Goal: Task Accomplishment & Management: Use online tool/utility

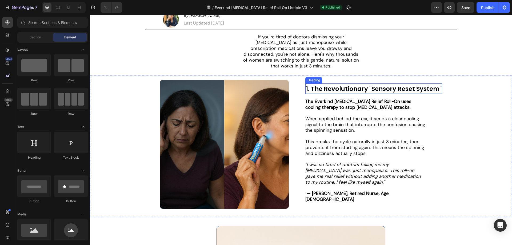
scroll to position [80, 0]
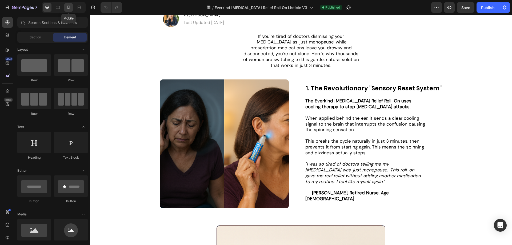
click at [66, 7] on icon at bounding box center [68, 7] width 5 height 5
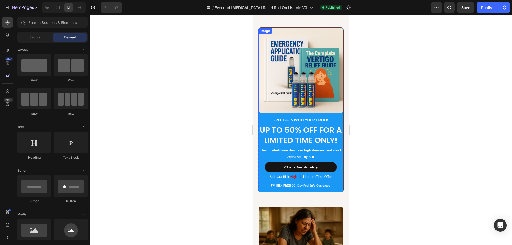
scroll to position [294, 0]
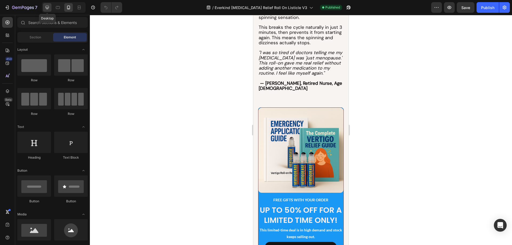
click at [47, 5] on icon at bounding box center [47, 7] width 5 height 5
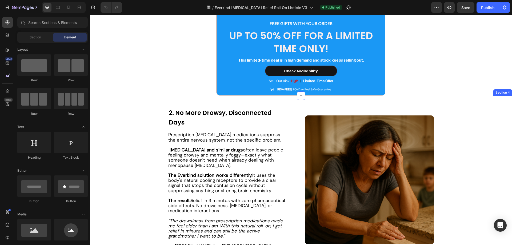
scroll to position [294, 0]
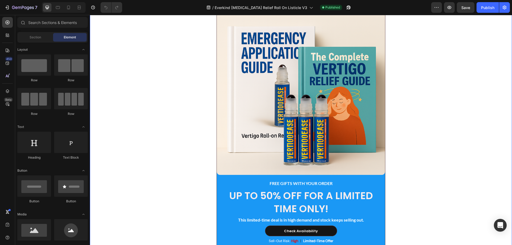
click at [145, 85] on div "Image FREE GIFTS WITH YOUR ORDER Text Block UP TO 50% OFF FOR A LIMITED TIME ON…" at bounding box center [301, 130] width 422 height 249
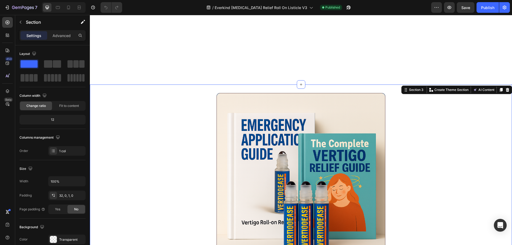
scroll to position [160, 0]
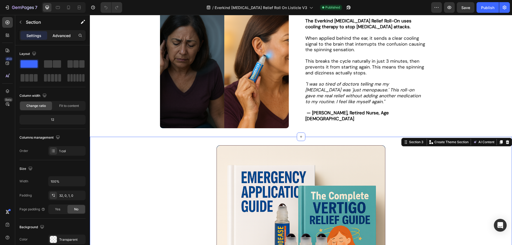
click at [69, 35] on p "Advanced" at bounding box center [62, 36] width 18 height 6
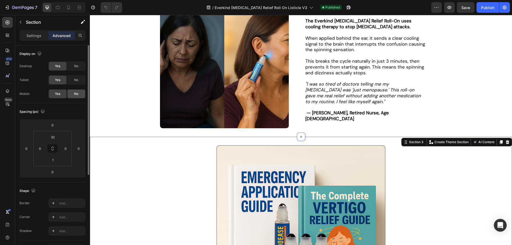
click at [78, 95] on span "No" at bounding box center [76, 94] width 4 height 5
click at [67, 9] on icon at bounding box center [68, 7] width 5 height 5
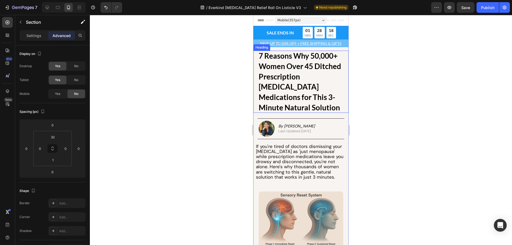
click at [304, 72] on strong "7 Reasons Why 50,000+ Women Over 45 Ditched Prescription [MEDICAL_DATA] Medicat…" at bounding box center [300, 81] width 82 height 61
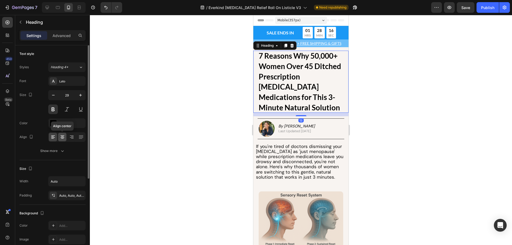
click at [62, 138] on icon at bounding box center [62, 136] width 5 height 5
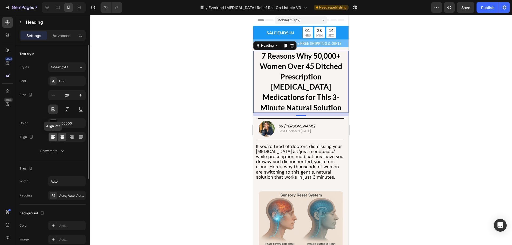
click at [56, 137] on div at bounding box center [53, 137] width 8 height 9
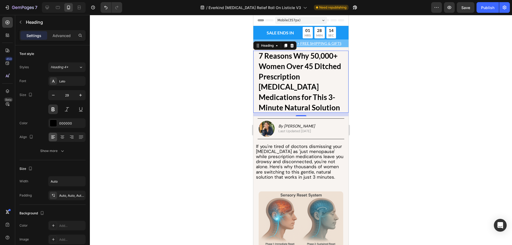
click at [200, 102] on div at bounding box center [301, 130] width 422 height 230
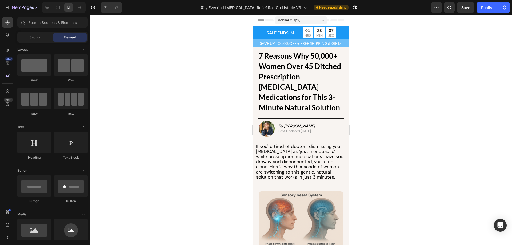
click at [233, 59] on div at bounding box center [301, 130] width 422 height 230
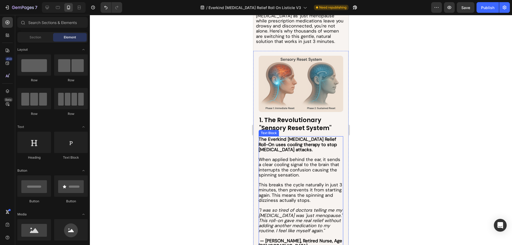
scroll to position [160, 0]
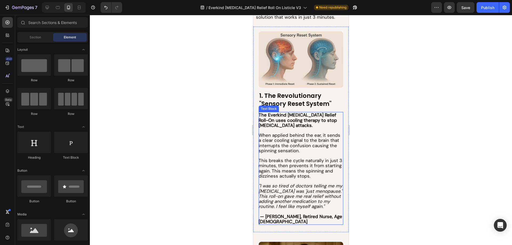
click at [288, 196] on icon ""I was so tired of doctors telling me my [MEDICAL_DATA] was 'just menopause.' T…" at bounding box center [301, 196] width 84 height 26
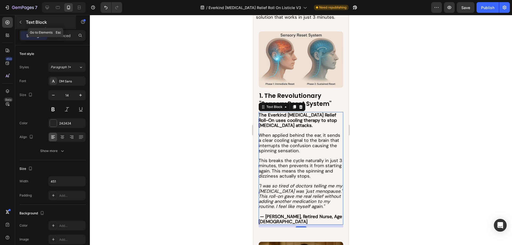
click at [21, 20] on icon "button" at bounding box center [20, 22] width 4 height 4
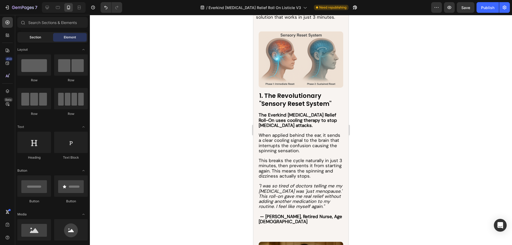
click at [46, 39] on div "Section" at bounding box center [35, 37] width 34 height 9
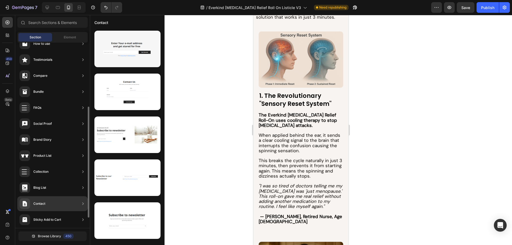
scroll to position [124, 0]
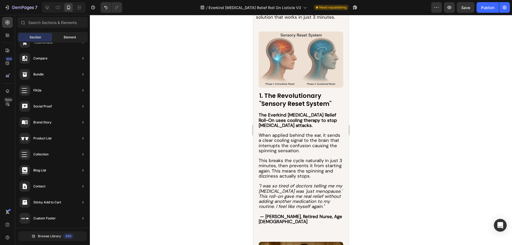
click at [65, 37] on span "Element" at bounding box center [70, 37] width 12 height 5
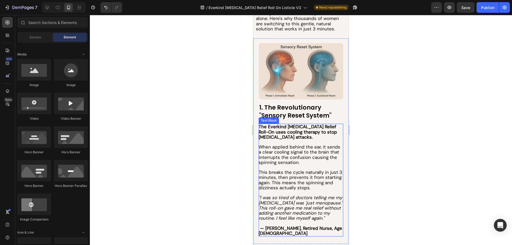
scroll to position [160, 0]
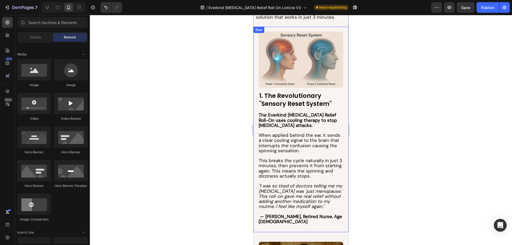
click at [340, 105] on div "Image 1. The Revolutionary "Sensory Reset System" Heading The Everkind [MEDICAL…" at bounding box center [300, 130] width 95 height 206
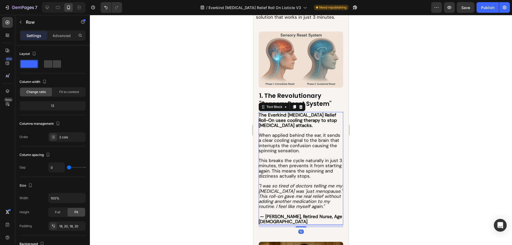
click at [291, 185] on icon ""I was so tired of doctors telling me my [MEDICAL_DATA] was 'just menopause.' T…" at bounding box center [301, 196] width 84 height 26
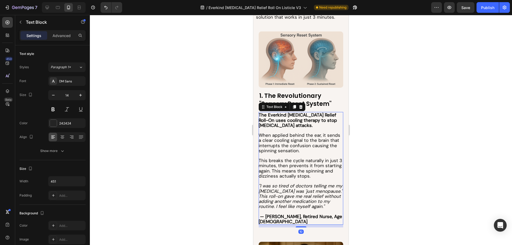
click at [291, 185] on icon ""I was so tired of doctors telling me my [MEDICAL_DATA] was 'just menopause.' T…" at bounding box center [301, 196] width 84 height 26
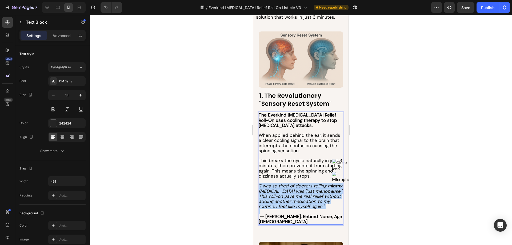
click at [291, 185] on icon ""I was so tired of doctors telling me my [MEDICAL_DATA] was 'just menopause.' T…" at bounding box center [301, 196] width 84 height 26
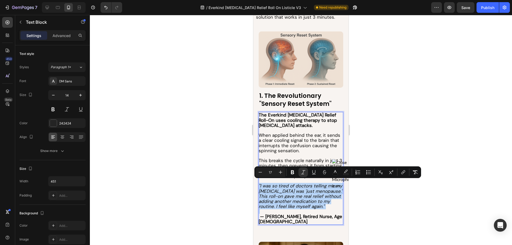
click at [269, 189] on icon ""I was so tired of doctors telling me my [MEDICAL_DATA] was 'just menopause.' T…" at bounding box center [301, 196] width 84 height 26
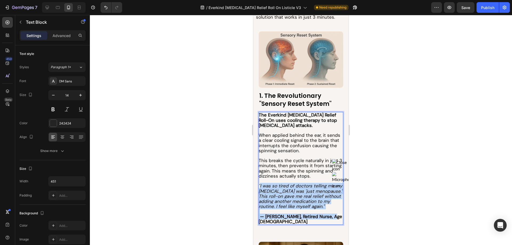
drag, startPoint x: 260, startPoint y: 183, endPoint x: 330, endPoint y: 214, distance: 76.7
click at [330, 214] on div "The Everkind [MEDICAL_DATA] Relief Roll-On uses cooling therapy to stop [MEDICA…" at bounding box center [301, 168] width 85 height 113
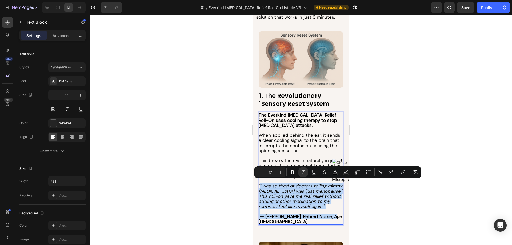
click at [330, 212] on p "— [PERSON_NAME], Retired Nurse, Age [DEMOGRAPHIC_DATA]" at bounding box center [301, 216] width 84 height 15
drag, startPoint x: 331, startPoint y: 215, endPoint x: 506, endPoint y: 197, distance: 176.5
copy div ""I was so tired of doctors telling me my [MEDICAL_DATA] was 'just menopause.' T…"
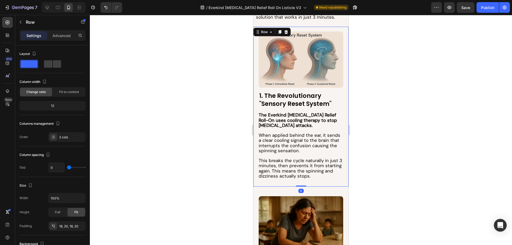
click at [280, 183] on div "Image 1. The Revolutionary "Sensory Reset System" Heading The Everkind [MEDICAL…" at bounding box center [300, 107] width 95 height 160
click at [286, 86] on div "Image" at bounding box center [301, 61] width 85 height 60
click at [24, 24] on button "button" at bounding box center [20, 22] width 9 height 9
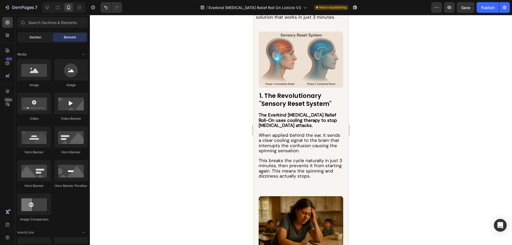
click at [38, 41] on div "Section" at bounding box center [35, 37] width 34 height 9
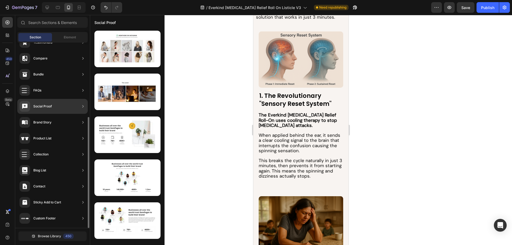
scroll to position [97, 0]
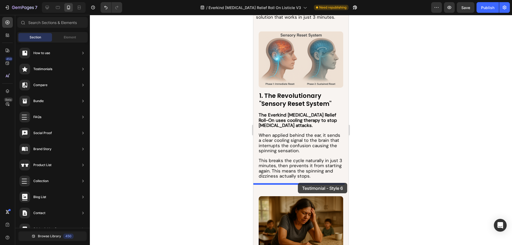
drag, startPoint x: 384, startPoint y: 161, endPoint x: 298, endPoint y: 183, distance: 89.0
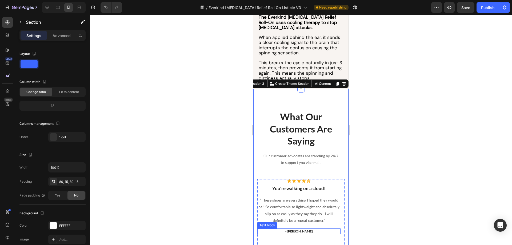
scroll to position [311, 0]
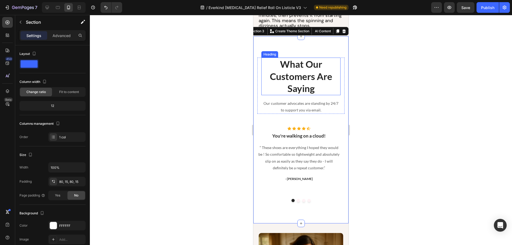
click at [302, 62] on p "What Our Customers Are Saying" at bounding box center [301, 76] width 78 height 37
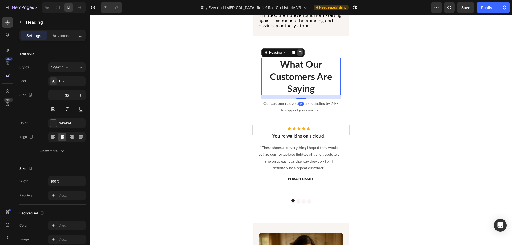
click at [300, 50] on icon at bounding box center [300, 52] width 4 height 4
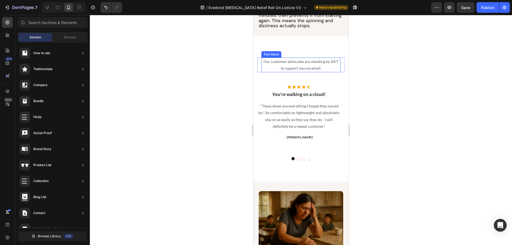
click at [303, 61] on p "Our customer advocates are standing by 24/7 to support you via email." at bounding box center [301, 64] width 78 height 13
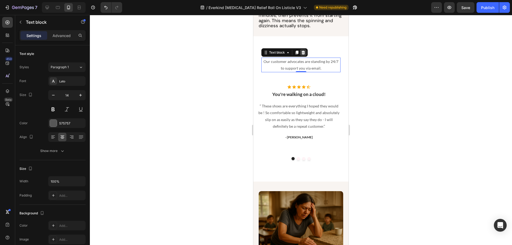
click at [304, 52] on div at bounding box center [303, 52] width 6 height 6
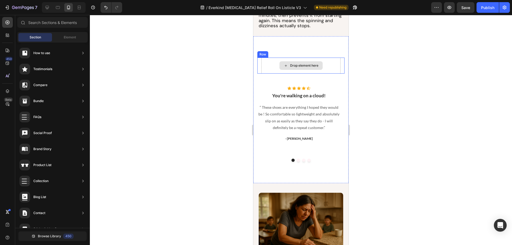
click at [332, 69] on div "Drop element here" at bounding box center [300, 66] width 79 height 16
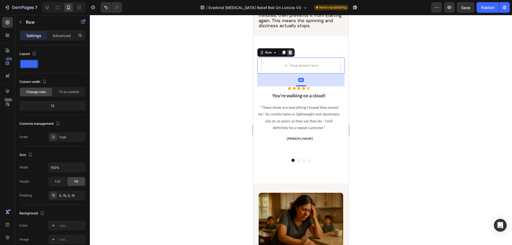
click at [290, 49] on div at bounding box center [290, 52] width 6 height 6
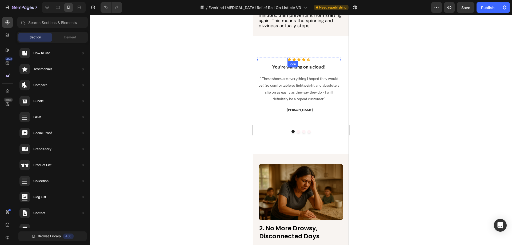
click at [289, 58] on icon at bounding box center [290, 59] width 4 height 3
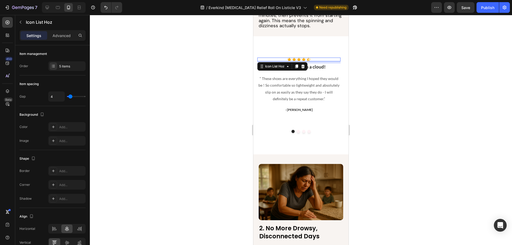
click at [281, 58] on div "Icon Icon Icon Icon Icon" at bounding box center [298, 60] width 83 height 4
click at [303, 65] on icon at bounding box center [303, 67] width 3 height 4
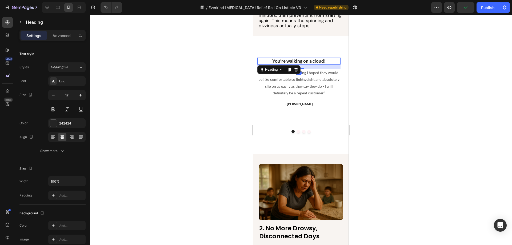
click at [308, 59] on p "You're walking on a cloud!" at bounding box center [299, 61] width 82 height 6
click at [298, 68] on icon at bounding box center [296, 70] width 3 height 4
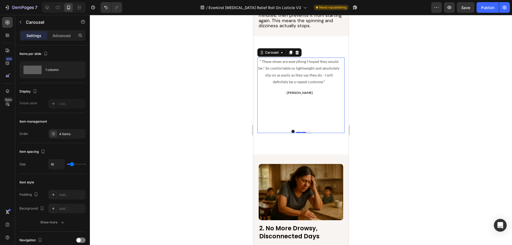
click at [313, 120] on div "“ These shoes are everything I hoped they would be ! So comfortable so lightwei…" at bounding box center [298, 92] width 83 height 68
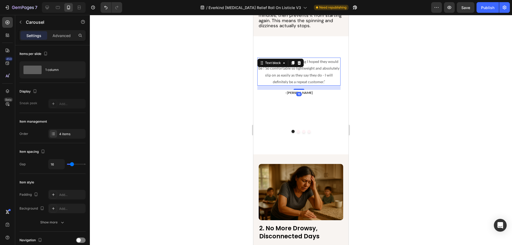
click at [310, 79] on p "“ These shoes are everything I hoped they would be ! So comfortable so lightwei…" at bounding box center [299, 71] width 82 height 27
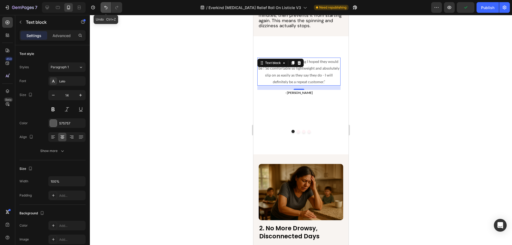
click at [103, 8] on button "Undo/Redo" at bounding box center [106, 7] width 11 height 11
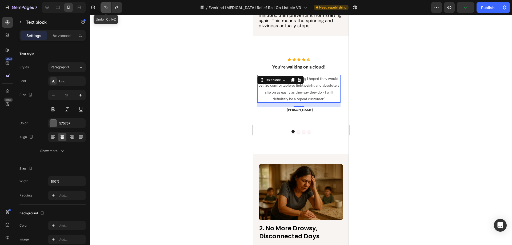
click at [103, 8] on button "Undo/Redo" at bounding box center [106, 7] width 11 height 11
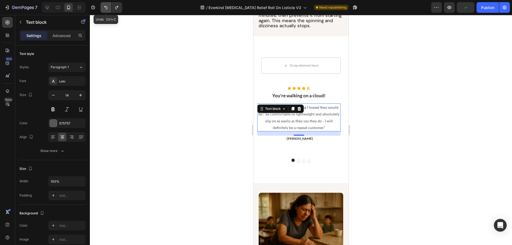
click at [103, 8] on button "Undo/Redo" at bounding box center [106, 7] width 11 height 11
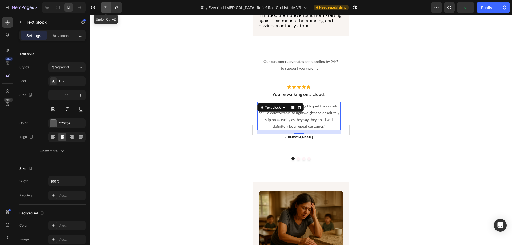
click at [103, 8] on button "Undo/Redo" at bounding box center [106, 7] width 11 height 11
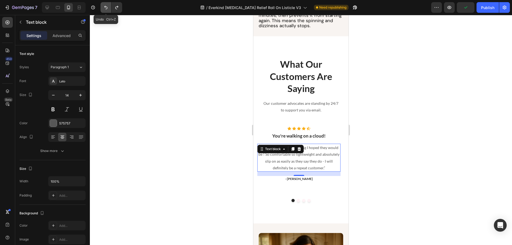
click at [103, 8] on button "Undo/Redo" at bounding box center [106, 7] width 11 height 11
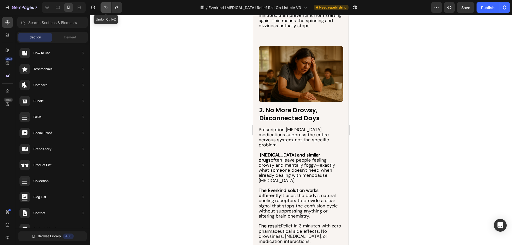
click at [103, 8] on button "Undo/Redo" at bounding box center [106, 7] width 11 height 11
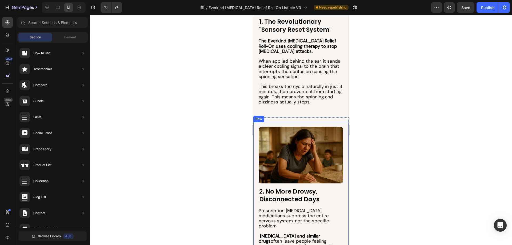
scroll to position [231, 0]
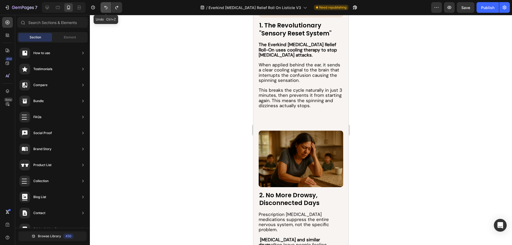
click at [107, 6] on icon "Undo/Redo" at bounding box center [105, 7] width 5 height 5
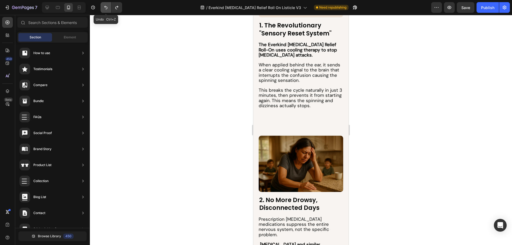
click at [107, 6] on icon "Undo/Redo" at bounding box center [105, 7] width 5 height 5
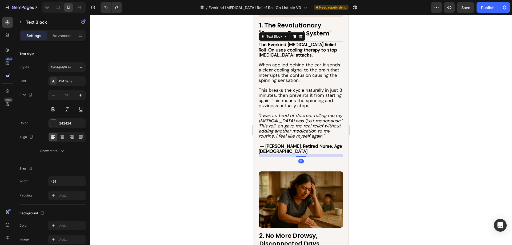
click at [270, 119] on icon ""I was so tired of doctors telling me my [MEDICAL_DATA] was 'just menopause.' T…" at bounding box center [301, 126] width 84 height 26
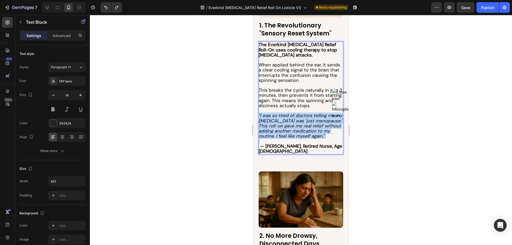
click at [270, 119] on icon ""I was so tired of doctors telling me my [MEDICAL_DATA] was 'just menopause.' T…" at bounding box center [301, 126] width 84 height 26
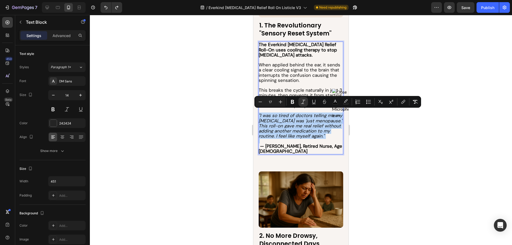
click at [290, 136] on icon ""I was so tired of doctors telling me my [MEDICAL_DATA] was 'just menopause.' T…" at bounding box center [301, 126] width 84 height 26
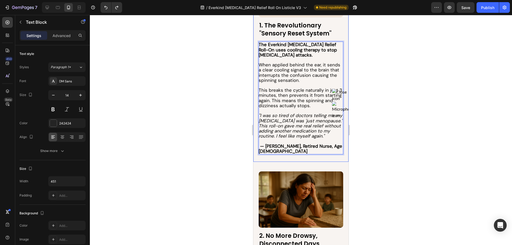
click at [207, 131] on div at bounding box center [301, 130] width 422 height 230
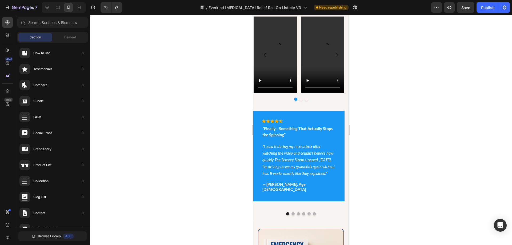
scroll to position [2187, 0]
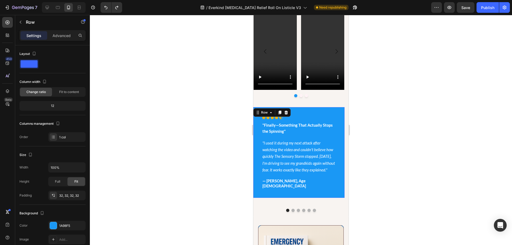
click at [259, 146] on div "Icon Icon Icon Icon Icon Row "Finally—Something That Actually Stops the Spinnin…" at bounding box center [298, 152] width 91 height 91
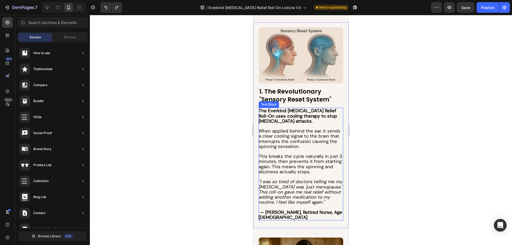
scroll to position [181, 0]
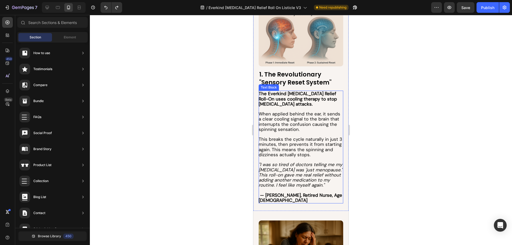
click at [302, 171] on icon ""I was so tired of doctors telling me my [MEDICAL_DATA] was 'just menopause.' T…" at bounding box center [301, 175] width 84 height 26
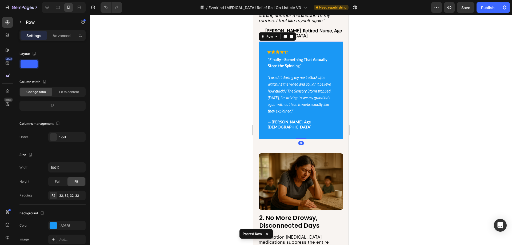
scroll to position [346, 0]
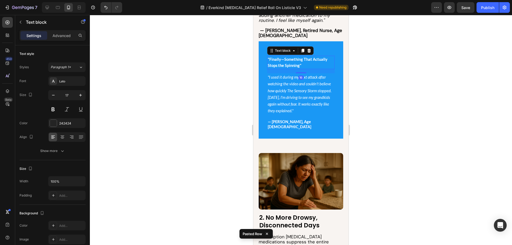
click at [290, 57] on strong ""Finally—Something That Actually Stops the Spinning"" at bounding box center [298, 62] width 60 height 11
click at [310, 49] on icon at bounding box center [309, 51] width 4 height 4
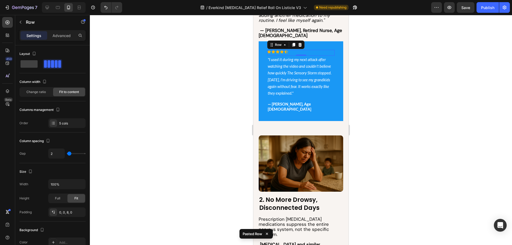
click at [292, 50] on div "Icon Icon Icon Icon Icon Row 0" at bounding box center [301, 53] width 68 height 6
click at [304, 41] on div "Row" at bounding box center [285, 45] width 37 height 9
click at [301, 43] on icon at bounding box center [300, 45] width 4 height 4
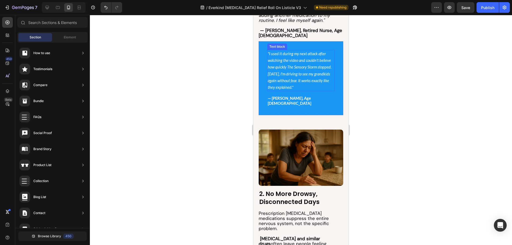
click at [282, 57] on icon ""I used it during my next attack after watching the video and couldn't believe …" at bounding box center [300, 70] width 64 height 38
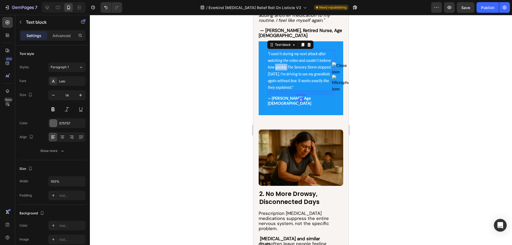
click at [282, 57] on icon ""I used it during my next attack after watching the video and couldn't believe …" at bounding box center [300, 70] width 64 height 38
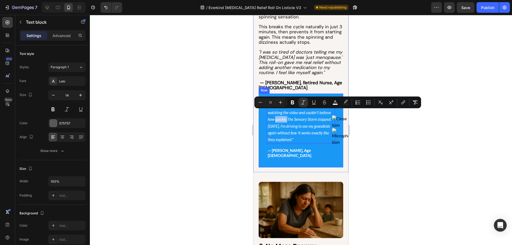
scroll to position [293, 0]
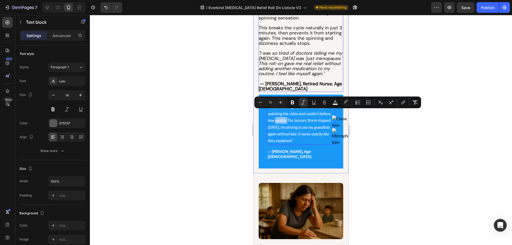
click at [276, 57] on icon ""I was so tired of doctors telling me my [MEDICAL_DATA] was 'just menopause.' T…" at bounding box center [301, 63] width 84 height 26
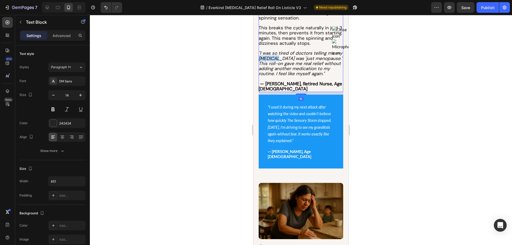
click at [276, 57] on icon ""I was so tired of doctors telling me my [MEDICAL_DATA] was 'just menopause.' T…" at bounding box center [301, 63] width 84 height 26
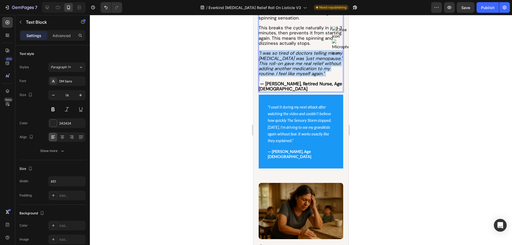
click at [276, 57] on icon ""I was so tired of doctors telling me my [MEDICAL_DATA] was 'just menopause.' T…" at bounding box center [301, 63] width 84 height 26
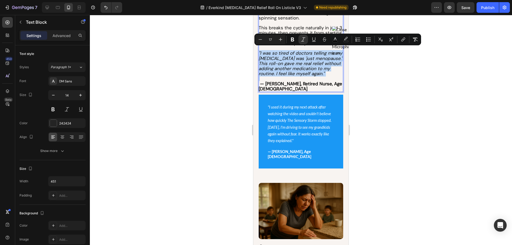
click at [315, 66] on icon ""I was so tired of doctors telling me my [MEDICAL_DATA] was 'just menopause.' T…" at bounding box center [301, 63] width 84 height 26
drag, startPoint x: 326, startPoint y: 71, endPoint x: 259, endPoint y: 50, distance: 70.5
click at [259, 50] on div "Image 1. The Revolutionary "Sensory Reset System" Heading The Everkind [MEDICAL…" at bounding box center [300, 34] width 95 height 280
copy icon ""I was so tired of doctors telling me my [MEDICAL_DATA] was 'just menopause.' T…"
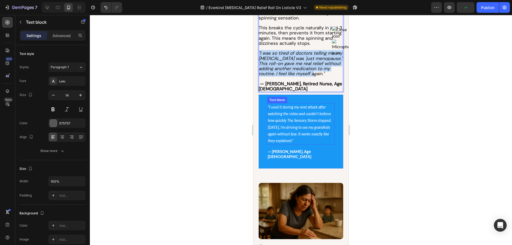
click at [291, 128] on icon ""I used it during my next attack after watching the video and couldn't believe …" at bounding box center [300, 124] width 64 height 38
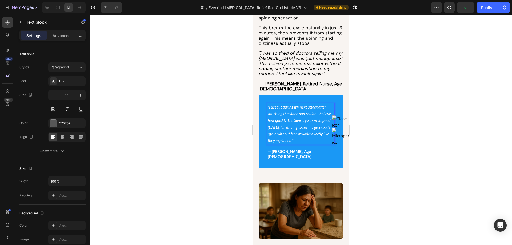
click at [291, 128] on icon ""I used it during my next attack after watching the video and couldn't believe …" at bounding box center [300, 124] width 64 height 38
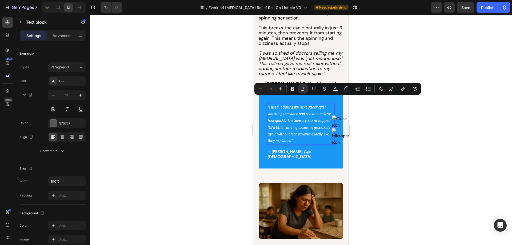
type input "17"
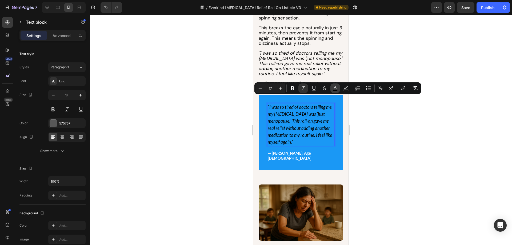
drag, startPoint x: 333, startPoint y: 87, endPoint x: 74, endPoint y: 84, distance: 258.3
click at [333, 87] on icon "Editor contextual toolbar" at bounding box center [335, 88] width 5 height 5
type input "000000"
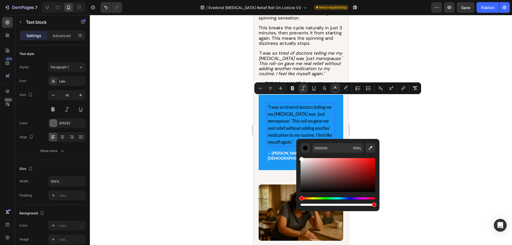
drag, startPoint x: 306, startPoint y: 162, endPoint x: 299, endPoint y: 153, distance: 11.0
click at [299, 153] on div "000000 100 %" at bounding box center [337, 173] width 83 height 68
type input "FFFFFF"
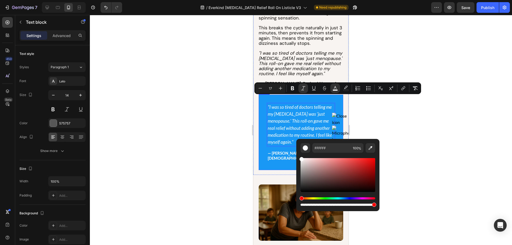
click at [278, 154] on div ""I was so tired of doctors telling me my [MEDICAL_DATA] was 'just menopause.' T…" at bounding box center [301, 133] width 85 height 76
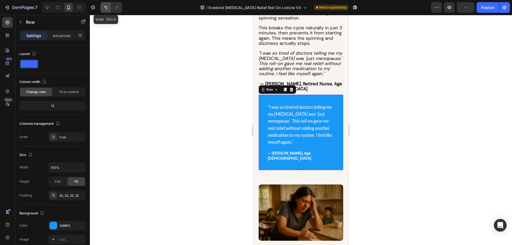
click at [108, 6] on icon "Undo/Redo" at bounding box center [105, 7] width 5 height 5
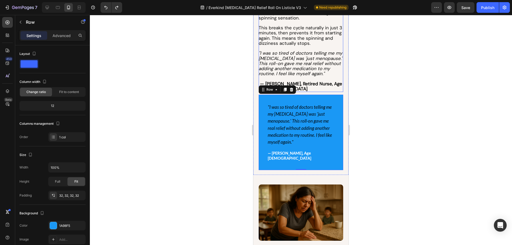
click at [318, 82] on strong "— [PERSON_NAME], Retired Nurse, Age [DEMOGRAPHIC_DATA]" at bounding box center [301, 86] width 84 height 11
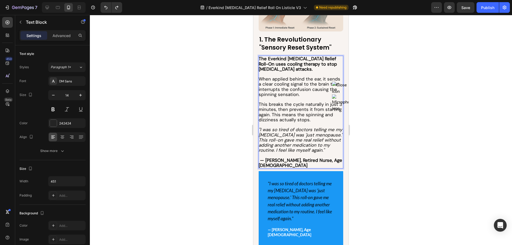
click at [318, 82] on div "The Everkind [MEDICAL_DATA] Relief Roll-On uses cooling therapy to stop [MEDICA…" at bounding box center [301, 112] width 85 height 113
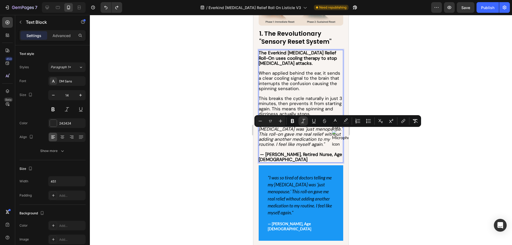
scroll to position [223, 0]
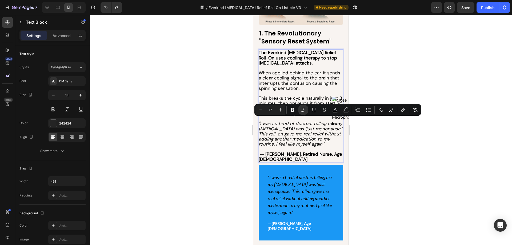
click at [301, 142] on icon ""I was so tired of doctors telling me my [MEDICAL_DATA] was 'just menopause.' T…" at bounding box center [301, 134] width 84 height 26
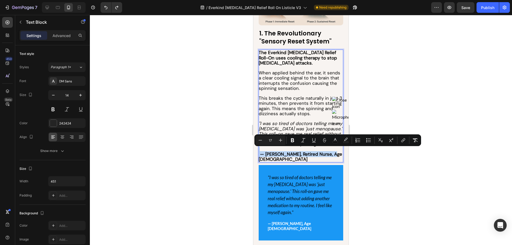
drag, startPoint x: 330, startPoint y: 150, endPoint x: 497, endPoint y: 161, distance: 167.4
copy p "— [PERSON_NAME], Retired Nurse, Age [DEMOGRAPHIC_DATA]"
click at [299, 221] on span "— [PERSON_NAME], Age [DEMOGRAPHIC_DATA]" at bounding box center [289, 226] width 43 height 10
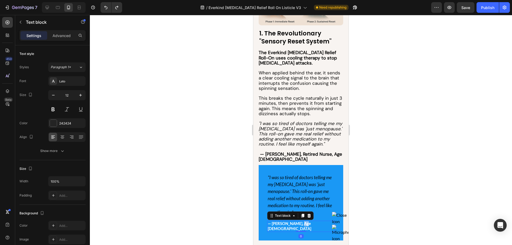
click at [299, 221] on span "— [PERSON_NAME], Age [DEMOGRAPHIC_DATA]" at bounding box center [289, 226] width 43 height 10
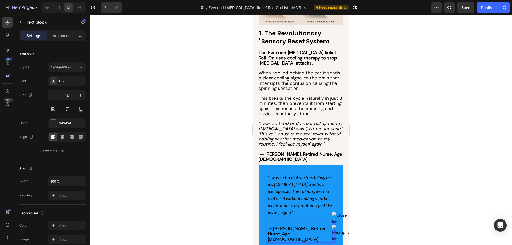
click at [270, 226] on strong "— [PERSON_NAME], Retired Nurse, Age [DEMOGRAPHIC_DATA]" at bounding box center [297, 234] width 59 height 16
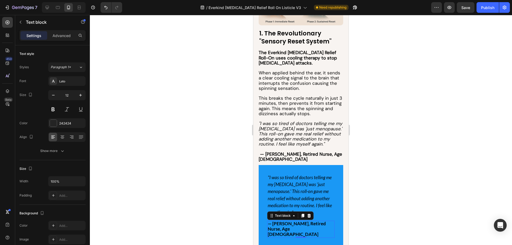
click at [211, 183] on div at bounding box center [301, 130] width 422 height 230
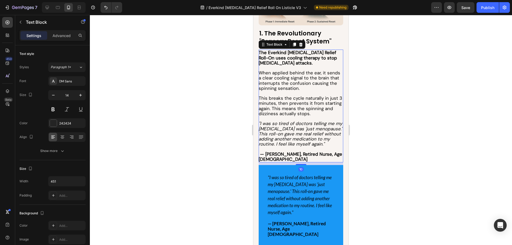
click at [330, 150] on p "— [PERSON_NAME], Retired Nurse, Age [DEMOGRAPHIC_DATA]" at bounding box center [301, 154] width 84 height 15
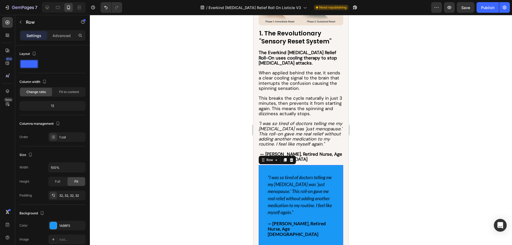
click at [295, 165] on div ""I was so tired of doctors telling me my [MEDICAL_DATA] was 'just menopause.' T…" at bounding box center [301, 205] width 85 height 81
click at [264, 165] on div ""I was so tired of doctors telling me my [MEDICAL_DATA] was 'just menopause.' T…" at bounding box center [301, 205] width 85 height 81
click at [21, 22] on icon "button" at bounding box center [20, 22] width 4 height 4
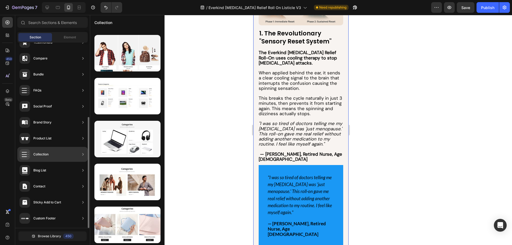
scroll to position [0, 0]
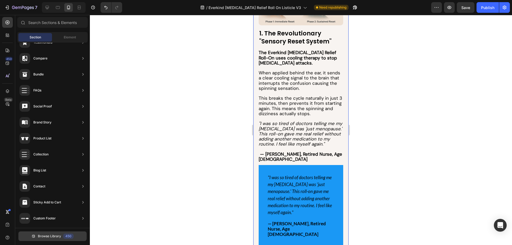
click at [52, 236] on span "Browse Library" at bounding box center [49, 236] width 23 height 5
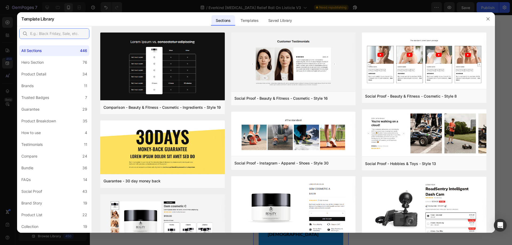
click at [60, 35] on input "text" at bounding box center [54, 33] width 70 height 11
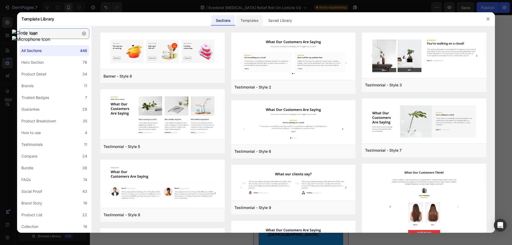
type input "test"
click at [259, 21] on div "Templates" at bounding box center [249, 20] width 26 height 11
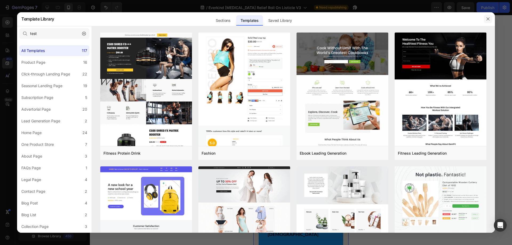
click at [486, 20] on icon "button" at bounding box center [488, 19] width 4 height 4
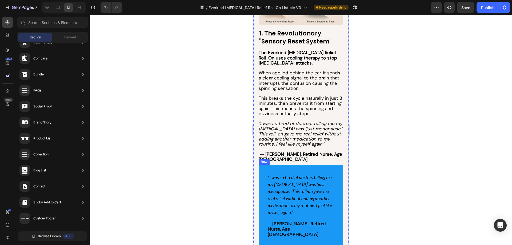
click at [264, 193] on div ""I was so tired of doctors telling me my [MEDICAL_DATA] was 'just menopause.' T…" at bounding box center [301, 205] width 85 height 81
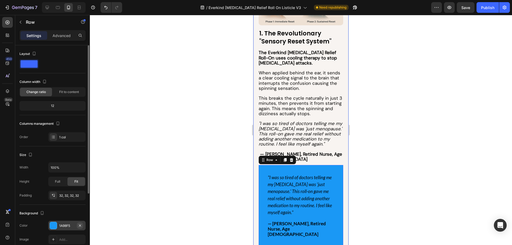
click at [80, 226] on icon "button" at bounding box center [80, 225] width 2 height 2
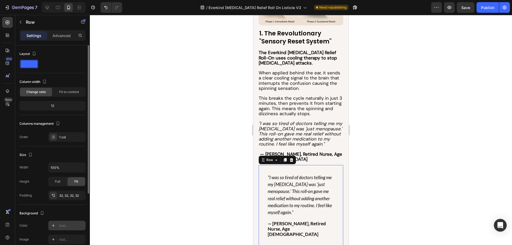
click at [217, 174] on div at bounding box center [301, 130] width 422 height 230
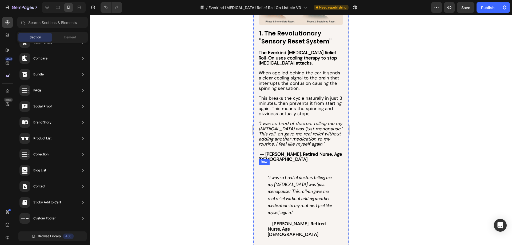
click at [287, 229] on div ""I was so tired of doctors telling me my [MEDICAL_DATA] was 'just menopause.' T…" at bounding box center [301, 205] width 85 height 81
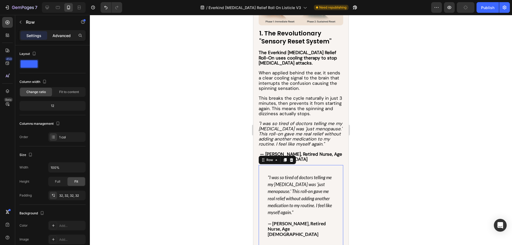
click at [61, 34] on p "Advanced" at bounding box center [62, 36] width 18 height 6
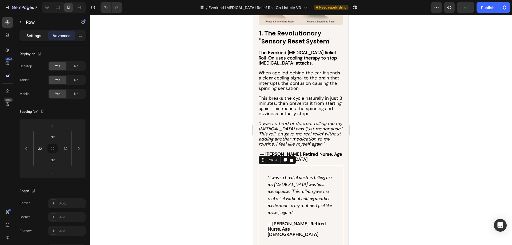
click at [41, 33] on p "Settings" at bounding box center [33, 36] width 15 height 6
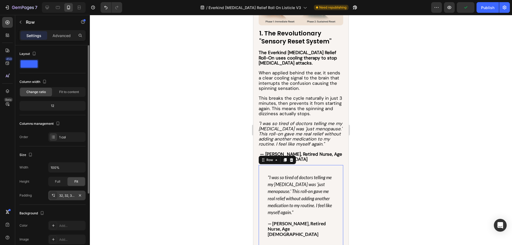
click at [67, 196] on div "32, 32, 32, 32" at bounding box center [66, 195] width 15 height 5
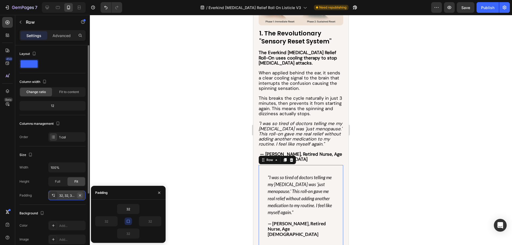
click at [80, 197] on icon "button" at bounding box center [80, 195] width 4 height 4
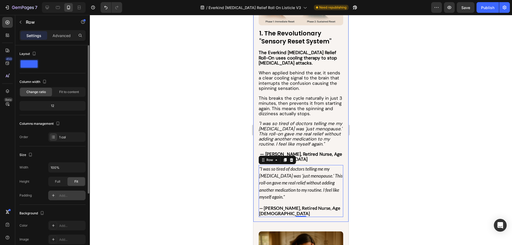
click at [212, 184] on div at bounding box center [301, 130] width 422 height 230
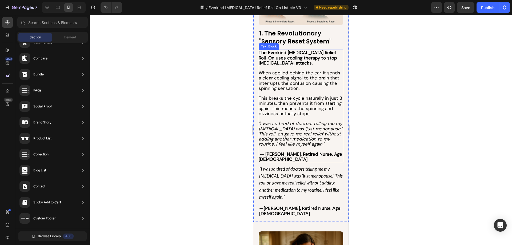
click at [287, 151] on strong "— [PERSON_NAME], Retired Nurse, Age [DEMOGRAPHIC_DATA]" at bounding box center [301, 156] width 84 height 11
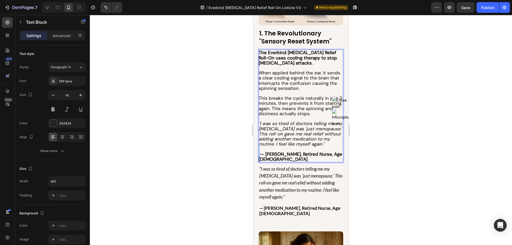
click at [306, 147] on p "⁠⁠⁠⁠⁠⁠⁠ — [PERSON_NAME], Retired Nurse, Age [DEMOGRAPHIC_DATA]" at bounding box center [301, 154] width 84 height 15
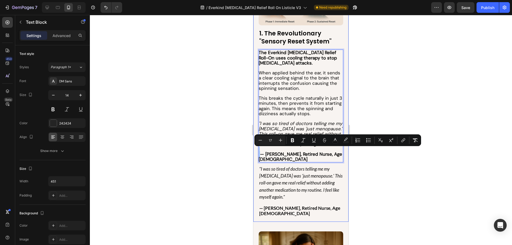
click at [217, 144] on div at bounding box center [301, 130] width 422 height 230
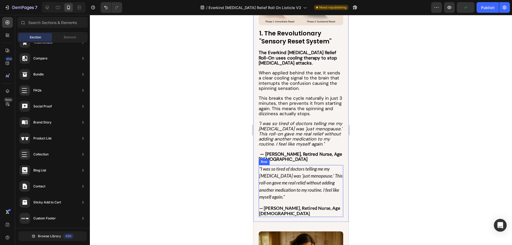
click at [293, 193] on div ""I was so tired of doctors telling me my [MEDICAL_DATA] was 'just menopause.' T…" at bounding box center [301, 183] width 85 height 36
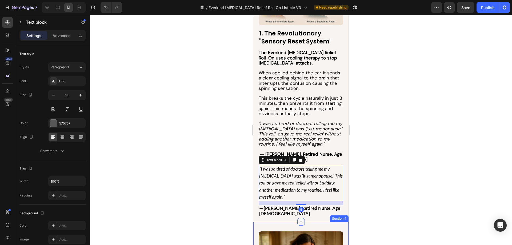
click at [299, 220] on icon at bounding box center [301, 222] width 4 height 4
click at [188, 155] on div at bounding box center [301, 130] width 422 height 230
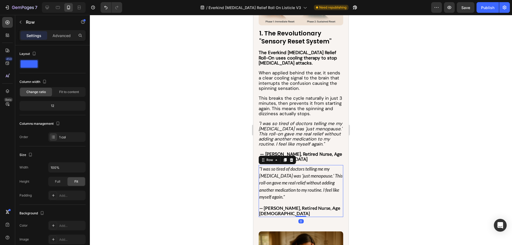
click at [279, 194] on div ""I was so tired of doctors telling me my [MEDICAL_DATA] was 'just menopause.' T…" at bounding box center [301, 191] width 85 height 52
click at [61, 196] on div "Add..." at bounding box center [71, 195] width 25 height 5
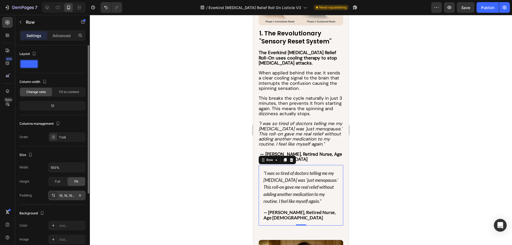
click at [194, 157] on div at bounding box center [301, 130] width 422 height 230
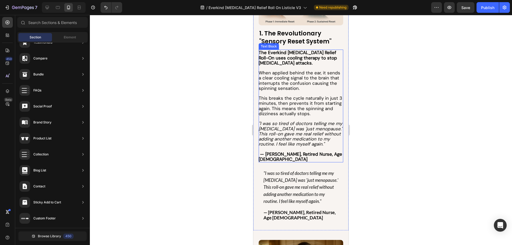
click at [319, 147] on p "— [PERSON_NAME], Retired Nurse, Age [DEMOGRAPHIC_DATA]" at bounding box center [301, 154] width 84 height 15
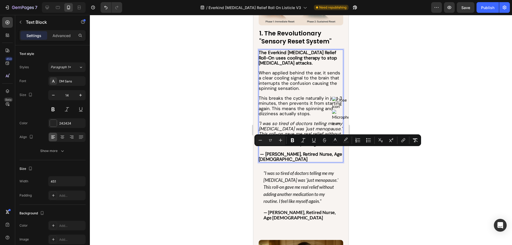
click at [330, 152] on p "— [PERSON_NAME], Retired Nurse, Age [DEMOGRAPHIC_DATA]" at bounding box center [301, 154] width 84 height 15
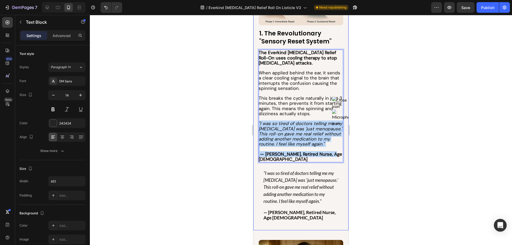
drag, startPoint x: 329, startPoint y: 151, endPoint x: 255, endPoint y: 121, distance: 80.6
click at [255, 121] on div "Image 1. The Revolutionary "Sensory Reset System" Heading The Everkind [MEDICAL…" at bounding box center [300, 97] width 95 height 266
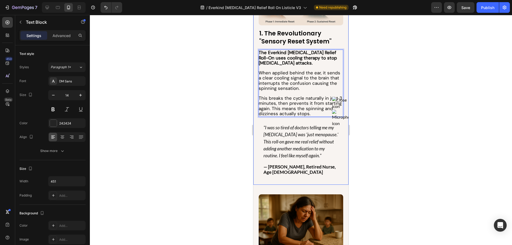
click at [220, 113] on div at bounding box center [301, 130] width 422 height 230
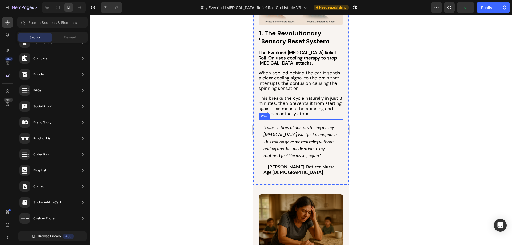
click at [264, 158] on div ""I was so tired of doctors telling me my [MEDICAL_DATA] was 'just menopause.' T…" at bounding box center [301, 150] width 76 height 52
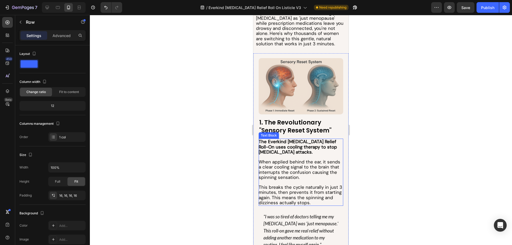
scroll to position [240, 0]
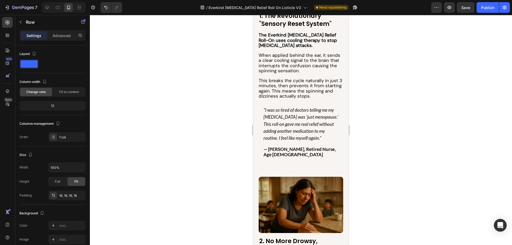
click at [313, 140] on div ""I was so tired of doctors telling me my [MEDICAL_DATA] was 'just menopause.' T…" at bounding box center [301, 132] width 76 height 52
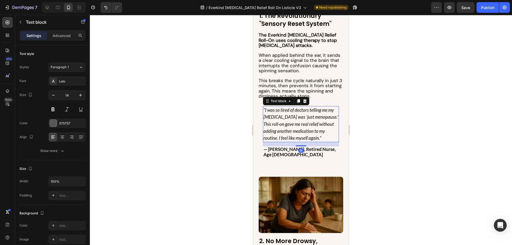
click at [324, 133] on p ""I was so tired of doctors telling me my [MEDICAL_DATA] was 'just menopause.' T…" at bounding box center [301, 124] width 75 height 35
click at [334, 149] on p "— [PERSON_NAME], Retired Nurse, Age [DEMOGRAPHIC_DATA]" at bounding box center [301, 152] width 75 height 11
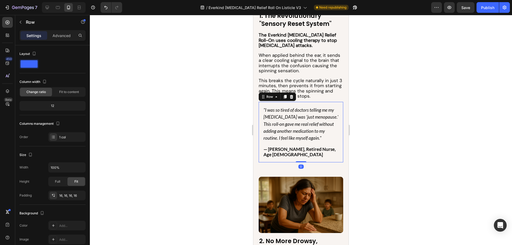
click at [334, 153] on div ""I was so tired of doctors telling me my [MEDICAL_DATA] was 'just menopause.' T…" at bounding box center [301, 132] width 85 height 61
click at [61, 227] on div "Add..." at bounding box center [71, 226] width 25 height 5
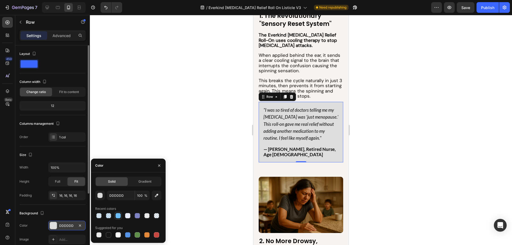
click at [118, 216] on div at bounding box center [118, 215] width 5 height 5
type input "6CBDF8"
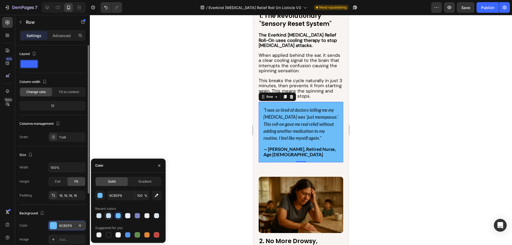
click at [106, 217] on div at bounding box center [108, 215] width 5 height 5
type input "30"
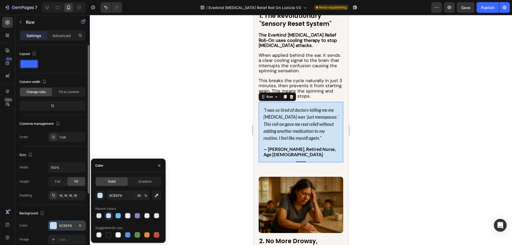
click at [191, 106] on div at bounding box center [301, 130] width 422 height 230
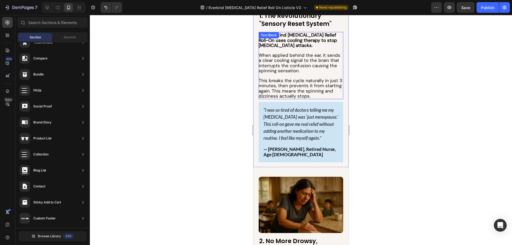
click at [318, 73] on p at bounding box center [301, 75] width 84 height 5
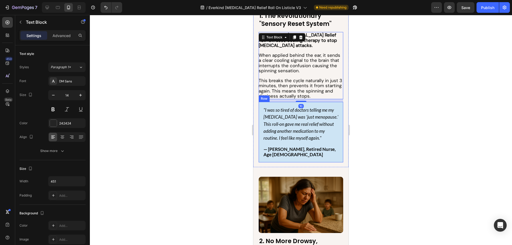
click at [300, 100] on div "1. The Revolutionary "Sensory Reset System" Heading The Everkind [MEDICAL_DATA]…" at bounding box center [301, 86] width 85 height 151
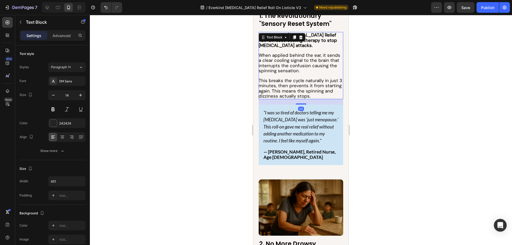
drag, startPoint x: 303, startPoint y: 99, endPoint x: 286, endPoint y: 105, distance: 17.8
click at [306, 99] on div "20" at bounding box center [301, 99] width 85 height 0
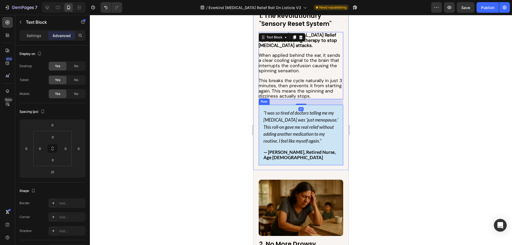
click at [201, 96] on div at bounding box center [301, 130] width 422 height 230
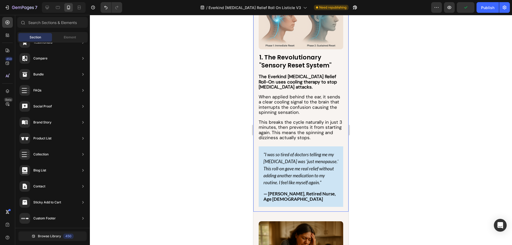
scroll to position [213, 0]
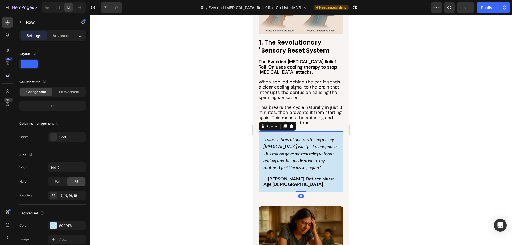
click at [281, 173] on div ""I was so tired of doctors telling me my [MEDICAL_DATA] was 'just menopause.' T…" at bounding box center [301, 162] width 76 height 52
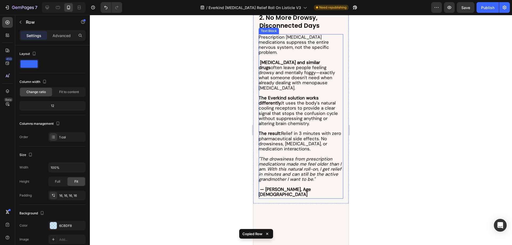
scroll to position [480, 0]
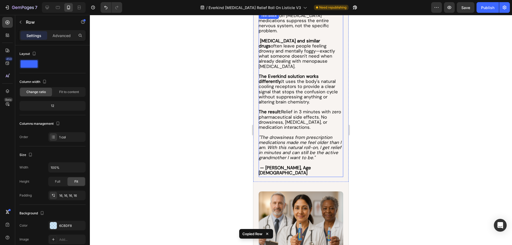
click at [296, 136] on icon ""The drowsiness from prescription medications made me feel older than I am. Wit…" at bounding box center [300, 147] width 83 height 26
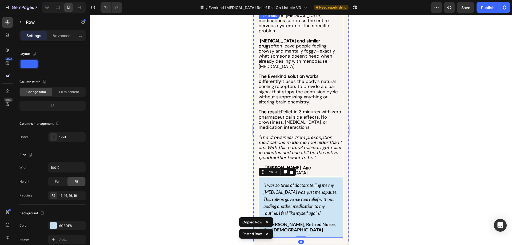
click at [309, 161] on p "— [PERSON_NAME], Age [DEMOGRAPHIC_DATA]" at bounding box center [301, 168] width 84 height 15
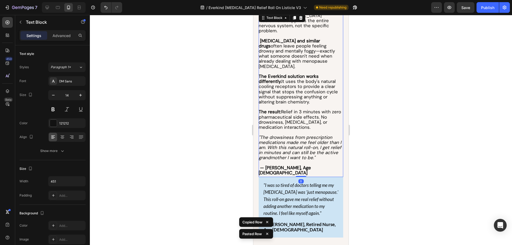
click at [309, 161] on p "— [PERSON_NAME], Age [DEMOGRAPHIC_DATA]" at bounding box center [301, 168] width 84 height 15
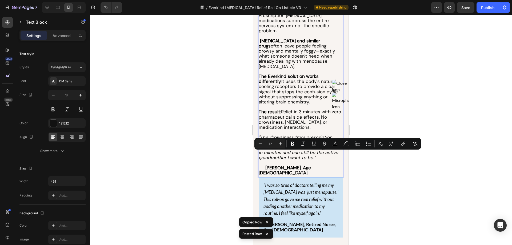
click at [325, 161] on p "— [PERSON_NAME], Age [DEMOGRAPHIC_DATA]" at bounding box center [301, 168] width 84 height 15
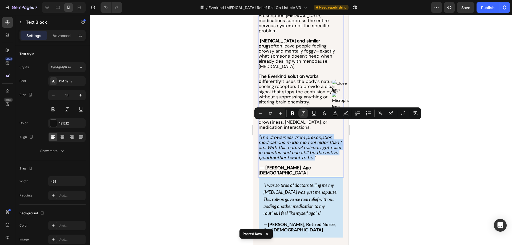
drag, startPoint x: 329, startPoint y: 145, endPoint x: 259, endPoint y: 126, distance: 72.6
click at [259, 135] on p ""The drowsiness from prescription medications made me feel older than I am. Wit…" at bounding box center [301, 148] width 84 height 26
copy icon ""The drowsiness from prescription medications made me feel older than I am. Wit…"
click at [292, 190] on icon ""I was so tired of doctors telling me my [MEDICAL_DATA] was 'just menopause.' T…" at bounding box center [301, 200] width 75 height 34
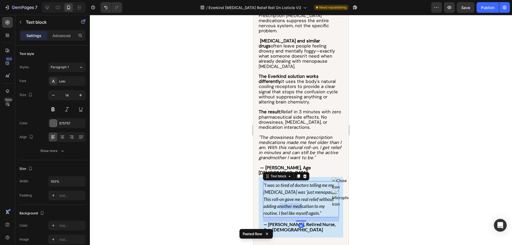
click at [292, 190] on icon ""I was so tired of doctors telling me my [MEDICAL_DATA] was 'just menopause.' T…" at bounding box center [301, 200] width 75 height 34
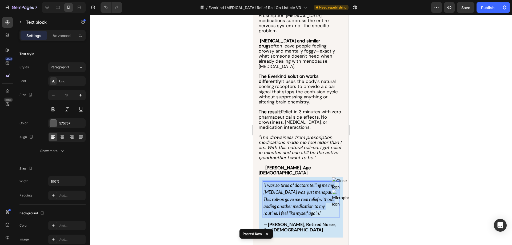
click at [292, 190] on icon ""I was so tired of doctors telling me my [MEDICAL_DATA] was 'just menopause.' T…" at bounding box center [301, 200] width 75 height 34
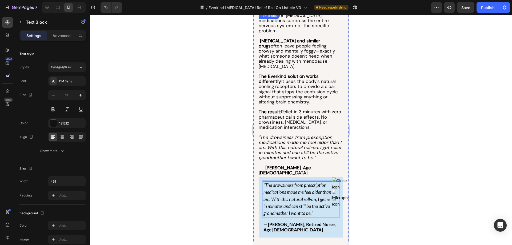
click at [308, 161] on p "— [PERSON_NAME], Age [DEMOGRAPHIC_DATA]" at bounding box center [301, 168] width 84 height 15
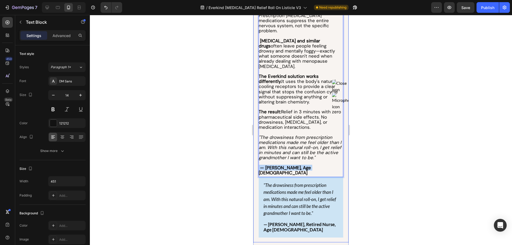
drag, startPoint x: 303, startPoint y: 154, endPoint x: 256, endPoint y: 153, distance: 47.2
click at [256, 153] on div "2. No More Drowsy, Disconnected Days Heading Prescription [MEDICAL_DATA] medica…" at bounding box center [300, 85] width 95 height 316
copy span "— [PERSON_NAME], Age [DEMOGRAPHIC_DATA]"
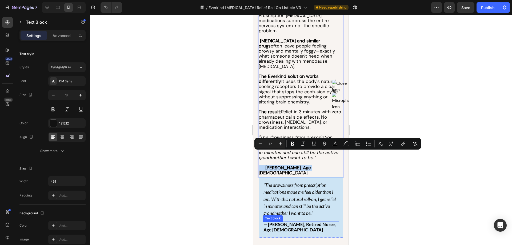
click at [305, 222] on strong "— [PERSON_NAME], Retired Nurse, Age [DEMOGRAPHIC_DATA]" at bounding box center [300, 227] width 72 height 11
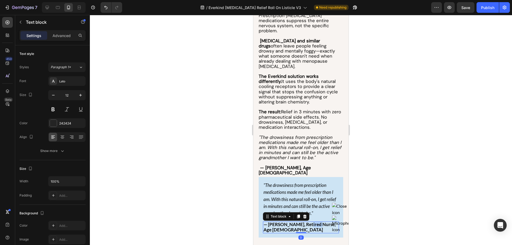
click at [305, 222] on strong "— [PERSON_NAME], Retired Nurse, Age [DEMOGRAPHIC_DATA]" at bounding box center [300, 227] width 72 height 11
click at [210, 164] on div at bounding box center [301, 130] width 422 height 230
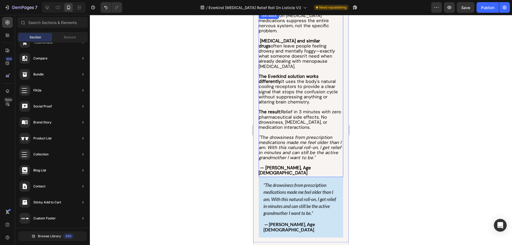
click at [313, 144] on icon ""The drowsiness from prescription medications made me feel older than I am. Wit…" at bounding box center [300, 147] width 83 height 26
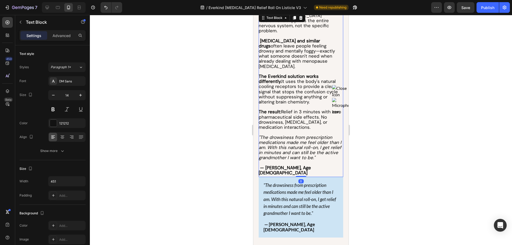
scroll to position [475, 0]
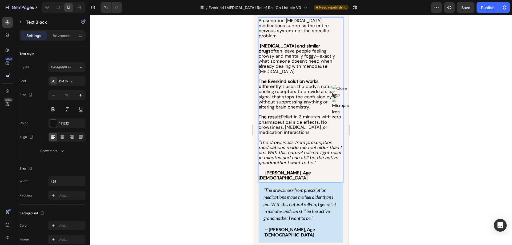
click at [310, 166] on p "— [PERSON_NAME], Age [DEMOGRAPHIC_DATA]" at bounding box center [301, 173] width 84 height 15
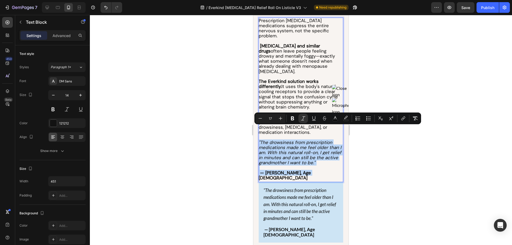
drag, startPoint x: 304, startPoint y: 160, endPoint x: 252, endPoint y: 128, distance: 61.1
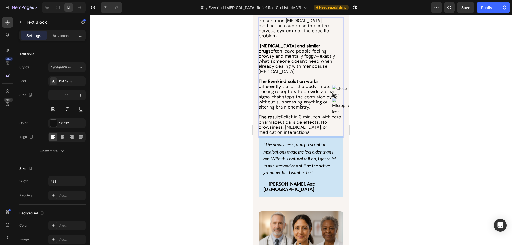
click at [208, 140] on div at bounding box center [301, 130] width 422 height 230
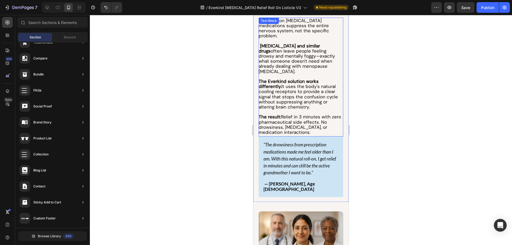
click at [314, 116] on span "The result: Relief in 3 minutes with zero pharmaceutical side effects. No drows…" at bounding box center [300, 124] width 82 height 21
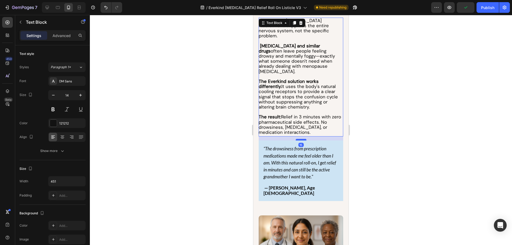
drag, startPoint x: 299, startPoint y: 123, endPoint x: 301, endPoint y: 127, distance: 4.2
click at [301, 139] on div at bounding box center [301, 140] width 11 height 2
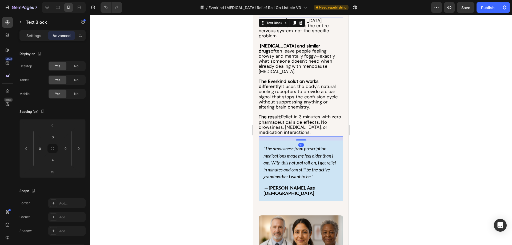
click at [229, 118] on div at bounding box center [301, 130] width 422 height 230
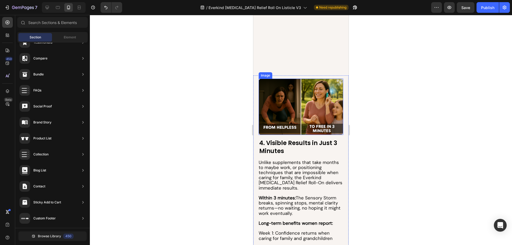
scroll to position [934, 0]
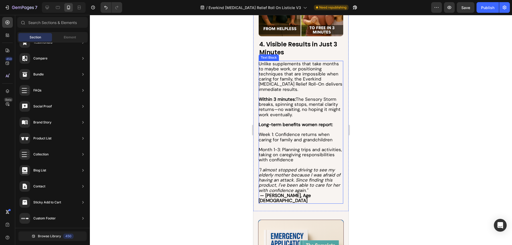
click at [304, 189] on icon ""I almost stopped driving to see my elderly mother because I was afraid of havi…" at bounding box center [300, 180] width 82 height 26
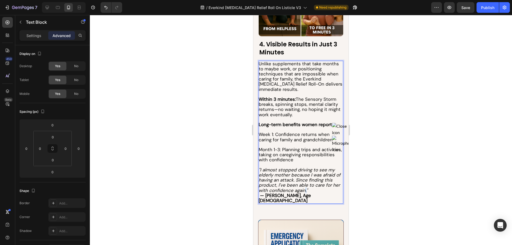
click at [304, 189] on icon ""I almost stopped driving to see my elderly mother because I was afraid of havi…" at bounding box center [300, 180] width 82 height 26
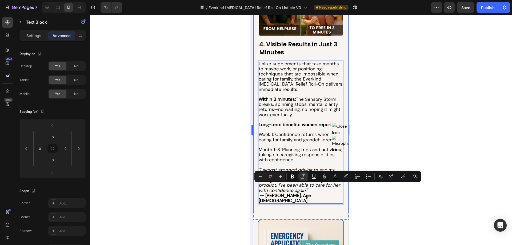
click at [225, 177] on div at bounding box center [301, 130] width 422 height 230
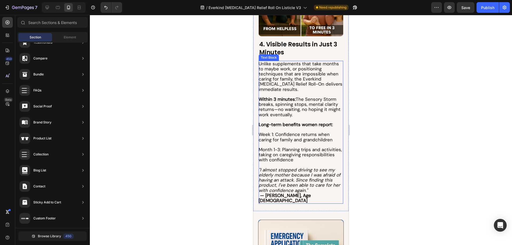
click at [303, 190] on icon ""I almost stopped driving to see my elderly mother because I was afraid of havi…" at bounding box center [300, 180] width 82 height 26
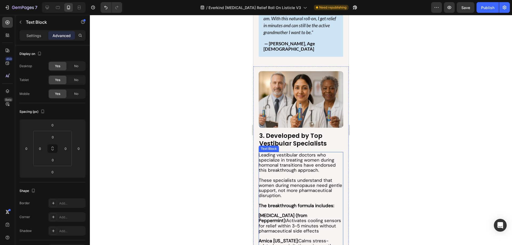
scroll to position [560, 0]
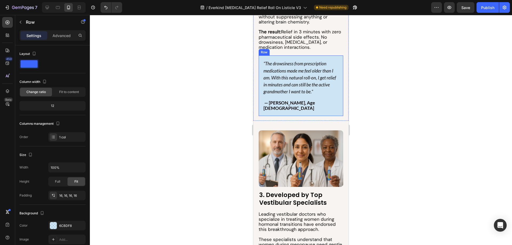
click at [330, 94] on div ""The drowsiness from prescription medications made me feel older than I am. Wit…" at bounding box center [301, 86] width 85 height 61
copy icon "."
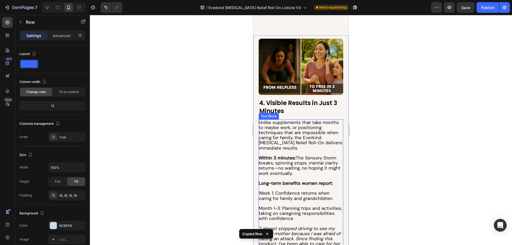
scroll to position [934, 0]
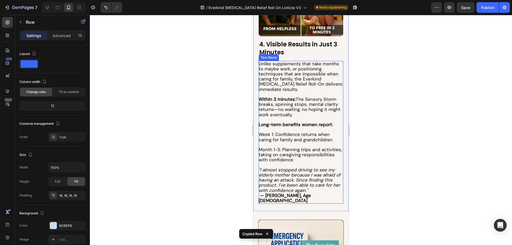
click at [316, 175] on icon ""I almost stopped driving to see my elderly mother because I was afraid of havi…" at bounding box center [300, 180] width 82 height 26
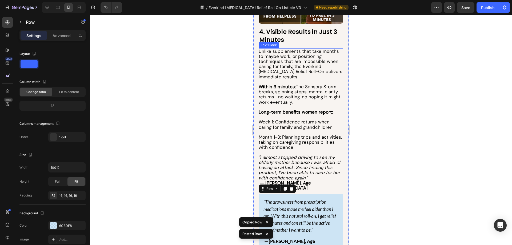
scroll to position [987, 0]
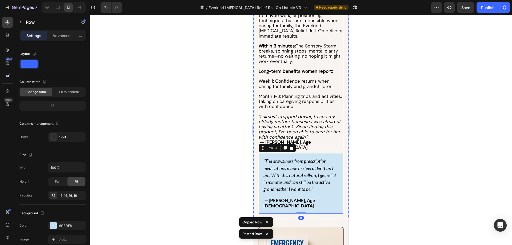
click at [310, 133] on p ""I almost stopped driving to see my elderly mother because I was afraid of havi…" at bounding box center [301, 132] width 84 height 36
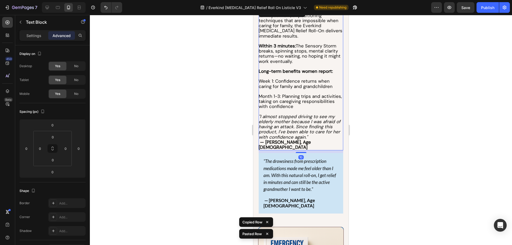
click at [310, 133] on p ""I almost stopped driving to see my elderly mother because I was afraid of havi…" at bounding box center [301, 132] width 84 height 36
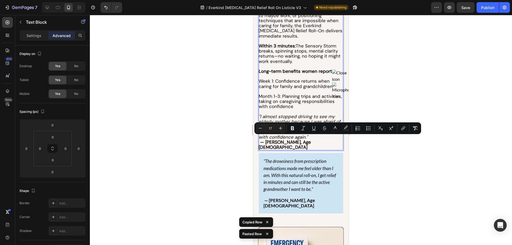
click at [310, 138] on p ""I almost stopped driving to see my elderly mother because I was afraid of havi…" at bounding box center [301, 132] width 84 height 36
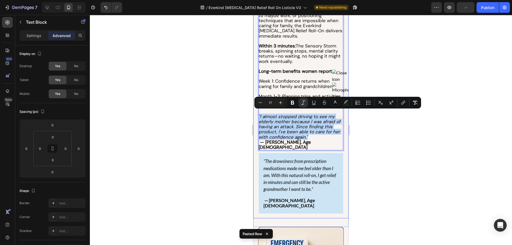
drag, startPoint x: 311, startPoint y: 133, endPoint x: 259, endPoint y: 114, distance: 55.8
click at [259, 114] on div "Image 4. Visible Results in Just 3 Minutes Heading Unlike supplements that take…" at bounding box center [300, 70] width 95 height 295
copy icon ""I almost stopped driving to see my elderly mother because I was afraid of havi…"
click at [283, 172] on icon ""The drowsiness from prescription medications made me feel older than I am. Wit…" at bounding box center [300, 175] width 73 height 34
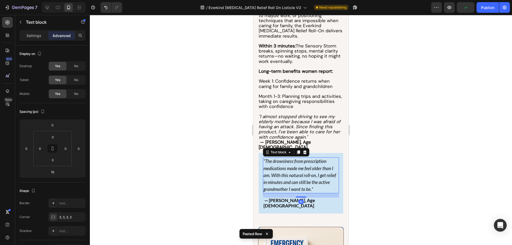
click at [283, 172] on icon ""The drowsiness from prescription medications made me feel older than I am. Wit…" at bounding box center [300, 175] width 73 height 34
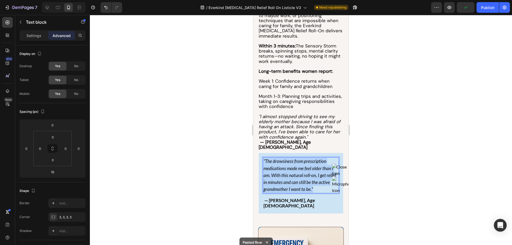
click at [283, 172] on icon ""The drowsiness from prescription medications made me feel older than I am. Wit…" at bounding box center [300, 175] width 73 height 34
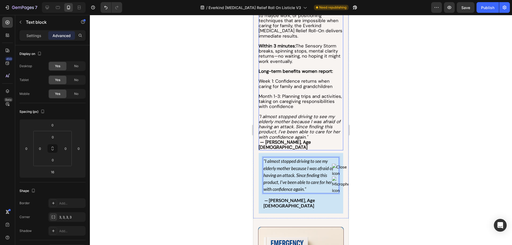
click at [311, 140] on p ""I almost stopped driving to see my elderly mother because I was afraid of havi…" at bounding box center [301, 132] width 84 height 36
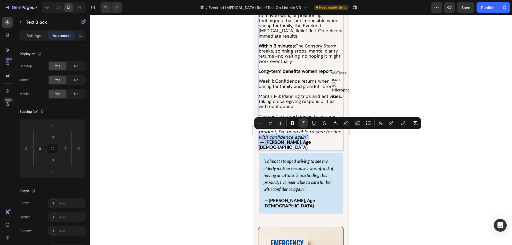
click at [247, 136] on div at bounding box center [301, 130] width 422 height 230
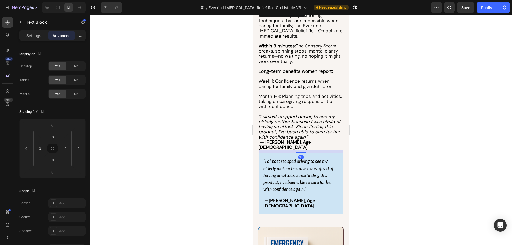
click at [303, 140] on p ""I almost stopped driving to see my elderly mother because I was afraid of havi…" at bounding box center [301, 132] width 84 height 36
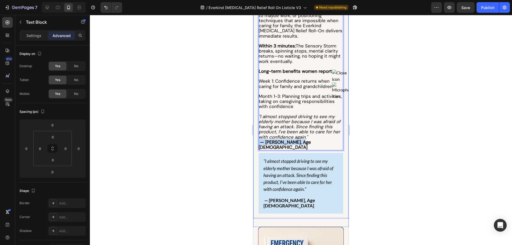
drag, startPoint x: 300, startPoint y: 139, endPoint x: 255, endPoint y: 139, distance: 45.1
click at [255, 139] on div "Image 4. Visible Results in Just 3 Minutes Heading Unlike supplements that take…" at bounding box center [300, 70] width 95 height 295
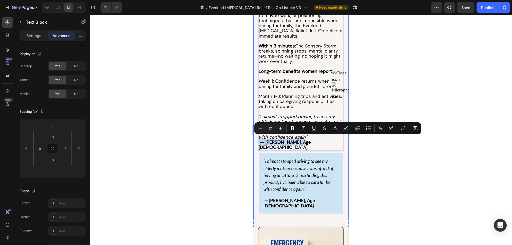
copy span "— [PERSON_NAME], Age [DEMOGRAPHIC_DATA]"
click at [296, 198] on strong "— [PERSON_NAME], Age [DEMOGRAPHIC_DATA]" at bounding box center [289, 203] width 51 height 11
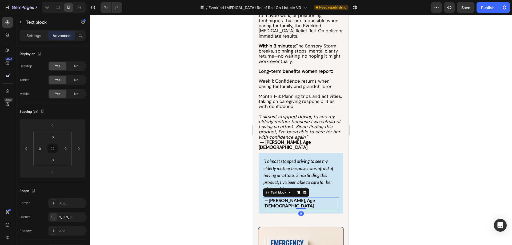
click at [296, 198] on strong "— [PERSON_NAME], Age [DEMOGRAPHIC_DATA]" at bounding box center [289, 203] width 51 height 11
click at [307, 138] on p ""I almost stopped driving to see my elderly mother because I was afraid of havi…" at bounding box center [301, 132] width 84 height 36
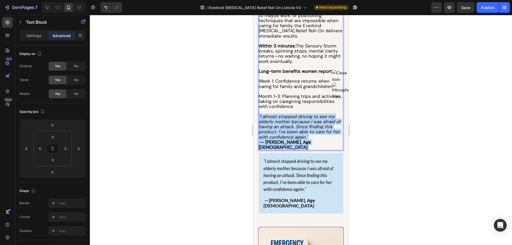
drag, startPoint x: 300, startPoint y: 138, endPoint x: 268, endPoint y: 118, distance: 37.2
click at [268, 118] on p ""I almost stopped driving to see my elderly mother because I was afraid of havi…" at bounding box center [301, 132] width 84 height 36
drag, startPoint x: 301, startPoint y: 138, endPoint x: 255, endPoint y: 113, distance: 52.2
click at [255, 113] on div "Image 4. Visible Results in Just 3 Minutes Heading Unlike supplements that take…" at bounding box center [300, 70] width 95 height 295
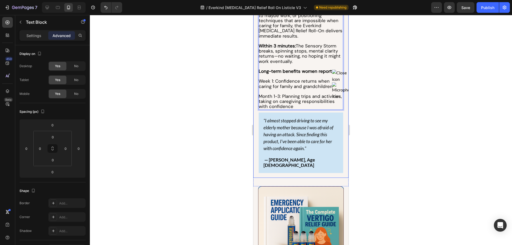
click at [225, 108] on div at bounding box center [301, 130] width 422 height 230
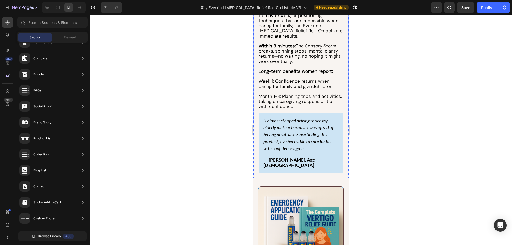
click at [305, 93] on span "Month 1-3: Planning trips and activities, taking on caregiving responsibilities…" at bounding box center [300, 101] width 83 height 16
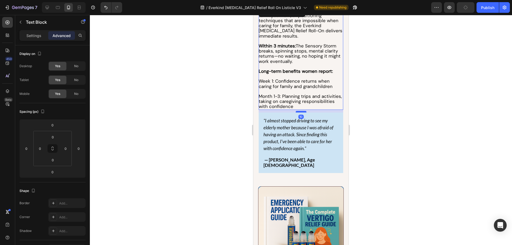
click at [301, 111] on div at bounding box center [301, 112] width 11 height 2
type input "10"
click at [218, 99] on div at bounding box center [301, 130] width 422 height 230
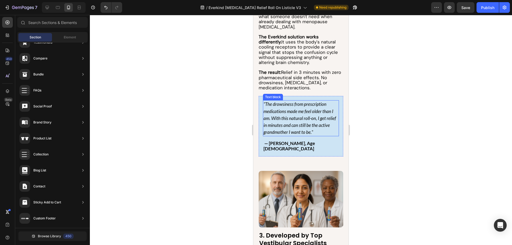
scroll to position [507, 0]
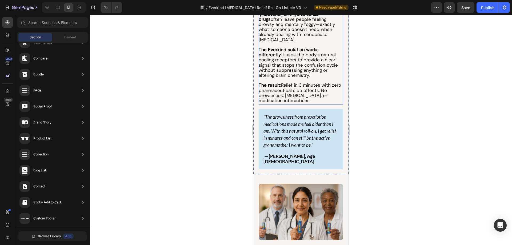
click at [294, 82] on span "The result: Relief in 3 minutes with zero pharmaceutical side effects. No drows…" at bounding box center [300, 92] width 82 height 21
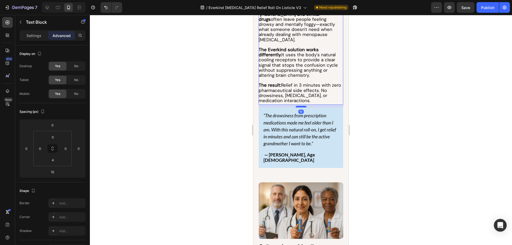
click at [296, 106] on div at bounding box center [301, 107] width 11 height 2
type input "10"
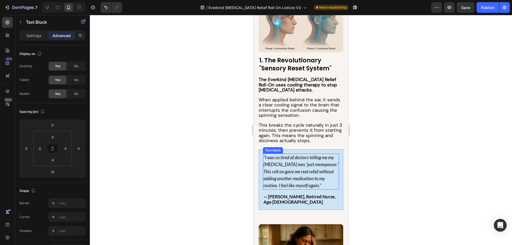
scroll to position [187, 0]
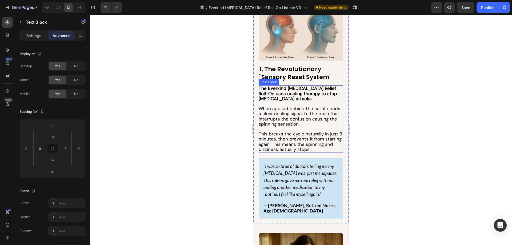
click at [303, 134] on span "This breaks the cycle naturally in just 3 minutes, then prevents it from starti…" at bounding box center [301, 141] width 84 height 21
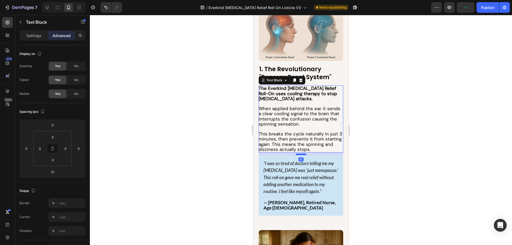
drag, startPoint x: 300, startPoint y: 155, endPoint x: 300, endPoint y: 152, distance: 2.9
click at [300, 154] on div at bounding box center [301, 155] width 11 height 2
type input "10"
click at [232, 141] on div at bounding box center [301, 130] width 422 height 230
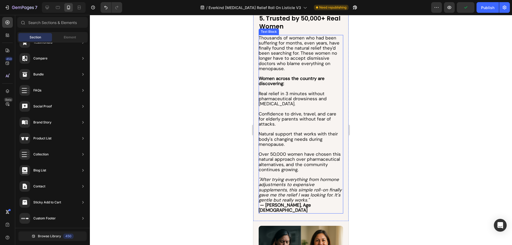
scroll to position [1388, 0]
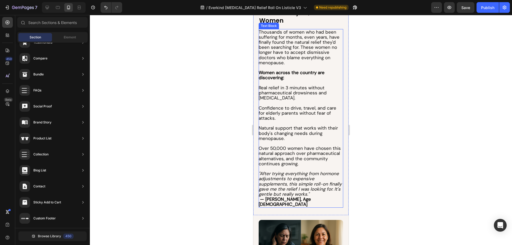
click at [298, 190] on icon ""After trying everything from hormone adjustments to expensive supplements, thi…" at bounding box center [300, 184] width 83 height 26
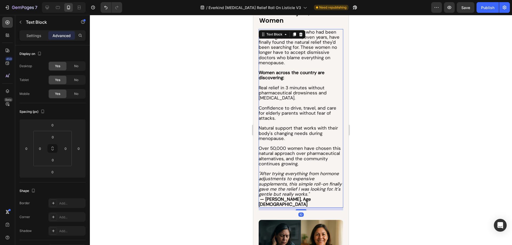
click at [298, 190] on icon ""After trying everything from hormone adjustments to expensive supplements, thi…" at bounding box center [300, 184] width 83 height 26
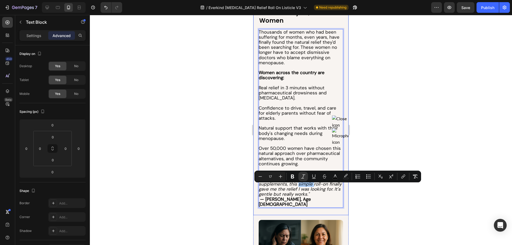
drag, startPoint x: 220, startPoint y: 174, endPoint x: 250, endPoint y: 168, distance: 31.0
click at [219, 174] on div at bounding box center [301, 130] width 422 height 230
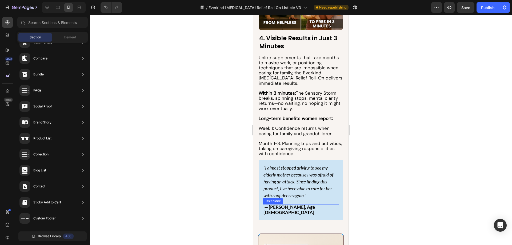
scroll to position [934, 0]
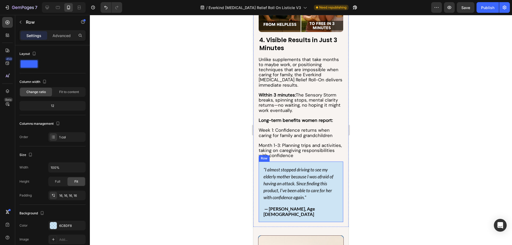
click at [337, 207] on div ""I almost stopped driving to see my elderly mother because I was afraid of havi…" at bounding box center [301, 192] width 85 height 61
copy icon "simple"
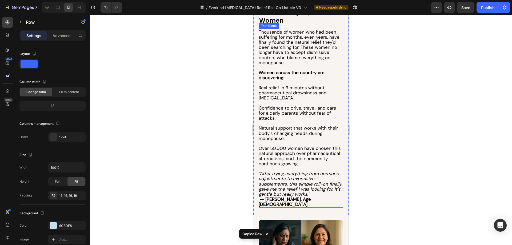
click at [315, 191] on icon ""After trying everything from hormone adjustments to expensive supplements, thi…" at bounding box center [300, 184] width 83 height 26
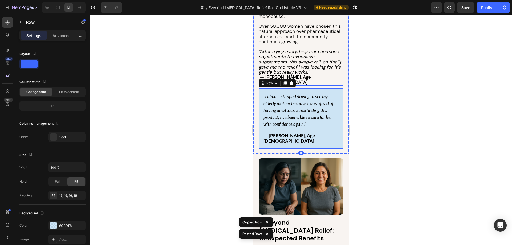
click at [304, 72] on icon ""After trying everything from hormone adjustments to expensive supplements, thi…" at bounding box center [300, 62] width 83 height 26
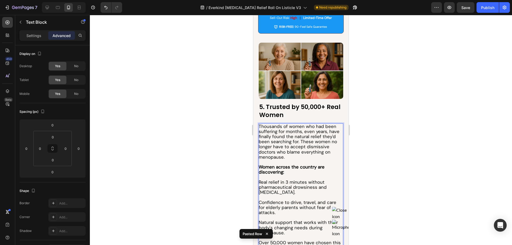
scroll to position [1426, 0]
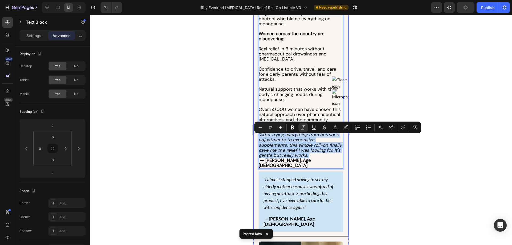
drag, startPoint x: 324, startPoint y: 160, endPoint x: 259, endPoint y: 137, distance: 69.8
click at [259, 137] on div "5. Trusted by 50,000+ Real Women Heading Thousands of women who had been suffer…" at bounding box center [300, 70] width 95 height 332
copy icon ""After trying everything from hormone adjustments to expensive supplements, thi…"
click at [282, 188] on icon ""I almost stopped driving to see my elderly mother because I was afraid of havi…" at bounding box center [299, 194] width 70 height 34
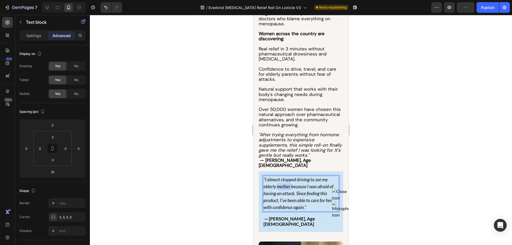
click at [282, 188] on icon ""I almost stopped driving to see my elderly mother because I was afraid of havi…" at bounding box center [299, 194] width 70 height 34
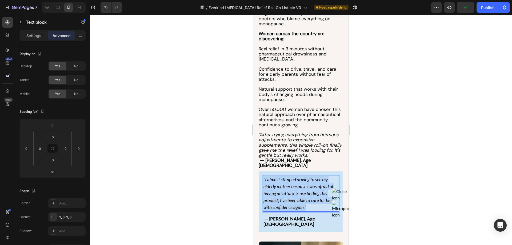
click at [282, 188] on icon ""I almost stopped driving to see my elderly mother because I was afraid of havi…" at bounding box center [299, 194] width 70 height 34
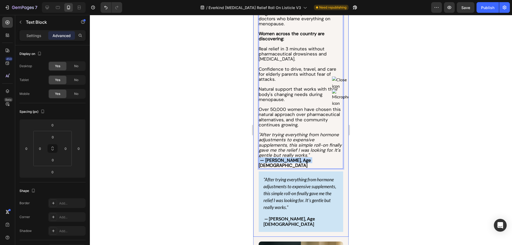
drag, startPoint x: 307, startPoint y: 164, endPoint x: 256, endPoint y: 164, distance: 50.2
click at [256, 164] on div "5. Trusted by 50,000+ Real Women Heading Thousands of women who had been suffer…" at bounding box center [300, 70] width 95 height 332
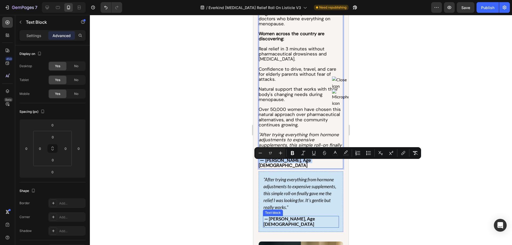
click at [299, 217] on strong "— [PERSON_NAME], Age [DEMOGRAPHIC_DATA]" at bounding box center [289, 221] width 51 height 11
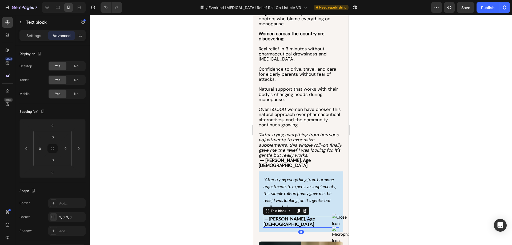
click at [299, 217] on strong "— [PERSON_NAME], Age [DEMOGRAPHIC_DATA]" at bounding box center [289, 221] width 51 height 11
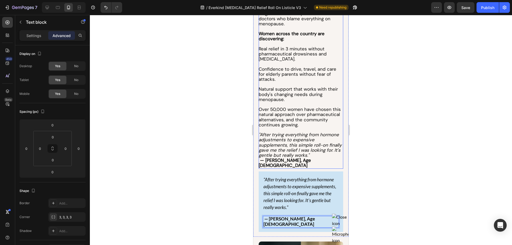
click at [314, 156] on icon ""After trying everything from hormone adjustments to expensive supplements, thi…" at bounding box center [300, 145] width 83 height 26
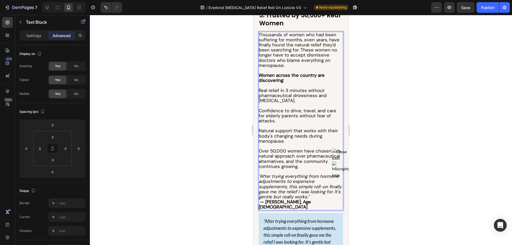
scroll to position [1400, 0]
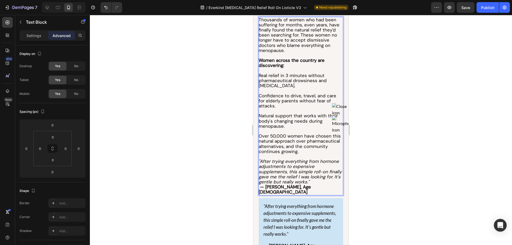
click at [308, 191] on p ""After trying everything from hormone adjustments to expensive supplements, thi…" at bounding box center [301, 177] width 84 height 36
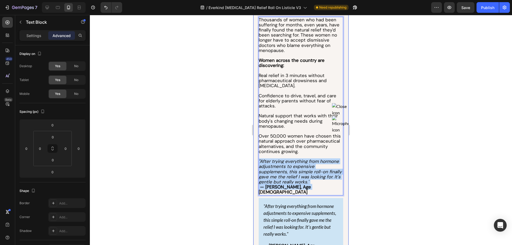
drag, startPoint x: 306, startPoint y: 191, endPoint x: 258, endPoint y: 166, distance: 53.7
click at [258, 166] on div "5. Trusted by 50,000+ Real Women Heading Thousands of women who had been suffer…" at bounding box center [300, 97] width 95 height 332
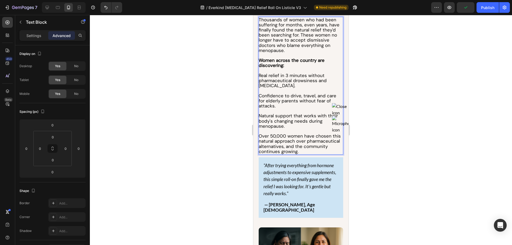
click at [210, 142] on div at bounding box center [301, 130] width 422 height 230
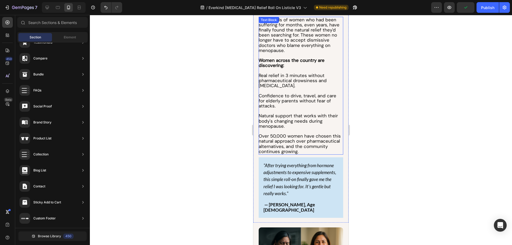
click at [299, 142] on span "Over 50,000 women have chosen this natural approach over pharmaceutical alterna…" at bounding box center [300, 143] width 82 height 21
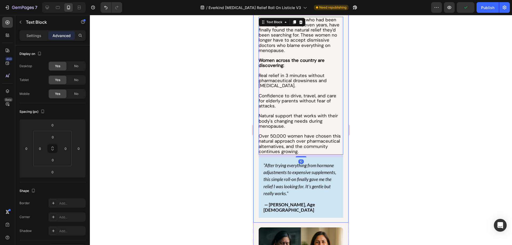
click at [212, 142] on div at bounding box center [301, 130] width 422 height 230
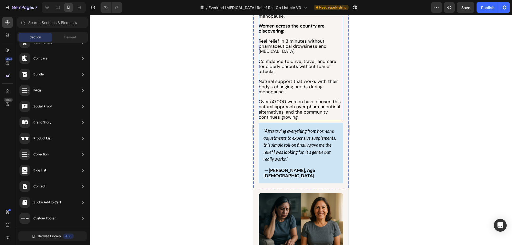
scroll to position [1438, 0]
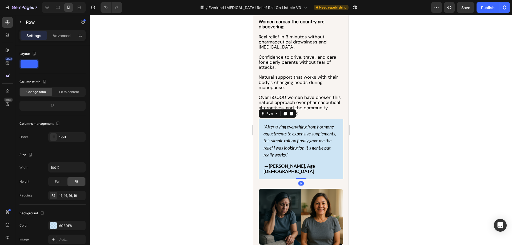
click at [333, 174] on div ""After trying everything from hormone adjustments to expensive supplements, thi…" at bounding box center [301, 149] width 85 height 61
click at [66, 222] on div "6CBDF8" at bounding box center [66, 226] width 37 height 10
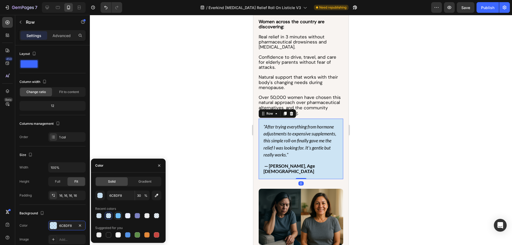
click at [120, 213] on div at bounding box center [118, 216] width 6 height 6
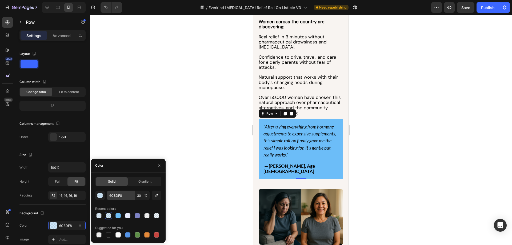
type input "100"
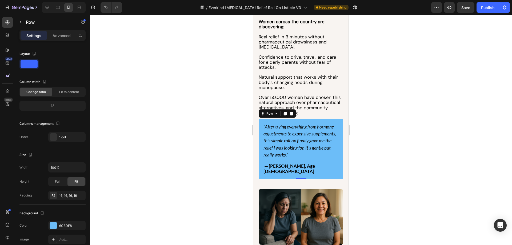
click at [193, 117] on div at bounding box center [301, 130] width 422 height 230
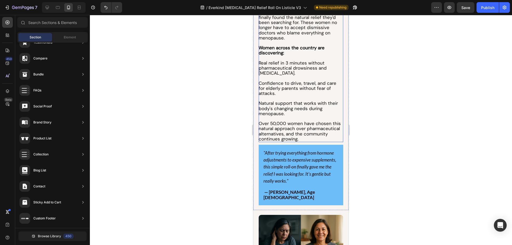
scroll to position [1412, 0]
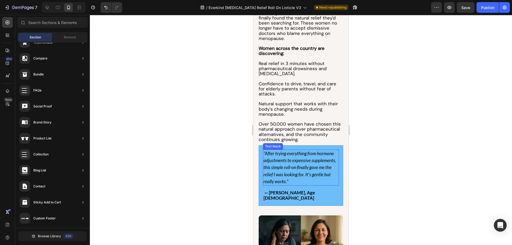
click at [300, 172] on icon ""After trying everything from hormone adjustments to expensive supplements, thi…" at bounding box center [300, 168] width 73 height 34
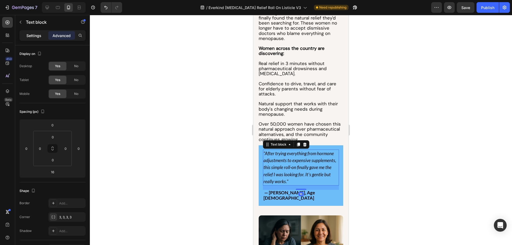
click at [39, 37] on p "Settings" at bounding box center [33, 36] width 15 height 6
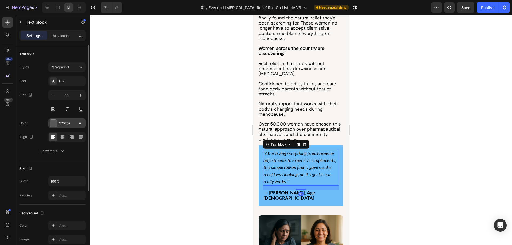
click at [62, 124] on div "575757" at bounding box center [66, 123] width 15 height 5
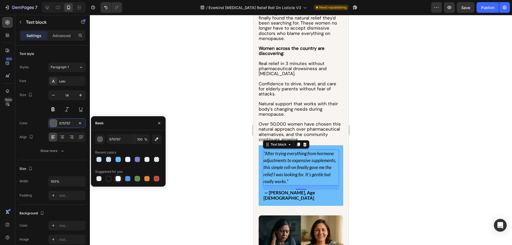
click at [118, 181] on div at bounding box center [118, 179] width 6 height 6
type input "FFFFFF"
click at [155, 124] on button "button" at bounding box center [159, 123] width 9 height 9
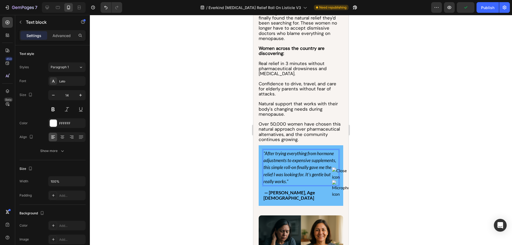
click at [310, 172] on icon ""After trying everything from hormone adjustments to expensive supplements, thi…" at bounding box center [300, 168] width 73 height 34
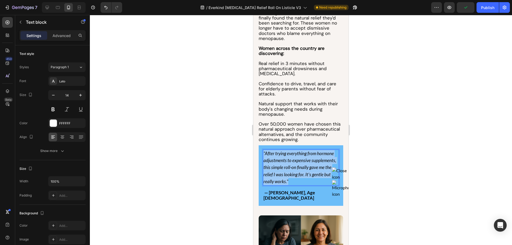
click at [310, 172] on icon ""After trying everything from hormone adjustments to expensive supplements, thi…" at bounding box center [300, 168] width 73 height 34
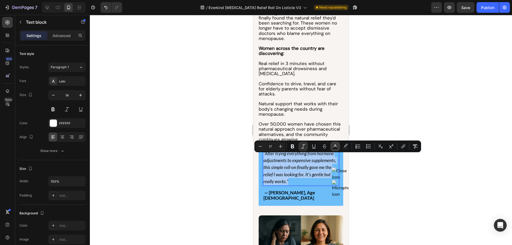
click at [337, 148] on rect "Editor contextual toolbar" at bounding box center [335, 148] width 5 height 1
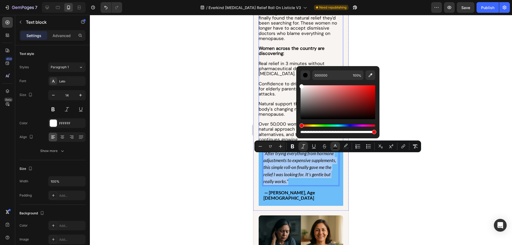
drag, startPoint x: 560, startPoint y: 105, endPoint x: 287, endPoint y: 80, distance: 274.4
type input "FFFFFF"
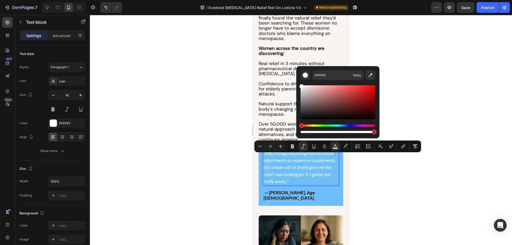
click at [212, 120] on div at bounding box center [301, 130] width 422 height 230
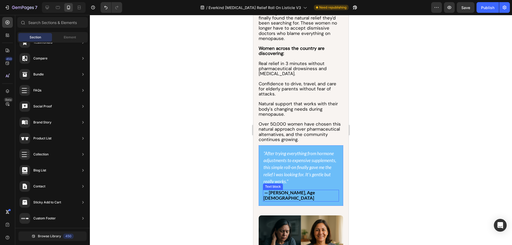
click at [285, 199] on strong "— [PERSON_NAME], Age [DEMOGRAPHIC_DATA]" at bounding box center [289, 195] width 51 height 11
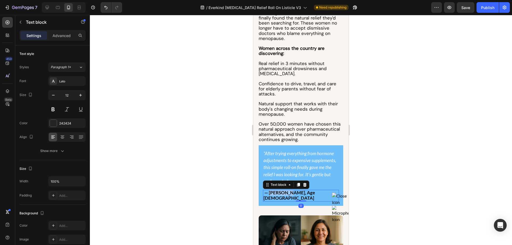
click at [285, 199] on strong "— [PERSON_NAME], Age [DEMOGRAPHIC_DATA]" at bounding box center [289, 195] width 51 height 11
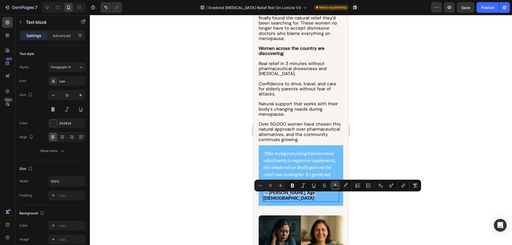
click at [334, 187] on rect "Editor contextual toolbar" at bounding box center [335, 187] width 5 height 1
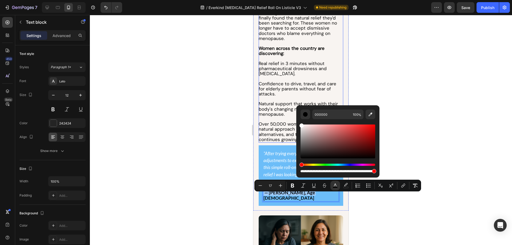
drag, startPoint x: 577, startPoint y: 152, endPoint x: 280, endPoint y: 114, distance: 298.8
type input "FFFFFF"
click at [216, 110] on div at bounding box center [301, 130] width 422 height 230
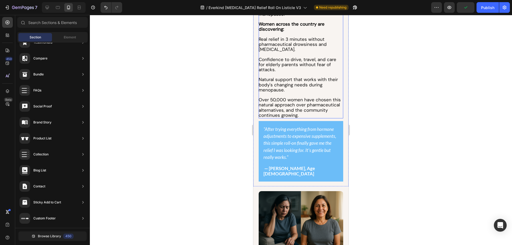
scroll to position [1438, 0]
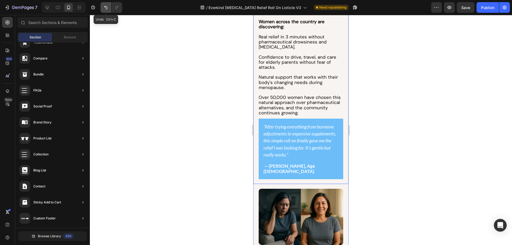
click at [104, 8] on icon "Undo/Redo" at bounding box center [105, 7] width 5 height 5
click at [103, 7] on icon "Undo/Redo" at bounding box center [105, 7] width 5 height 5
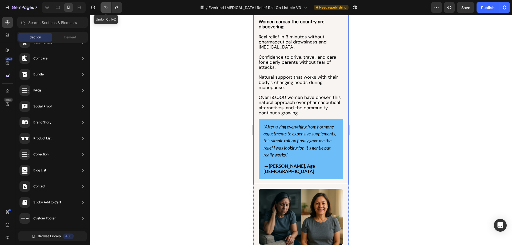
click at [103, 7] on icon "Undo/Redo" at bounding box center [105, 7] width 5 height 5
click at [104, 7] on icon "Undo/Redo" at bounding box center [105, 7] width 5 height 5
click at [104, 8] on icon "Undo/Redo" at bounding box center [105, 7] width 5 height 5
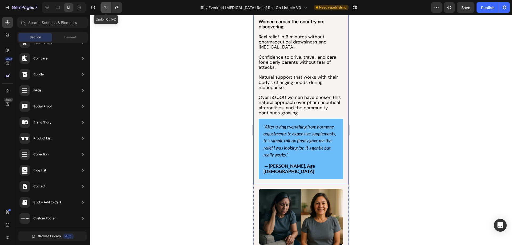
click at [104, 8] on icon "Undo/Redo" at bounding box center [105, 7] width 5 height 5
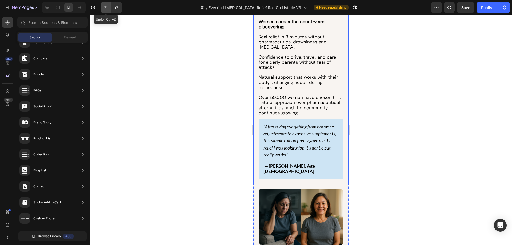
click at [104, 8] on icon "Undo/Redo" at bounding box center [105, 7] width 5 height 5
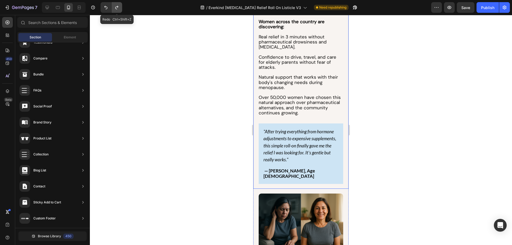
click at [116, 7] on icon "Undo/Redo" at bounding box center [116, 7] width 3 height 3
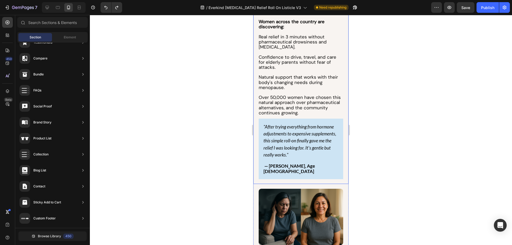
click at [204, 109] on div at bounding box center [301, 130] width 422 height 230
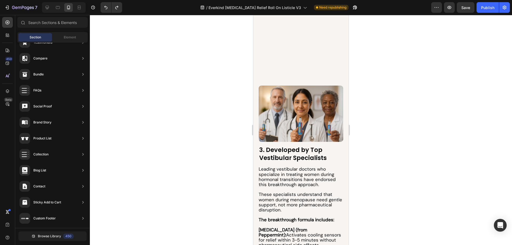
scroll to position [0, 0]
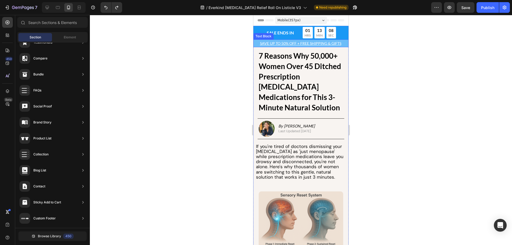
click at [256, 46] on p "SAVE UP TO 50% OFF + FREE SHIPPING & GIFTS" at bounding box center [301, 43] width 94 height 7
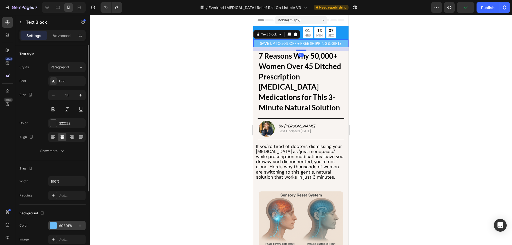
click at [67, 228] on div "6CBDF8" at bounding box center [66, 226] width 37 height 10
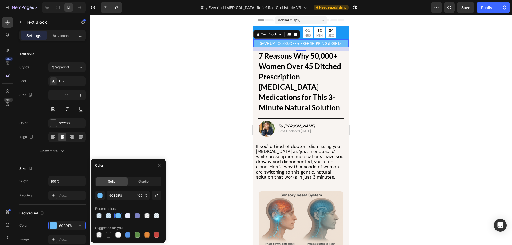
click at [241, 82] on div at bounding box center [301, 130] width 422 height 230
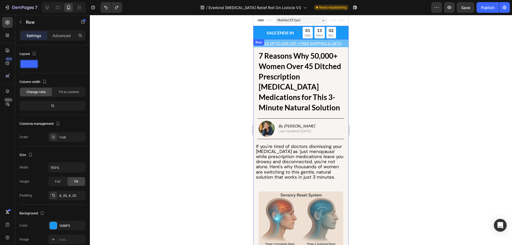
click at [257, 32] on div "SALE ENDS IN Text Block Row 01 HRS 13 MIN 02 SEC Countdown Timer Row Row" at bounding box center [300, 33] width 95 height 14
click at [258, 57] on div "7 Reasons Why 50,000+ Women Over 45 Ditched Prescription [MEDICAL_DATA] Medicat…" at bounding box center [300, 82] width 95 height 62
click at [257, 31] on div "SALE ENDS IN Text Block Row 01 HRS 12 MIN 59 SEC Countdown Timer Row Row 0" at bounding box center [300, 33] width 95 height 14
drag, startPoint x: 221, startPoint y: 45, endPoint x: 224, endPoint y: 48, distance: 4.5
click at [221, 46] on div at bounding box center [301, 130] width 422 height 230
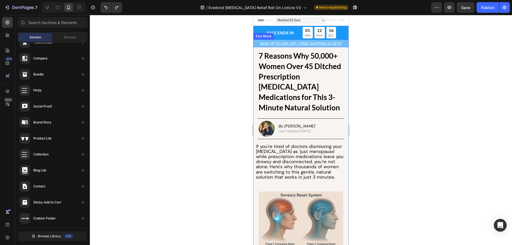
click at [255, 44] on p "SAVE UP TO 50% OFF + FREE SHIPPING & GIFTS" at bounding box center [301, 43] width 94 height 7
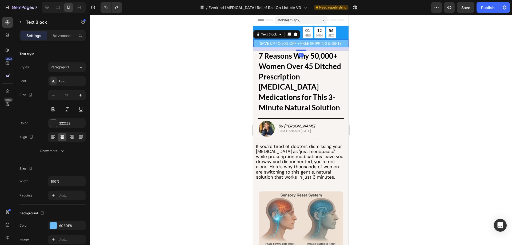
drag, startPoint x: 192, startPoint y: 95, endPoint x: 9, endPoint y: 132, distance: 185.9
click at [192, 95] on div at bounding box center [301, 130] width 422 height 230
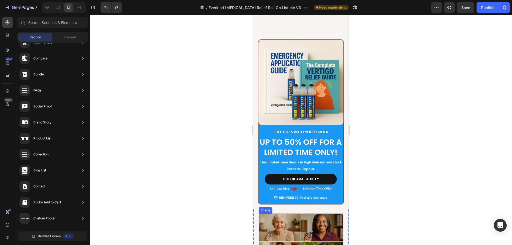
scroll to position [1201, 0]
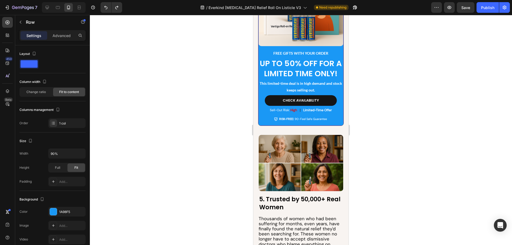
click at [261, 126] on div "Image FREE GIFTS WITH YOUR ORDER Text Block UP TO 50% OFF FOR A LIMITED TIME ON…" at bounding box center [301, 43] width 85 height 165
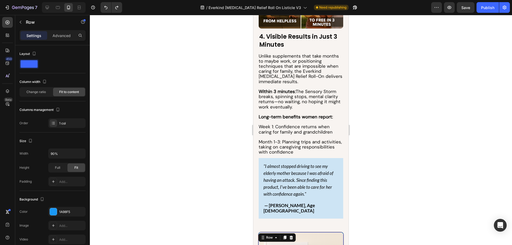
scroll to position [934, 0]
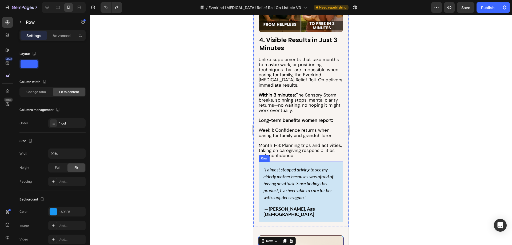
click at [260, 212] on div ""I almost stopped driving to see my elderly mother because I was afraid of havi…" at bounding box center [301, 192] width 85 height 61
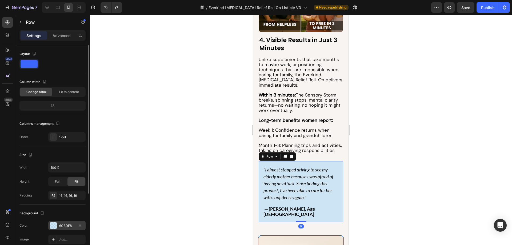
click at [70, 226] on div "6CBDF8" at bounding box center [66, 226] width 15 height 5
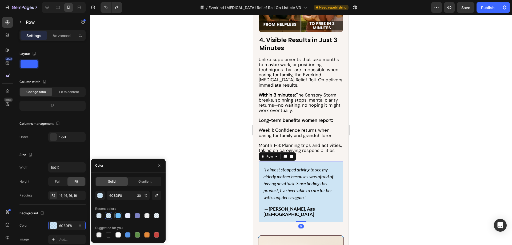
click at [117, 216] on div at bounding box center [118, 215] width 5 height 5
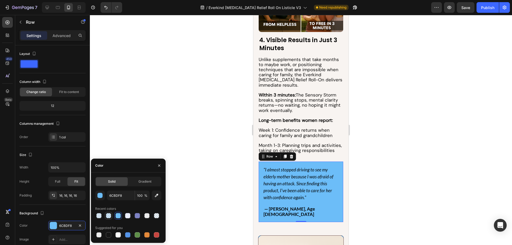
click at [111, 216] on div at bounding box center [108, 216] width 6 height 6
type input "30"
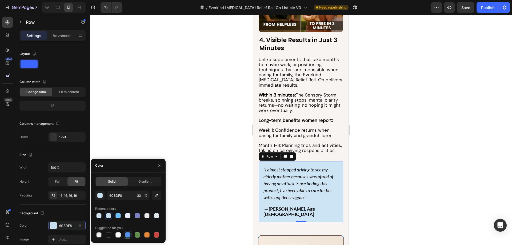
click at [127, 235] on div at bounding box center [127, 234] width 5 height 5
type input "5594E7"
type input "100"
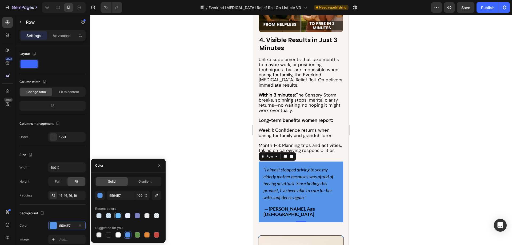
click at [117, 215] on div at bounding box center [118, 215] width 5 height 5
type input "6CBDF8"
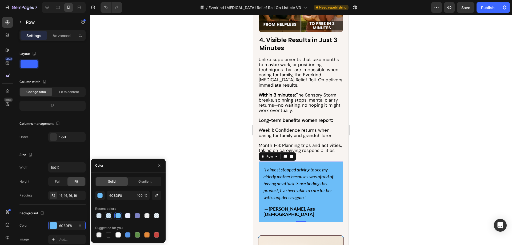
click at [110, 215] on div at bounding box center [108, 215] width 5 height 5
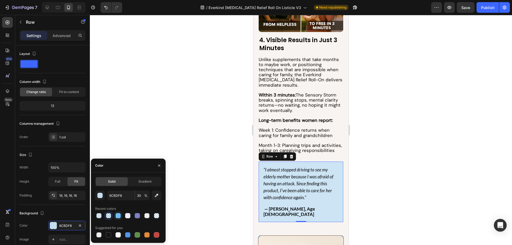
click at [114, 217] on div at bounding box center [117, 215] width 7 height 7
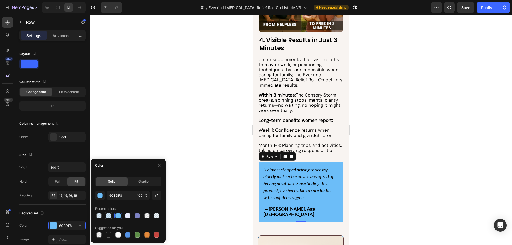
click at [107, 216] on div at bounding box center [108, 215] width 5 height 5
type input "30"
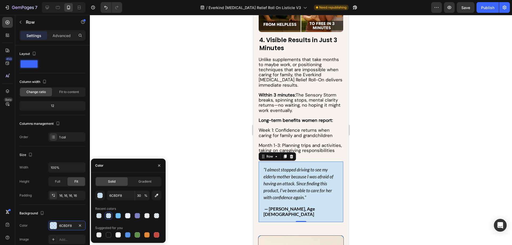
click at [184, 90] on div at bounding box center [301, 130] width 422 height 230
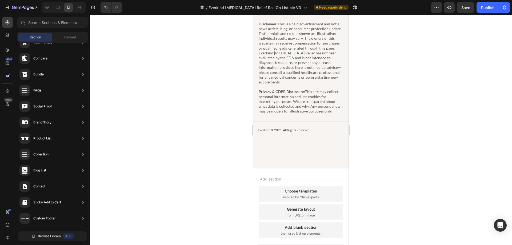
scroll to position [2719, 0]
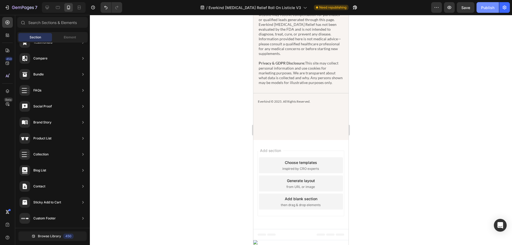
click at [482, 7] on div "Publish" at bounding box center [487, 8] width 13 height 6
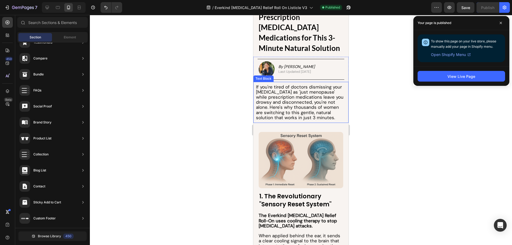
scroll to position [0, 0]
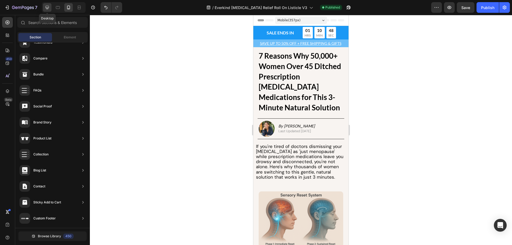
click at [49, 11] on div at bounding box center [47, 7] width 9 height 9
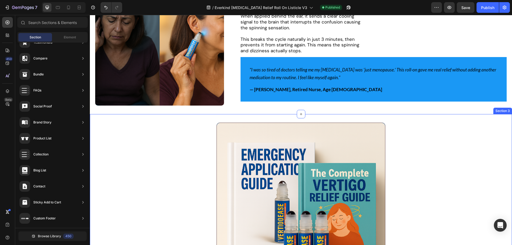
scroll to position [240, 0]
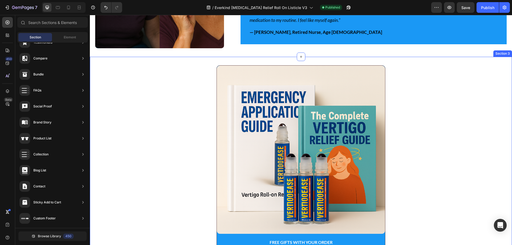
click at [164, 142] on div "Image FREE GIFTS WITH YOUR ORDER Text Block UP TO 50% OFF FOR A LIMITED TIME ON…" at bounding box center [301, 189] width 422 height 249
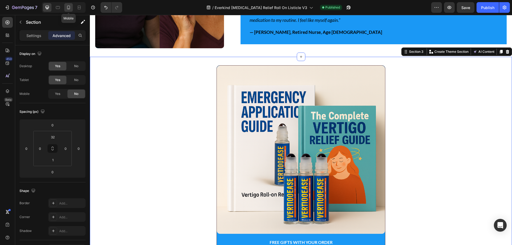
click at [70, 10] on div at bounding box center [68, 7] width 9 height 9
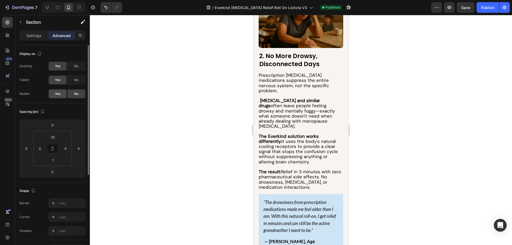
click at [56, 96] on span "Yes" at bounding box center [57, 94] width 5 height 5
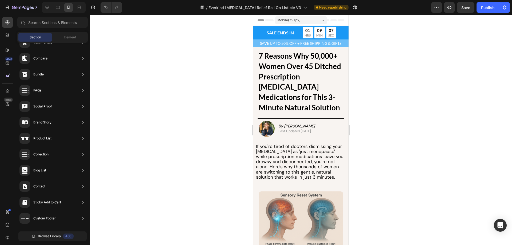
drag, startPoint x: 347, startPoint y: 44, endPoint x: 620, endPoint y: 20, distance: 273.5
click at [490, 9] on div "Publish" at bounding box center [487, 8] width 13 height 6
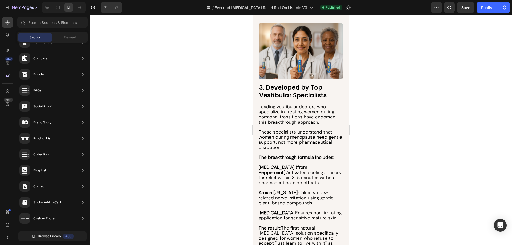
scroll to position [834, 0]
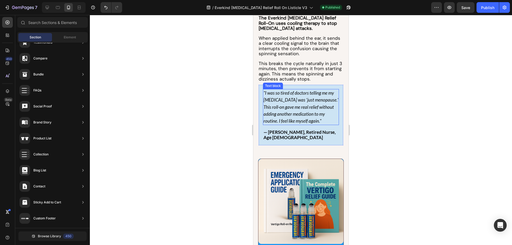
scroll to position [320, 0]
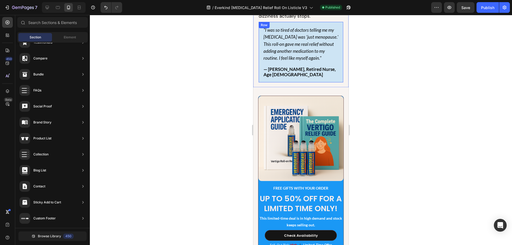
click at [272, 73] on div ""I was so tired of doctors telling me my [MEDICAL_DATA] was 'just menopause.' T…" at bounding box center [301, 52] width 85 height 61
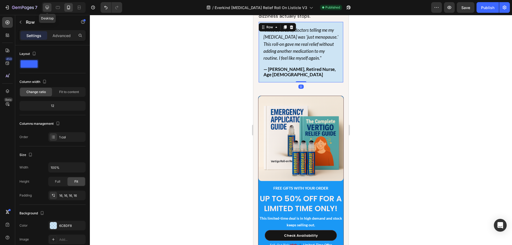
click at [50, 6] on div at bounding box center [47, 7] width 9 height 9
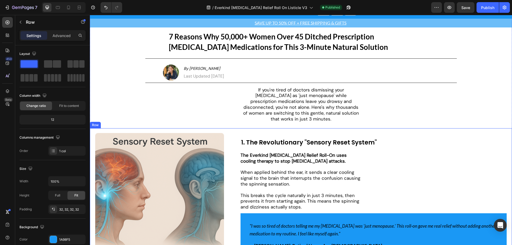
scroll to position [107, 0]
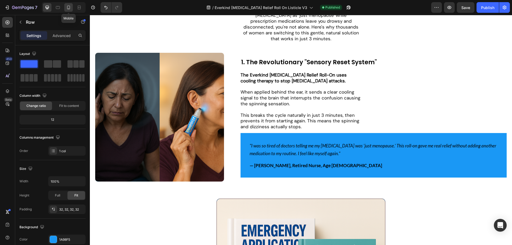
click at [70, 9] on icon at bounding box center [68, 8] width 3 height 4
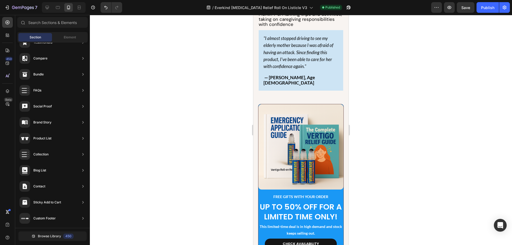
scroll to position [1262, 0]
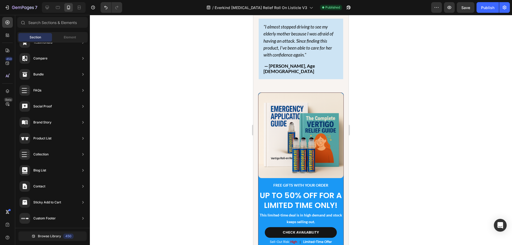
drag, startPoint x: 346, startPoint y: 28, endPoint x: 604, endPoint y: 135, distance: 279.4
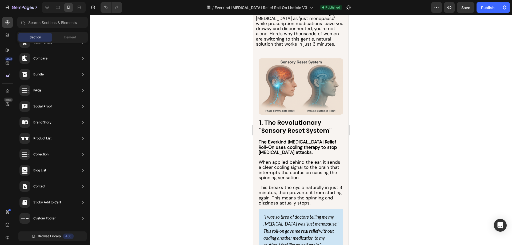
scroll to position [0, 0]
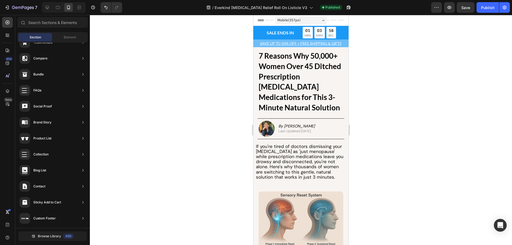
drag, startPoint x: 346, startPoint y: 117, endPoint x: 611, endPoint y: 25, distance: 280.3
click at [343, 5] on button "button" at bounding box center [348, 7] width 11 height 11
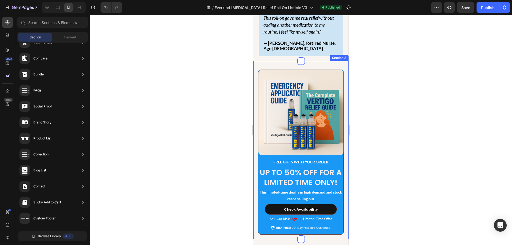
scroll to position [400, 0]
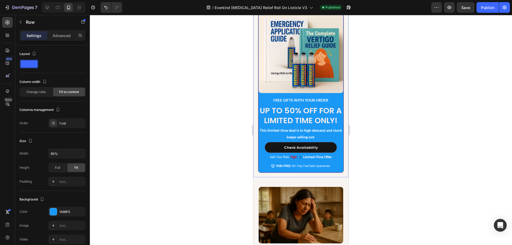
click at [267, 173] on div "Image FREE GIFTS WITH YOUR ORDER Text Block UP TO 50% OFF FOR A LIMITED TIME ON…" at bounding box center [301, 90] width 85 height 165
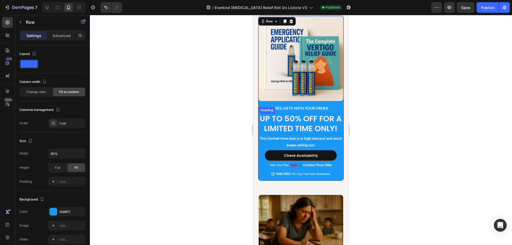
scroll to position [320, 0]
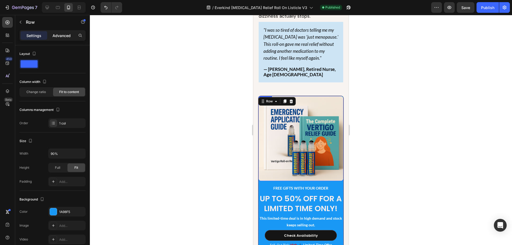
click at [62, 38] on p "Advanced" at bounding box center [62, 36] width 18 height 6
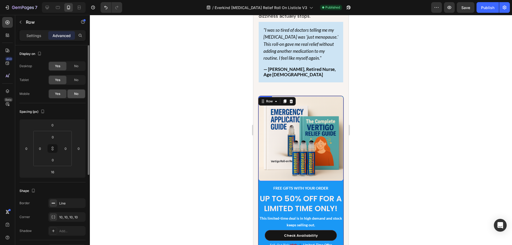
click at [77, 92] on span "No" at bounding box center [76, 94] width 4 height 5
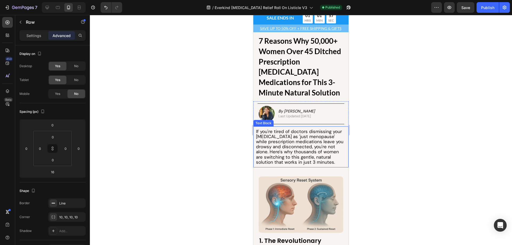
scroll to position [0, 0]
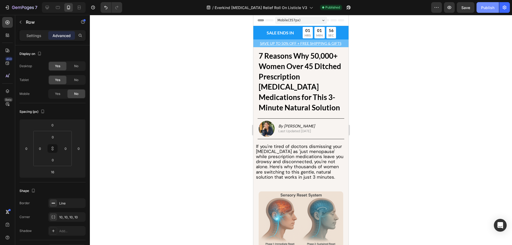
click at [485, 7] on div "Publish" at bounding box center [487, 8] width 13 height 6
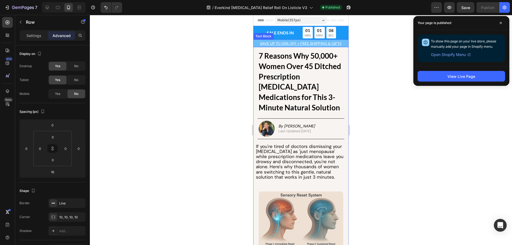
click at [260, 43] on u "SAVE UP TO 50% OFF + FREE SHIPPING & GIFTS" at bounding box center [300, 43] width 81 height 5
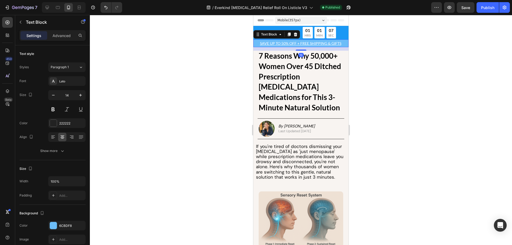
click at [260, 43] on u "SAVE UP TO 50% OFF + FREE SHIPPING & GIFTS" at bounding box center [300, 43] width 81 height 5
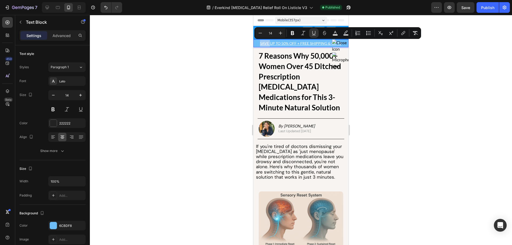
click at [257, 44] on p "SAVE UP TO 50% OFF + FREE SHIPPING & GIFTS" at bounding box center [301, 43] width 94 height 7
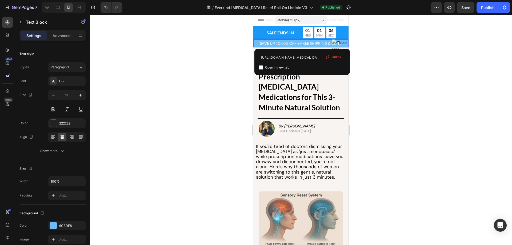
click at [205, 57] on div at bounding box center [301, 130] width 422 height 230
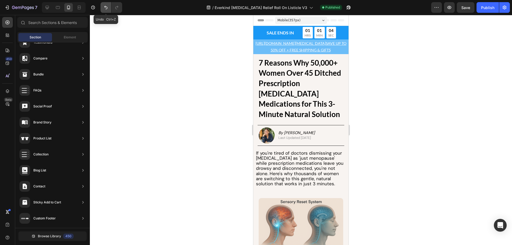
click at [104, 7] on icon "Undo/Redo" at bounding box center [105, 7] width 5 height 5
click at [150, 47] on div at bounding box center [301, 130] width 422 height 230
click at [109, 8] on button "Undo/Redo" at bounding box center [106, 7] width 11 height 11
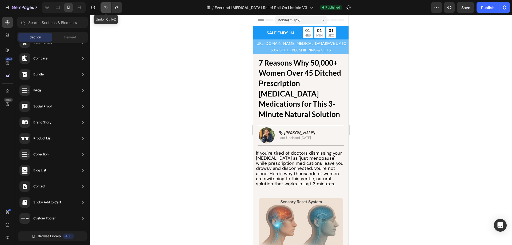
click at [109, 8] on button "Undo/Redo" at bounding box center [106, 7] width 11 height 11
click at [114, 9] on button "Undo/Redo" at bounding box center [117, 7] width 11 height 11
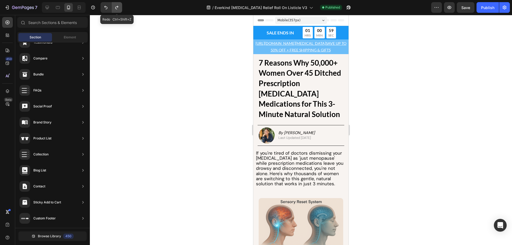
click at [114, 9] on button "Undo/Redo" at bounding box center [117, 7] width 11 height 11
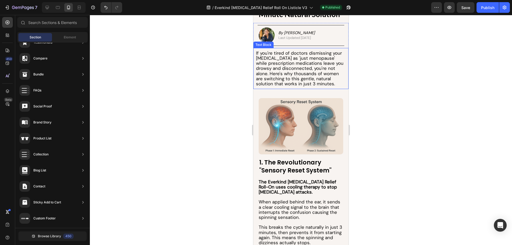
scroll to position [107, 0]
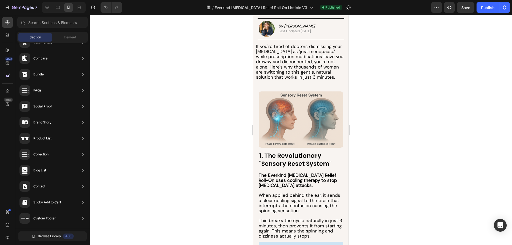
click at [396, 144] on div at bounding box center [301, 130] width 422 height 230
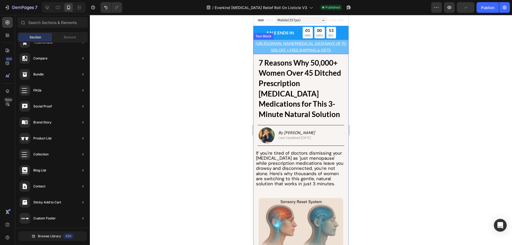
click at [304, 52] on u "SAVE UP TO 50% OFF + FREE SHIPPING & GIFTS" at bounding box center [309, 46] width 76 height 11
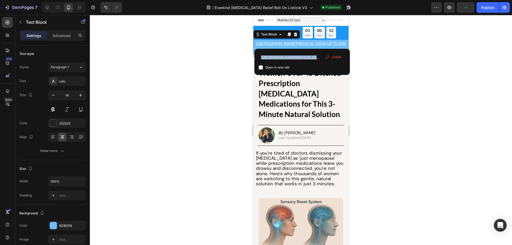
click at [304, 52] on div "https://myeverkind.com/products/everkind-vertigo-relief-roll-on Open in new tab…" at bounding box center [303, 62] width 96 height 26
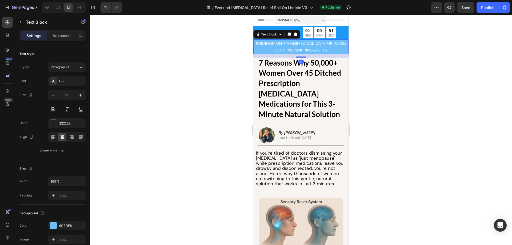
click at [219, 55] on div at bounding box center [301, 130] width 422 height 230
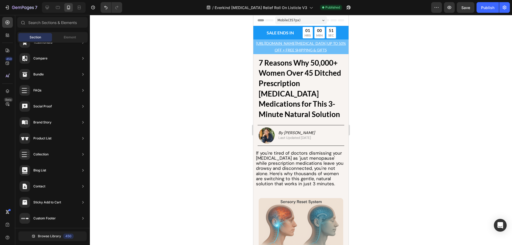
click at [287, 51] on u "https://myeverkind.com/products/everkind-vertigo-relief-roll-onSAVE UP TO 50% O…" at bounding box center [301, 46] width 90 height 11
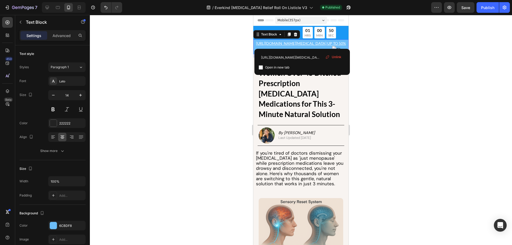
click at [287, 51] on div "https://myeverkind.com/products/everkind-vertigo-relief-roll-on Open in new tab…" at bounding box center [303, 62] width 96 height 26
click at [286, 44] on u "https://myeverkind.com/products/everkind-vertigo-relief-roll-onSAVE UP TO 50% O…" at bounding box center [301, 46] width 90 height 11
click at [227, 46] on div at bounding box center [301, 130] width 422 height 230
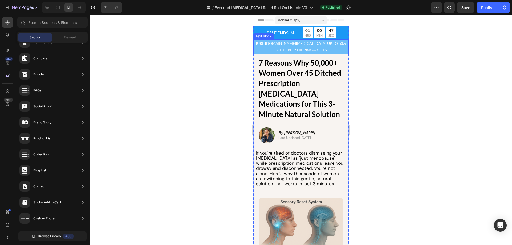
click at [273, 51] on u "https://myeverkind.com/products/everkind-vertigo-relief-roll-onSAVE UP TO 50% O…" at bounding box center [301, 46] width 90 height 11
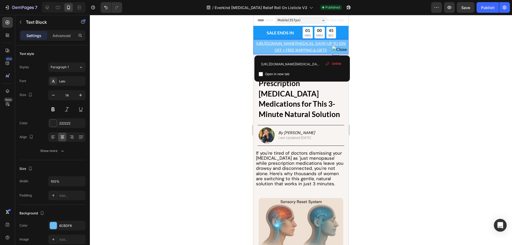
click at [277, 47] on p "https://myeverkind.com/products/everkind-vertigo-relief-roll-onSAVE UP TO 50% O…" at bounding box center [301, 46] width 94 height 13
drag, startPoint x: 276, startPoint y: 49, endPoint x: 257, endPoint y: 41, distance: 20.8
click at [257, 41] on p "https://myeverkind.com/products/everkind-vertigo-relief-roll-onSAVE UP TO 50% O…" at bounding box center [301, 46] width 94 height 13
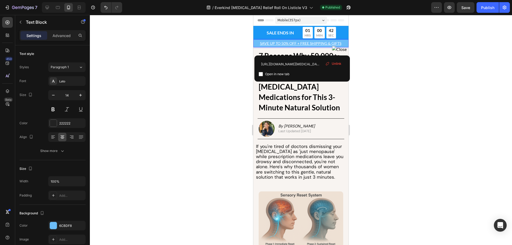
click at [221, 54] on div at bounding box center [301, 130] width 422 height 230
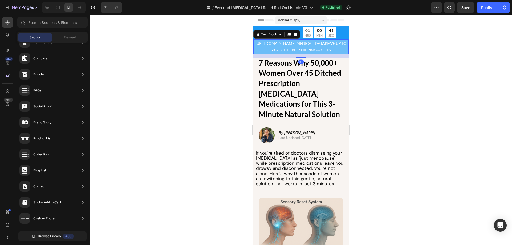
click at [275, 46] on u "https://myeverkind.com/products/everkind-vertigo-relief-roll-on" at bounding box center [291, 43] width 70 height 5
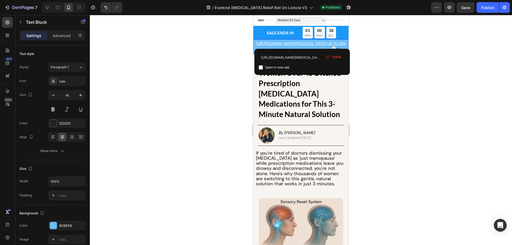
click at [287, 45] on u "https://myeverkind.com/products/everkind-vertigo-relief-roll-onSAVE UP TO 50% O…" at bounding box center [301, 46] width 90 height 11
click at [232, 47] on div at bounding box center [301, 130] width 422 height 230
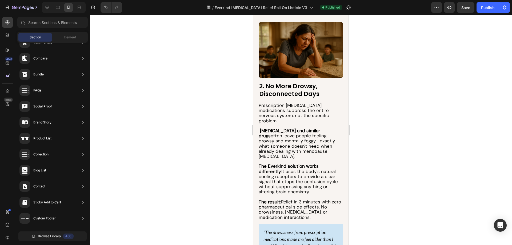
scroll to position [427, 0]
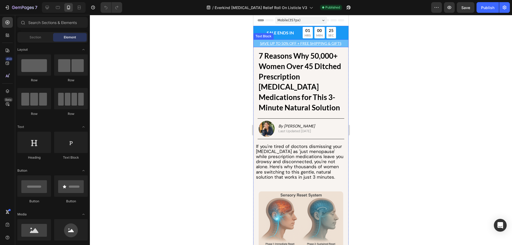
click at [289, 43] on u "SAVE UP TO 50% OFF + FREE SHIPPING & GIFTS" at bounding box center [300, 43] width 81 height 5
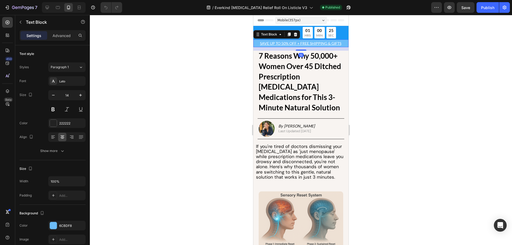
click at [289, 43] on u "SAVE UP TO 50% OFF + FREE SHIPPING & GIFTS" at bounding box center [300, 43] width 81 height 5
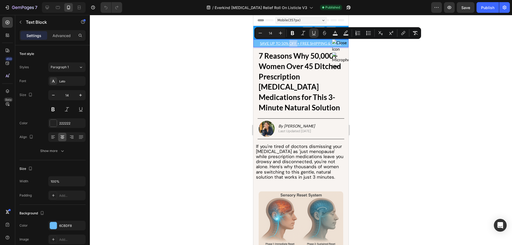
click at [289, 43] on u "SAVE UP TO 50% OFF + FREE SHIPPING & GIFTS" at bounding box center [300, 43] width 81 height 5
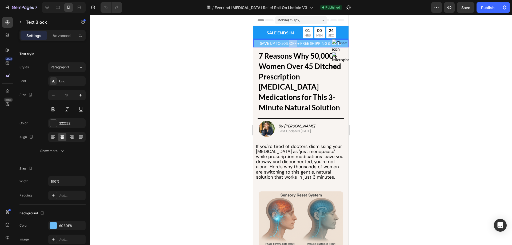
click at [289, 43] on u "SAVE UP TO 50% OFF + FREE SHIPPING & GIFTS" at bounding box center [300, 43] width 81 height 5
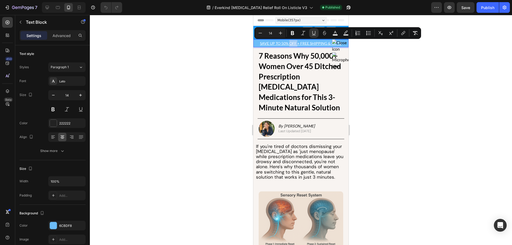
click at [289, 43] on u "SAVE UP TO 50% OFF + FREE SHIPPING & GIFTS" at bounding box center [300, 43] width 81 height 5
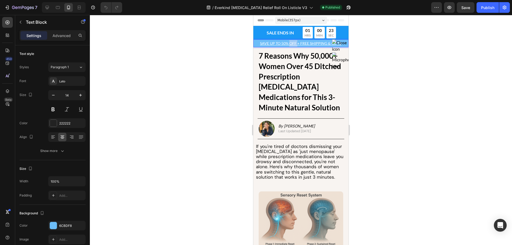
click at [289, 43] on u "SAVE UP TO 50% OFF + FREE SHIPPING & GIFTS" at bounding box center [300, 43] width 81 height 5
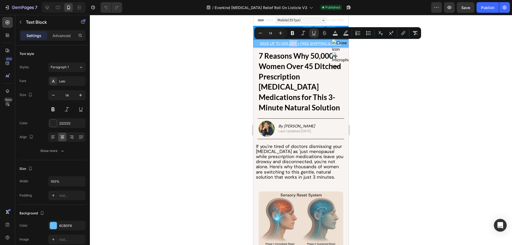
click at [289, 43] on u "SAVE UP TO 50% OFF + FREE SHIPPING & GIFTS" at bounding box center [300, 43] width 81 height 5
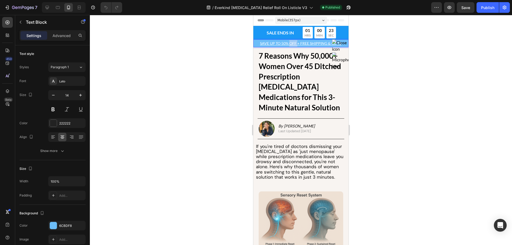
click at [289, 43] on u "SAVE UP TO 50% OFF + FREE SHIPPING & GIFTS" at bounding box center [300, 43] width 81 height 5
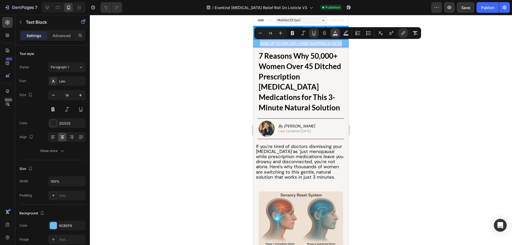
click at [333, 33] on icon "Editor contextual toolbar" at bounding box center [335, 32] width 5 height 5
type input "FFFFFF"
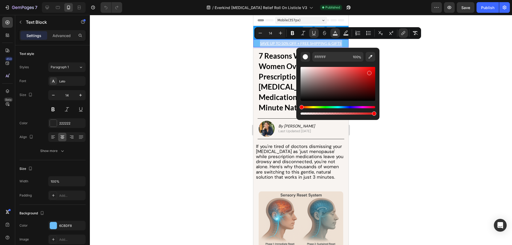
click at [369, 72] on div "Editor contextual toolbar" at bounding box center [338, 84] width 75 height 34
type input "D88686"
drag, startPoint x: 369, startPoint y: 72, endPoint x: 329, endPoint y: 72, distance: 39.8
click at [329, 72] on div "Editor contextual toolbar" at bounding box center [330, 73] width 4 height 4
click at [221, 67] on div at bounding box center [301, 130] width 422 height 230
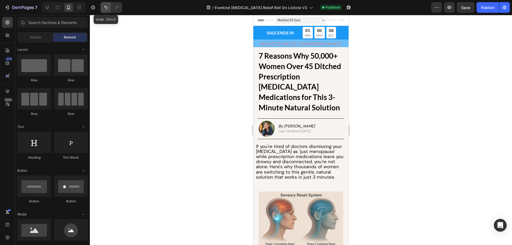
click at [103, 9] on button "Undo/Redo" at bounding box center [106, 7] width 11 height 11
click at [106, 8] on icon "Undo/Redo" at bounding box center [105, 7] width 5 height 5
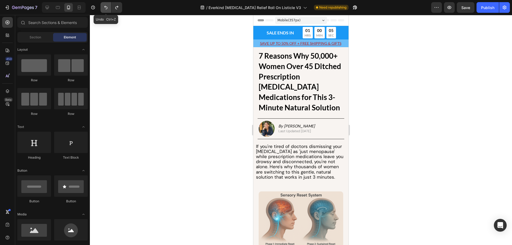
click at [106, 8] on icon "Undo/Redo" at bounding box center [105, 7] width 5 height 5
click at [208, 72] on div at bounding box center [301, 130] width 422 height 230
click at [256, 45] on p "SAVE UP TO 50% OFF + FREE SHIPPING & GIFTS" at bounding box center [301, 43] width 94 height 7
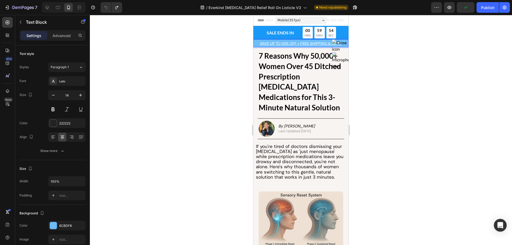
click at [258, 45] on p "SAVE UP TO 50% OFF + FREE SHIPPING & GIFTS" at bounding box center [301, 43] width 94 height 7
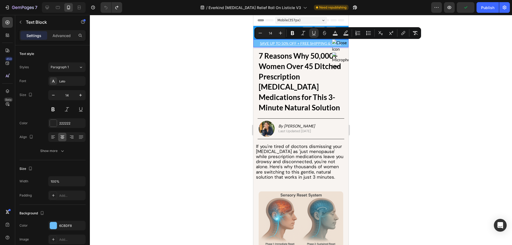
click at [258, 44] on p "SAVE UP TO 50% OFF + FREE SHIPPING & GIFTS" at bounding box center [301, 43] width 94 height 7
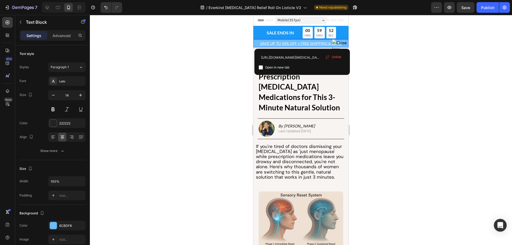
click at [258, 44] on p "SAVE UP TO 50% OFF + FREE SHIPPING & GIFTS" at bounding box center [301, 43] width 94 height 7
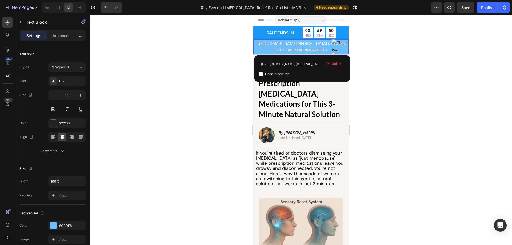
click at [276, 50] on u "https://myeverkind.com/products/everkind-vertigo-relief-roll-onSAVE UP TO 50% O…" at bounding box center [302, 46] width 90 height 11
drag, startPoint x: 276, startPoint y: 50, endPoint x: 246, endPoint y: 42, distance: 31.8
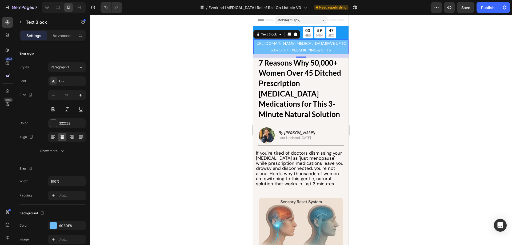
click at [243, 46] on div at bounding box center [301, 130] width 422 height 230
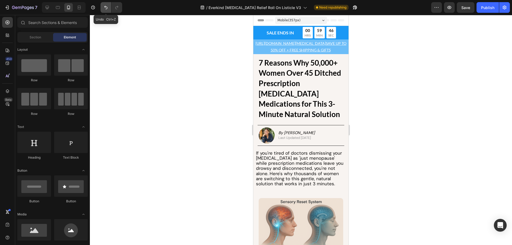
click at [107, 8] on icon "Undo/Redo" at bounding box center [105, 7] width 3 height 3
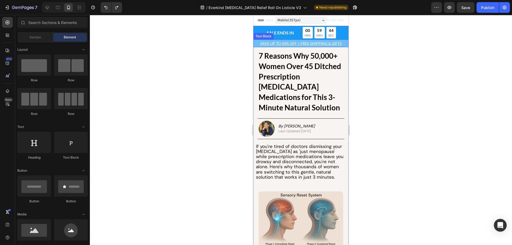
click at [260, 45] on u "SAVE UP TO 50% OFF + FREE SHIPPING & GIFTS" at bounding box center [300, 43] width 81 height 5
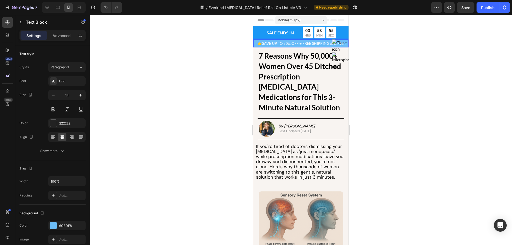
click at [431, 105] on div at bounding box center [301, 130] width 422 height 230
click at [259, 45] on u "👉" at bounding box center [260, 43] width 5 height 5
click at [260, 45] on u "👉" at bounding box center [260, 43] width 5 height 5
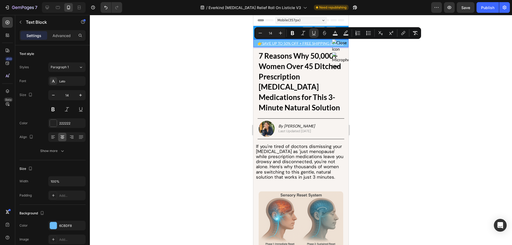
drag, startPoint x: 261, startPoint y: 44, endPoint x: 253, endPoint y: 43, distance: 8.3
click at [311, 33] on icon "Editor contextual toolbar" at bounding box center [313, 32] width 5 height 5
click at [213, 50] on div at bounding box center [301, 130] width 422 height 230
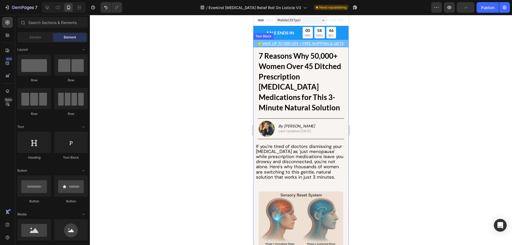
click at [276, 41] on u "SAVE UP TO 50% OFF + FREE SHIPPING & GIFTS" at bounding box center [302, 43] width 81 height 5
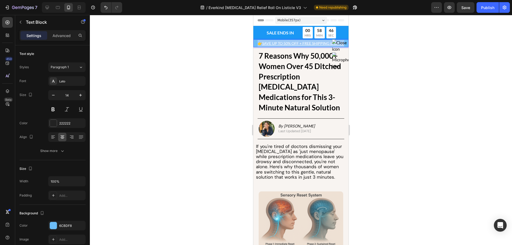
click at [276, 41] on u "SAVE UP TO 50% OFF + FREE SHIPPING & GIFTS" at bounding box center [302, 43] width 81 height 5
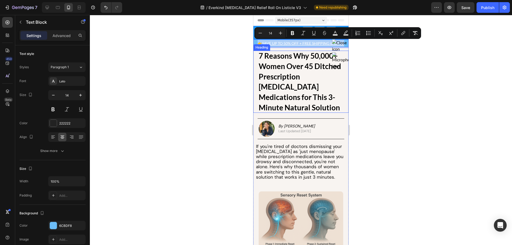
click at [235, 60] on div at bounding box center [301, 130] width 422 height 230
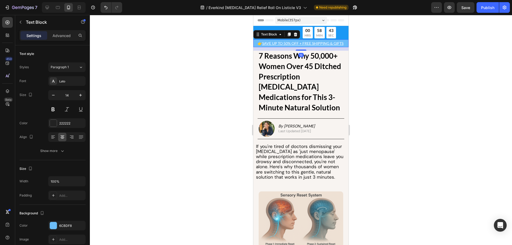
click at [331, 45] on u "SAVE UP TO 50% OFF + FREE SHIPPING & GIFTS" at bounding box center [302, 43] width 81 height 5
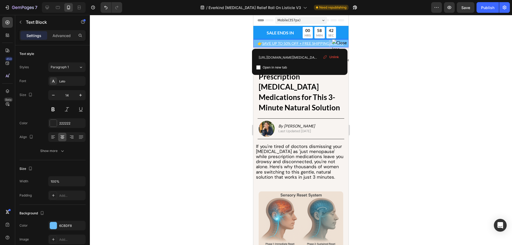
click at [328, 44] on u "SAVE UP TO 50% OFF + FREE SHIPPING & GIFTS" at bounding box center [302, 43] width 81 height 5
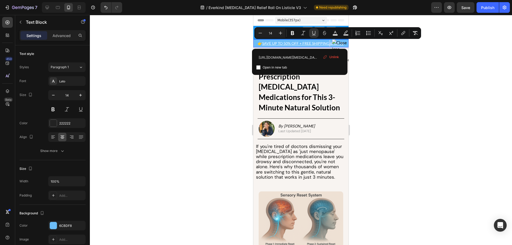
click at [207, 51] on div at bounding box center [301, 130] width 422 height 230
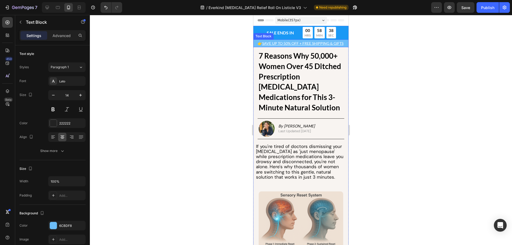
click at [328, 45] on u "SAVE UP TO 50% OFF + FREE SHIPPING & GIFTS" at bounding box center [302, 43] width 81 height 5
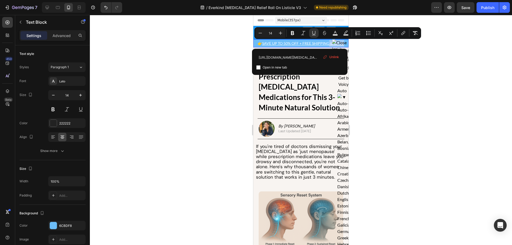
drag, startPoint x: 328, startPoint y: 43, endPoint x: 348, endPoint y: 43, distance: 20.0
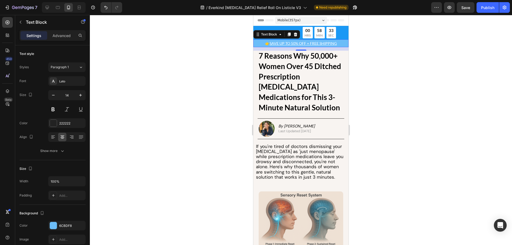
click at [158, 94] on div at bounding box center [301, 130] width 422 height 230
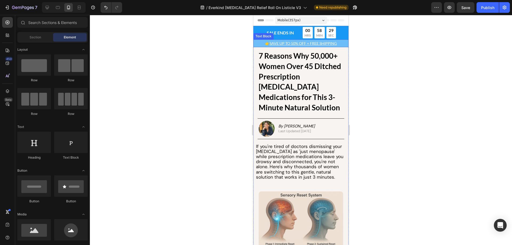
click at [335, 45] on u "SAVE UP TO 50% OFF + FREE SHIPPING" at bounding box center [303, 43] width 67 height 5
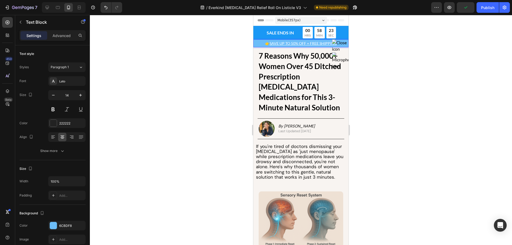
drag, startPoint x: 330, startPoint y: 43, endPoint x: 343, endPoint y: 42, distance: 13.4
click at [343, 42] on p "👉 SAVE UP TO 50% OFF + FREE SHIPPING ⁠⁠⁠⁠⁠⁠⁠" at bounding box center [301, 43] width 94 height 7
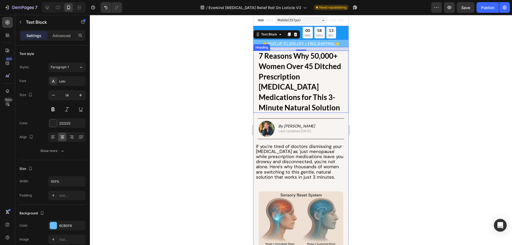
click at [194, 56] on div at bounding box center [301, 130] width 422 height 230
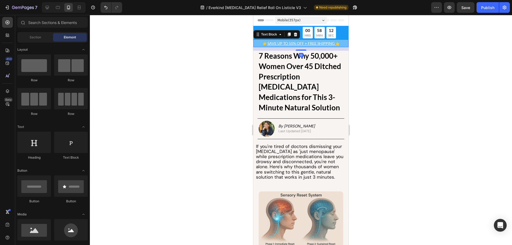
click at [332, 43] on u "SAVE UP TO 50% OFF + FREE SHIPPING" at bounding box center [301, 43] width 67 height 5
click at [332, 44] on u "SAVE UP TO 50% OFF + FREE SHIPPING" at bounding box center [301, 43] width 67 height 5
click at [330, 44] on u "SAVE UP TO 50% OFF + FREE SHIPPING" at bounding box center [301, 43] width 67 height 5
click at [335, 44] on u "👈" at bounding box center [337, 43] width 5 height 5
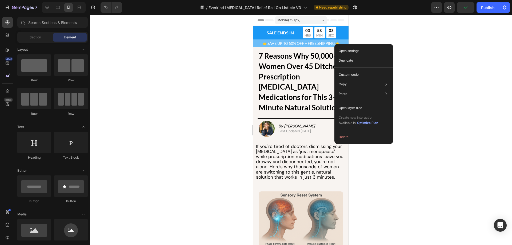
click at [474, 16] on div at bounding box center [301, 130] width 422 height 230
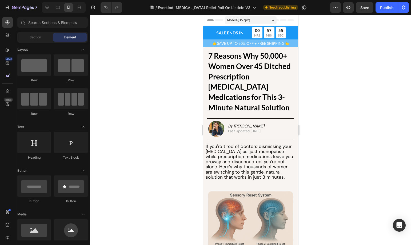
click at [357, 128] on div at bounding box center [250, 130] width 321 height 230
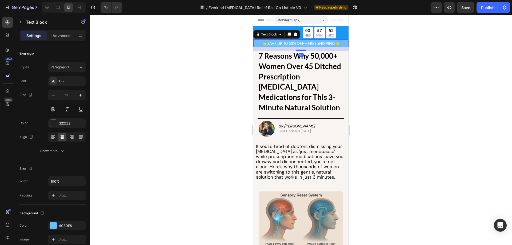
click at [335, 44] on u "👈" at bounding box center [337, 43] width 5 height 5
click at [331, 45] on u "SAVE UP TO 50% OFF + FREE SHIPPING" at bounding box center [301, 43] width 67 height 5
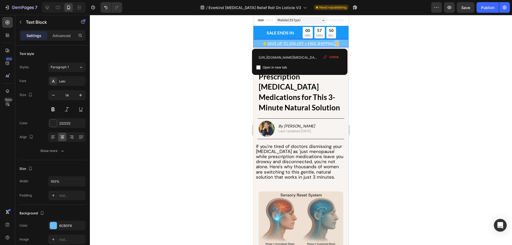
drag, startPoint x: 333, startPoint y: 44, endPoint x: 343, endPoint y: 43, distance: 9.6
click at [343, 43] on p "👉 SAVE UP TO 50% OFF + FREE SHIPPING 👈" at bounding box center [301, 43] width 94 height 7
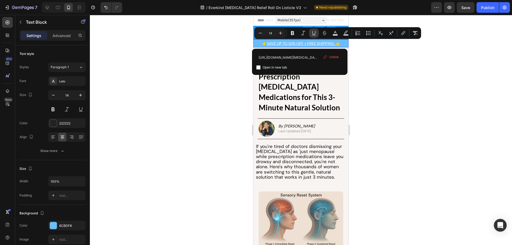
click at [312, 33] on icon "Editor contextual toolbar" at bounding box center [313, 32] width 5 height 5
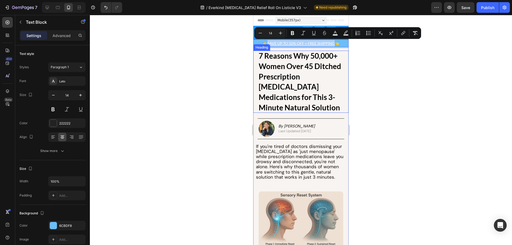
click at [223, 63] on div at bounding box center [301, 130] width 422 height 230
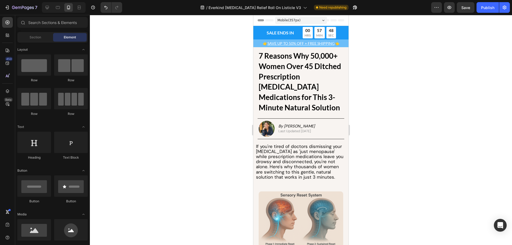
click at [212, 69] on div at bounding box center [301, 130] width 422 height 230
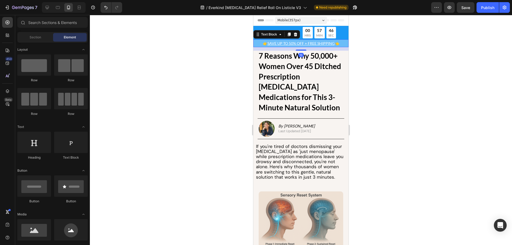
click at [320, 43] on u "SAVE UP TO 50% OFF + FREE SHIPPING" at bounding box center [301, 43] width 67 height 5
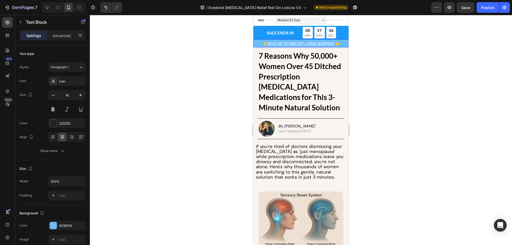
click at [320, 43] on u "SAVE UP TO 50% OFF + FREE SHIPPING" at bounding box center [301, 43] width 67 height 5
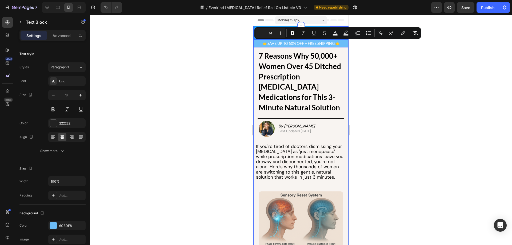
drag, startPoint x: 197, startPoint y: 79, endPoint x: 234, endPoint y: 68, distance: 38.4
click at [197, 79] on div at bounding box center [301, 130] width 422 height 230
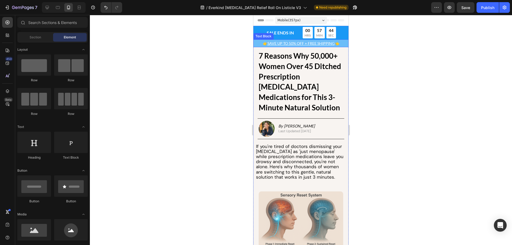
click at [306, 41] on p "👉 SAVE UP TO 50% OFF + FREE SHIPPING 👈" at bounding box center [301, 43] width 94 height 7
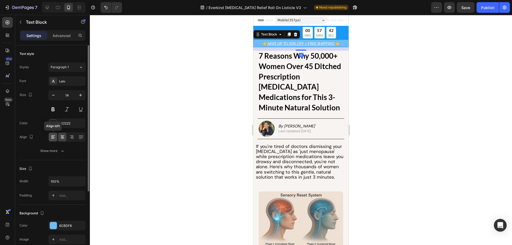
click at [54, 138] on icon at bounding box center [52, 136] width 5 height 5
click at [61, 139] on icon at bounding box center [62, 136] width 5 height 5
click at [177, 93] on div at bounding box center [301, 130] width 422 height 230
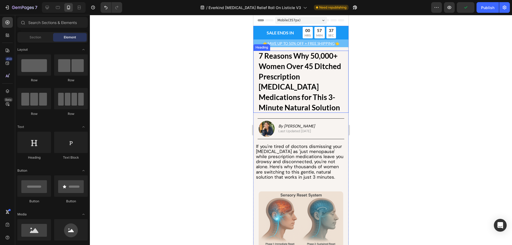
click at [199, 57] on div at bounding box center [301, 130] width 422 height 230
click at [202, 115] on div at bounding box center [301, 130] width 422 height 230
click at [386, 120] on div at bounding box center [301, 130] width 422 height 230
click at [47, 8] on icon at bounding box center [47, 7] width 3 height 3
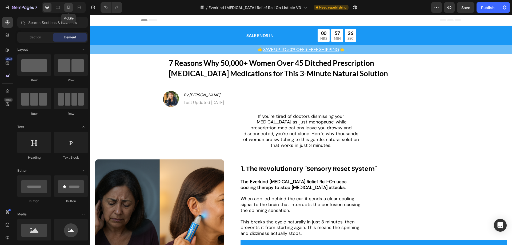
click at [71, 8] on icon at bounding box center [68, 7] width 5 height 5
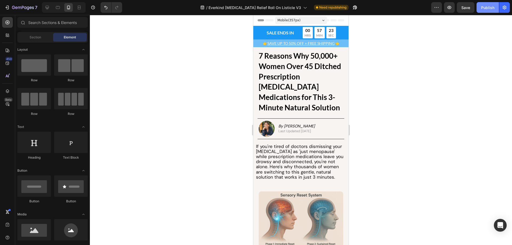
click at [479, 8] on button "Publish" at bounding box center [488, 7] width 22 height 11
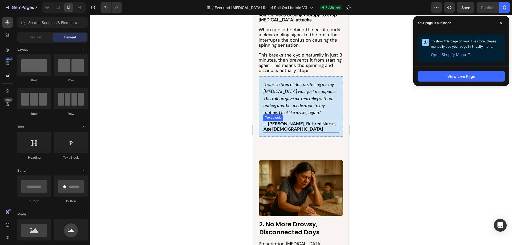
scroll to position [267, 0]
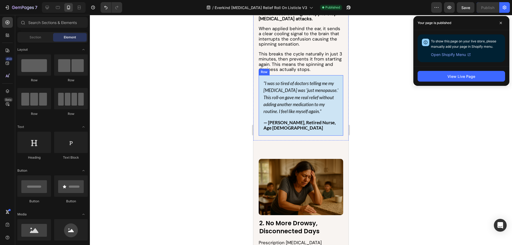
click at [319, 114] on div ""I was so tired of doctors telling me my [MEDICAL_DATA] was 'just menopause.' T…" at bounding box center [301, 106] width 76 height 52
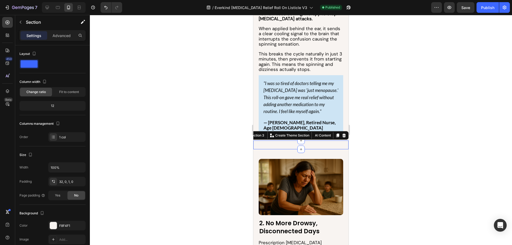
click at [311, 141] on div "Image FREE GIFTS WITH YOUR ORDER Text Block UP TO 50% OFF FOR A LIMITED TIME ON…" at bounding box center [300, 145] width 95 height 9
click at [342, 133] on icon at bounding box center [344, 135] width 4 height 4
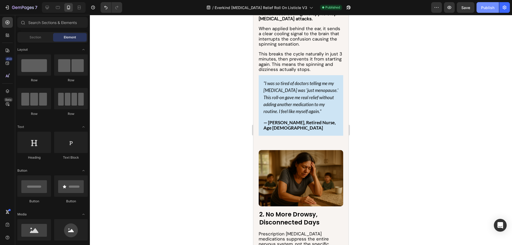
click at [483, 4] on button "Publish" at bounding box center [488, 7] width 22 height 11
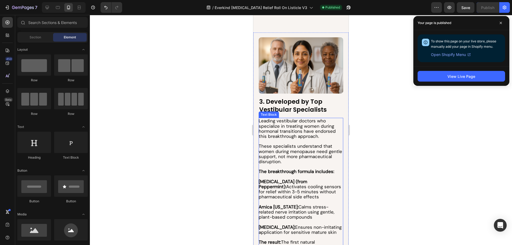
scroll to position [694, 0]
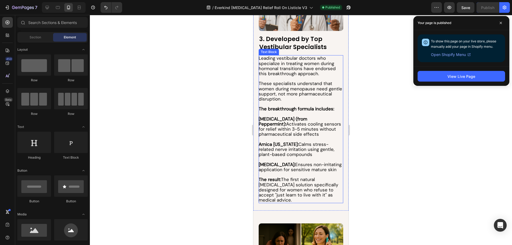
click at [295, 137] on p at bounding box center [301, 139] width 84 height 5
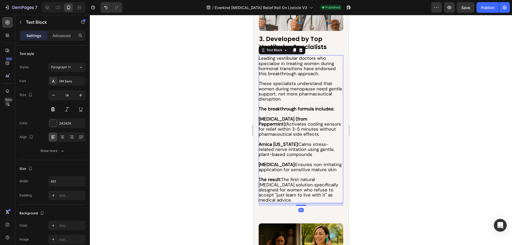
click at [295, 137] on p at bounding box center [301, 139] width 84 height 5
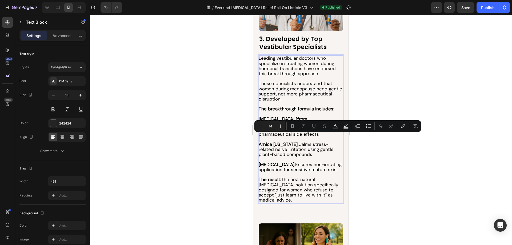
click at [277, 138] on p "Rich Text Editor. Editing area: main" at bounding box center [301, 139] width 84 height 5
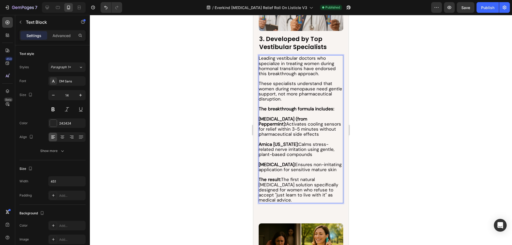
click at [276, 130] on p "Menthol (from Peppermint): Activates cooling sensors for relief within 3-5 minu…" at bounding box center [301, 127] width 84 height 21
drag, startPoint x: 272, startPoint y: 132, endPoint x: 278, endPoint y: 126, distance: 8.1
click at [278, 126] on span "Menthol (from Peppermint): Activates cooling sensors for relief within 3-5 minu…" at bounding box center [300, 126] width 82 height 21
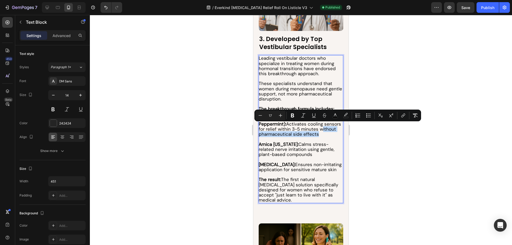
drag, startPoint x: 275, startPoint y: 134, endPoint x: 275, endPoint y: 126, distance: 7.2
click at [275, 126] on p "Menthol (from Peppermint): Activates cooling sensors for relief within 3-5 minu…" at bounding box center [301, 127] width 84 height 21
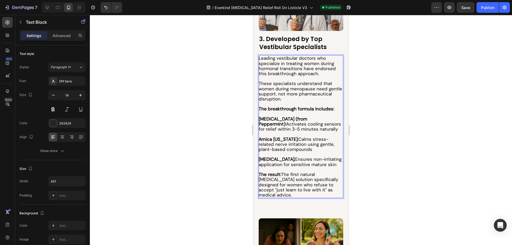
click at [308, 152] on p "Rich Text Editor. Editing area: main" at bounding box center [301, 154] width 84 height 5
click at [304, 147] on p "Arnica Montana: Calms stress-related nerve irritation using gentle, plant-based…" at bounding box center [301, 144] width 84 height 15
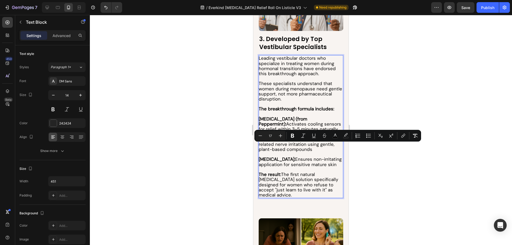
drag, startPoint x: 300, startPoint y: 148, endPoint x: 282, endPoint y: 148, distance: 18.2
click at [274, 147] on p "Arnica Montana: Calms stress-related nerve irritation using gentle, plant-based…" at bounding box center [301, 144] width 84 height 15
click at [303, 148] on p "Arnica Montana: Calms stress-related nerve irritation using gentle, plant-based…" at bounding box center [301, 144] width 84 height 15
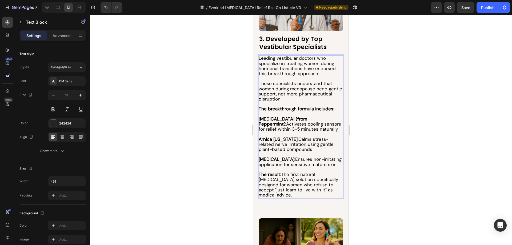
drag, startPoint x: 303, startPoint y: 148, endPoint x: 300, endPoint y: 147, distance: 3.6
click at [300, 147] on p "Arnica Montana: Calms stress-related nerve irritation using gentle, plant-based…" at bounding box center [301, 144] width 84 height 15
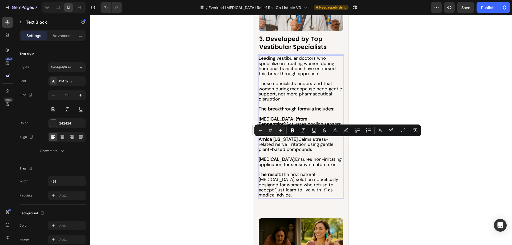
drag, startPoint x: 300, startPoint y: 147, endPoint x: 290, endPoint y: 143, distance: 11.4
click at [290, 143] on p "Arnica Montana: Calms stress-related nerve irritation using gentle, plant-based…" at bounding box center [301, 144] width 84 height 15
click at [304, 146] on p "Arnica Montana: Calms stress-related nerve irritation using gentle, plant-based…" at bounding box center [301, 144] width 84 height 15
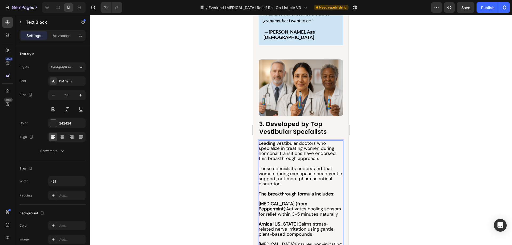
scroll to position [667, 0]
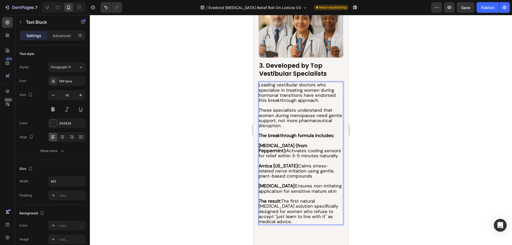
click at [283, 198] on span "The result: The first natural vertigo solution specifically designed for women …" at bounding box center [299, 211] width 80 height 26
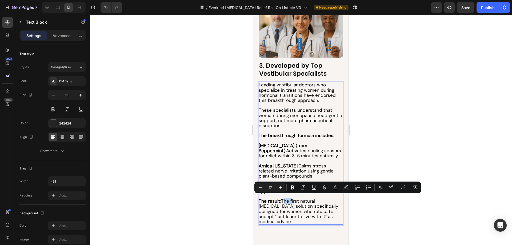
click at [282, 198] on span "The result: The first natural vertigo solution specifically designed for women …" at bounding box center [299, 211] width 80 height 26
drag, startPoint x: 282, startPoint y: 198, endPoint x: 249, endPoint y: 197, distance: 32.0
drag, startPoint x: 279, startPoint y: 199, endPoint x: 264, endPoint y: 199, distance: 15.2
click at [260, 198] on span "This is t he first natural vertigo solution specifically designed for women who…" at bounding box center [299, 211] width 80 height 26
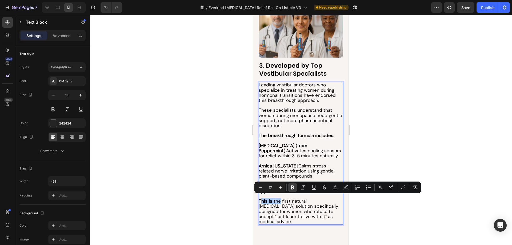
click at [294, 188] on icon "Editor contextual toolbar" at bounding box center [292, 187] width 5 height 5
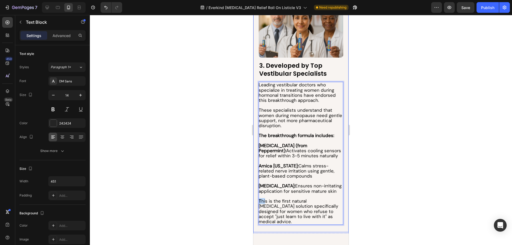
drag, startPoint x: 266, startPoint y: 198, endPoint x: 258, endPoint y: 198, distance: 7.5
click at [258, 198] on div "Image 3. Developed by Top Vestibular Specialists Heading Leading vestibular doc…" at bounding box center [300, 115] width 95 height 236
drag, startPoint x: 264, startPoint y: 197, endPoint x: 266, endPoint y: 201, distance: 4.2
click at [266, 201] on span "T his is the first natural vertigo solution specifically designed for women who…" at bounding box center [299, 211] width 80 height 26
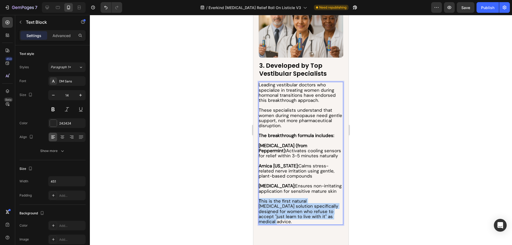
click at [266, 201] on span "T his is the first natural vertigo solution specifically designed for women who…" at bounding box center [299, 211] width 80 height 26
click at [267, 199] on span "T his is the first natural vertigo solution specifically designed for women who…" at bounding box center [299, 211] width 80 height 26
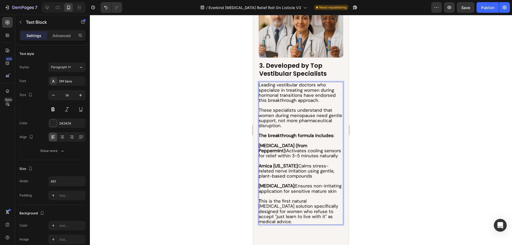
click at [265, 199] on span "T his is the first natural vertigo solution specifically designed for women who…" at bounding box center [299, 211] width 80 height 26
click at [260, 199] on strong "T" at bounding box center [260, 201] width 3 height 6
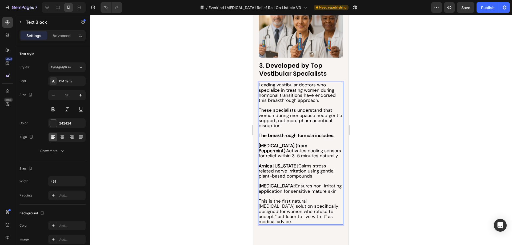
click at [168, 116] on div at bounding box center [301, 130] width 422 height 230
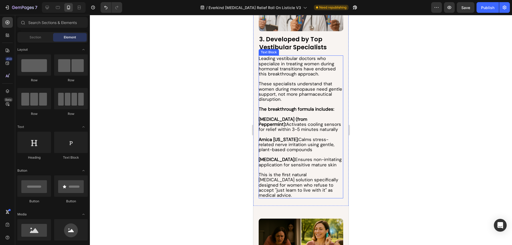
scroll to position [694, 0]
click at [289, 127] on span "Menthol (from Peppermint): Activates cooling sensors for relief within 3-5 minu…" at bounding box center [300, 124] width 82 height 16
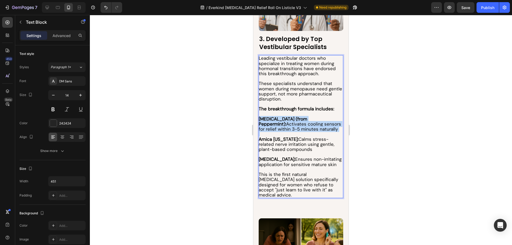
click at [289, 127] on span "Menthol (from Peppermint): Activates cooling sensors for relief within 3-5 minu…" at bounding box center [300, 124] width 82 height 16
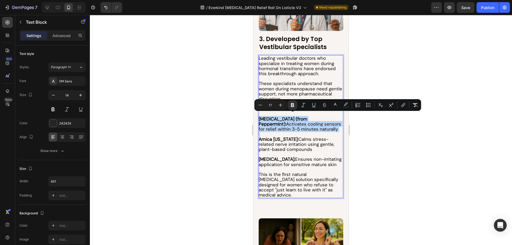
click at [289, 127] on span "Menthol (from Peppermint): Activates cooling sensors for relief within 3-5 minu…" at bounding box center [300, 124] width 82 height 16
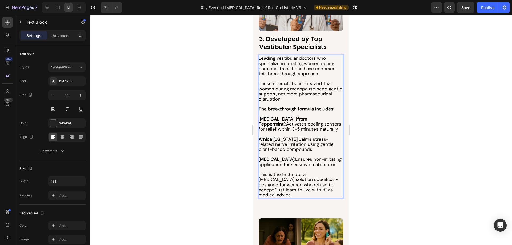
click at [289, 127] on span "Menthol (from Peppermint): Activates cooling sensors for relief within 3-5 minu…" at bounding box center [300, 124] width 82 height 16
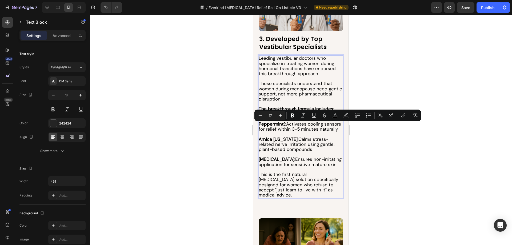
click at [298, 127] on p "Menthol (from Peppermint): Activates cooling sensors for relief within 3-5 minu…" at bounding box center [301, 124] width 84 height 15
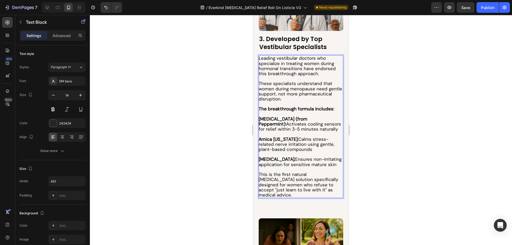
drag, startPoint x: 304, startPoint y: 147, endPoint x: 259, endPoint y: 138, distance: 46.4
click at [259, 138] on p "Arnica Montana: Calms stress-related nerve irritation using gentle, plant-based…" at bounding box center [301, 144] width 84 height 15
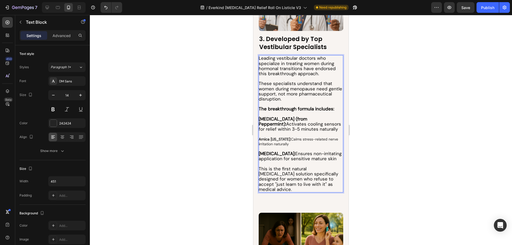
click at [285, 153] on span "Allantoin: Ensures non-irritating application for sensitive mature skin" at bounding box center [300, 156] width 83 height 11
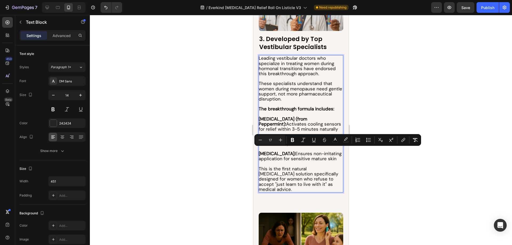
click at [307, 157] on span "Allantoin: Ensures non-irritating application for sensitive mature skin" at bounding box center [300, 156] width 83 height 11
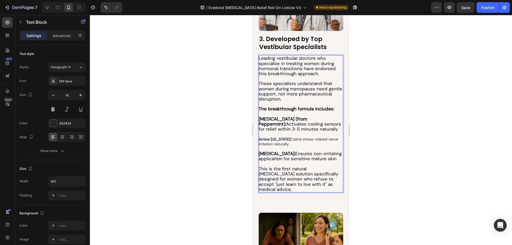
click at [293, 143] on p "Arnica Montana: Calms stress-related nerve irritation naturally" at bounding box center [301, 142] width 84 height 10
drag, startPoint x: 291, startPoint y: 142, endPoint x: 257, endPoint y: 136, distance: 34.1
click at [257, 136] on div "Image 3. Developed by Top Vestibular Specialists Heading Leading vestibular doc…" at bounding box center [300, 85] width 95 height 230
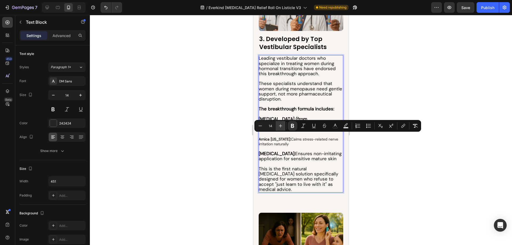
click at [284, 126] on button "Plus" at bounding box center [281, 126] width 10 height 10
type input "18"
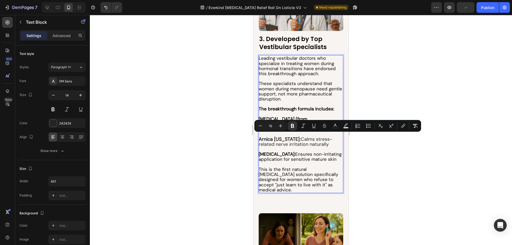
click at [293, 138] on span "Arnica Montana: Calms stress-related nerve irritation naturally" at bounding box center [296, 141] width 74 height 11
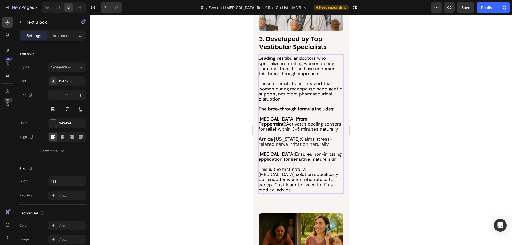
click at [291, 167] on span "This is the first natural vertigo solution specifically designed for women who …" at bounding box center [299, 180] width 80 height 26
click at [283, 138] on strong "Arnica [US_STATE]:" at bounding box center [280, 139] width 42 height 6
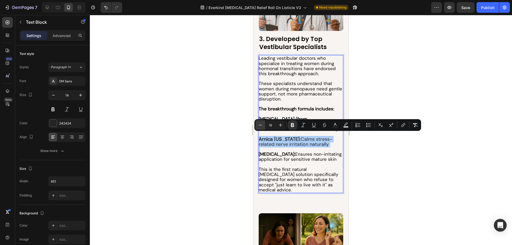
click at [263, 126] on icon "Editor contextual toolbar" at bounding box center [260, 124] width 5 height 5
type input "17"
click at [334, 126] on icon "Editor contextual toolbar" at bounding box center [335, 124] width 5 height 5
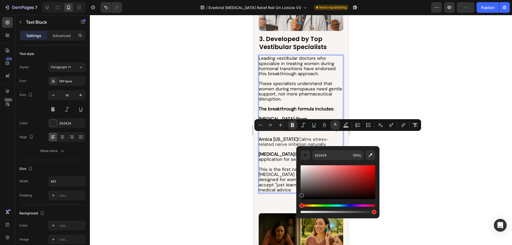
click at [274, 167] on span "This is the first natural vertigo solution specifically designed for women who …" at bounding box center [299, 180] width 80 height 26
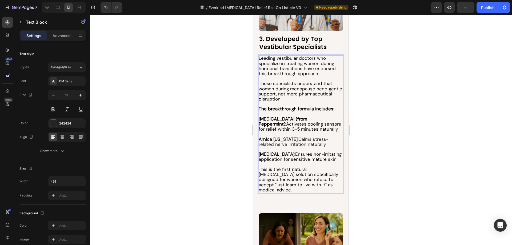
click at [277, 153] on strong "[MEDICAL_DATA]:" at bounding box center [277, 154] width 37 height 6
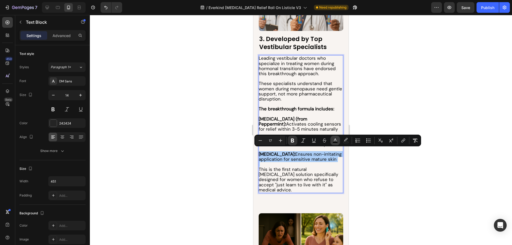
click at [333, 139] on icon "Editor contextual toolbar" at bounding box center [335, 140] width 5 height 5
type input "000000"
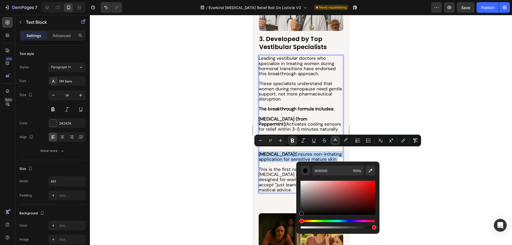
click at [285, 157] on span "Allantoin: Ensures non-irritating application for sensitive mature skin" at bounding box center [300, 156] width 83 height 11
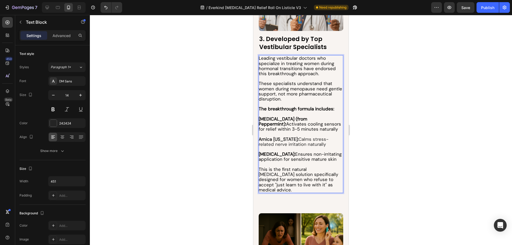
click at [280, 140] on span "Arnica Montana: Calms stress-related nerve irritation naturally" at bounding box center [294, 141] width 70 height 11
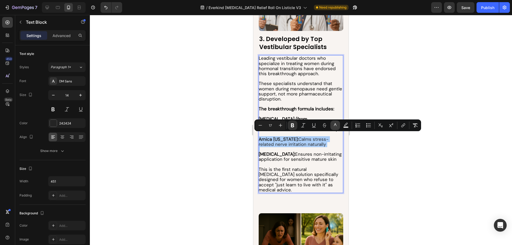
drag, startPoint x: 335, startPoint y: 127, endPoint x: 81, endPoint y: 118, distance: 254.2
click at [335, 127] on icon "Editor contextual toolbar" at bounding box center [335, 125] width 5 height 5
type input "242424"
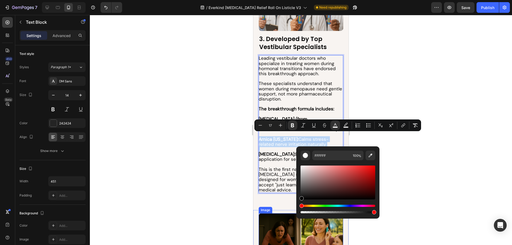
type input "000000"
drag, startPoint x: 558, startPoint y: 184, endPoint x: 289, endPoint y: 207, distance: 270.5
click at [284, 168] on span "This is the first natural vertigo solution specifically designed for women who …" at bounding box center [299, 180] width 80 height 26
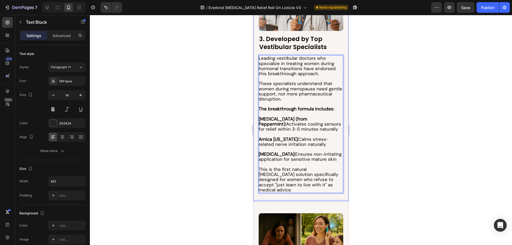
click at [209, 154] on div at bounding box center [301, 130] width 422 height 230
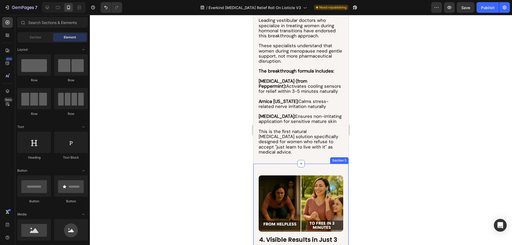
scroll to position [720, 0]
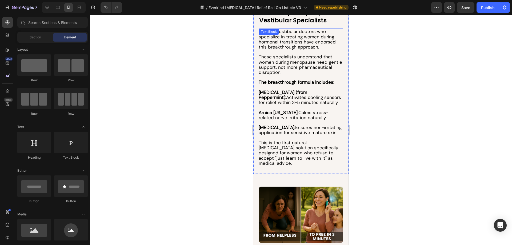
click at [291, 98] on span "Menthol (from Peppermint): Activates cooling sensors for relief within 3-5 minu…" at bounding box center [300, 97] width 82 height 16
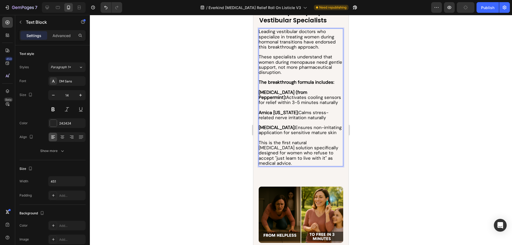
click at [286, 99] on span "Menthol (from Peppermint): Activates cooling sensors for relief within 3-5 minu…" at bounding box center [300, 97] width 82 height 16
click at [213, 132] on div at bounding box center [301, 130] width 422 height 230
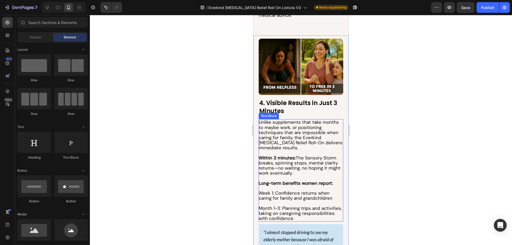
scroll to position [881, 0]
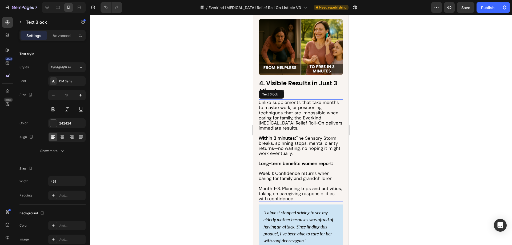
click at [292, 116] on span "Unlike supplements that take months to maybe work, or positioning techniques th…" at bounding box center [301, 115] width 84 height 31
click at [294, 116] on span "Unlike supplements that take months to maybe work, or positioning techniques th…" at bounding box center [301, 115] width 84 height 31
click at [286, 123] on span "Unlike supplements that take months to maybe work, or positioning techniques th…" at bounding box center [301, 115] width 84 height 31
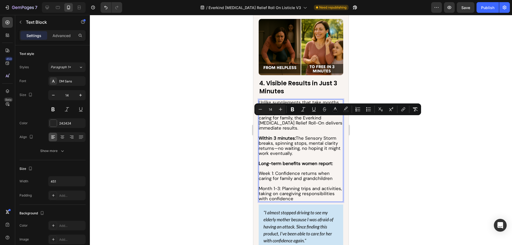
click at [294, 131] on p "Rich Text Editor. Editing area: main" at bounding box center [301, 133] width 84 height 5
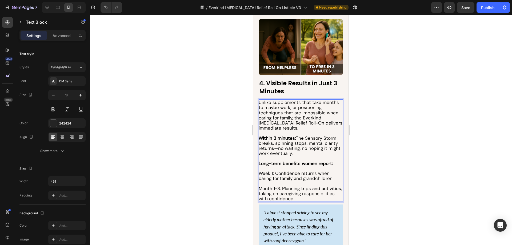
click at [278, 126] on p "Unlike supplements that take months to maybe work, or positioning techniques th…" at bounding box center [301, 115] width 84 height 31
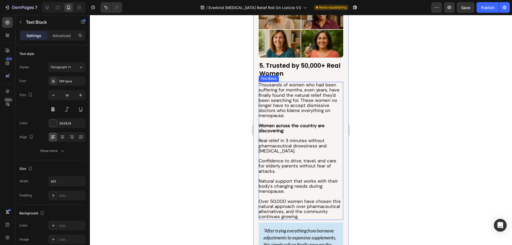
scroll to position [1334, 0]
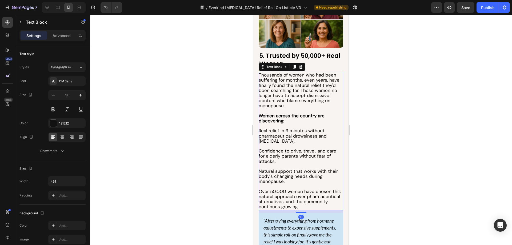
click at [328, 210] on p "Over 50,000 women have chosen this natural approach over pharmaceutical alterna…" at bounding box center [301, 199] width 84 height 21
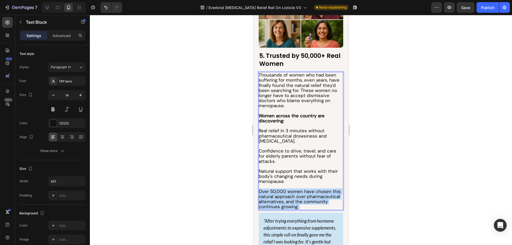
drag, startPoint x: 330, startPoint y: 212, endPoint x: 271, endPoint y: 77, distance: 147.4
click at [271, 77] on div "Thousands of women who had been suffering for months, even years, have finally …" at bounding box center [301, 141] width 85 height 138
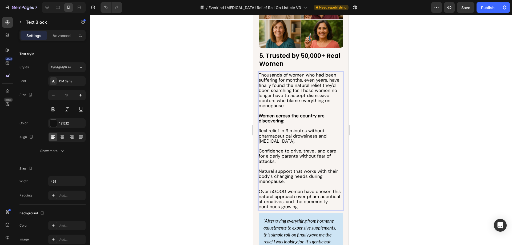
click at [203, 98] on div at bounding box center [301, 130] width 422 height 230
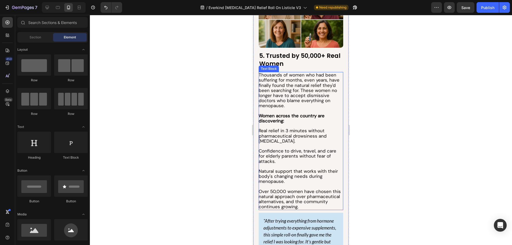
click at [302, 93] on span "Thousands of women who had been suffering for months, even years, have finally …" at bounding box center [299, 90] width 81 height 37
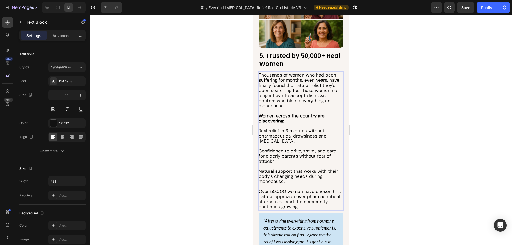
drag, startPoint x: 290, startPoint y: 103, endPoint x: 290, endPoint y: 109, distance: 6.4
click at [290, 103] on span "Thousands of women who had been suffering for months, even years, have finally …" at bounding box center [299, 90] width 81 height 37
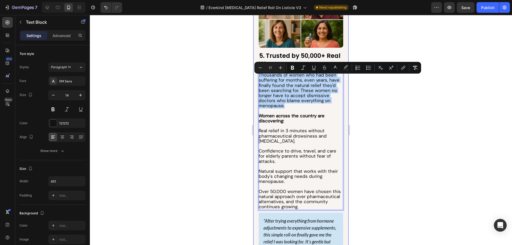
drag, startPoint x: 289, startPoint y: 110, endPoint x: 256, endPoint y: 70, distance: 51.8
click at [256, 70] on div "5. Trusted by 50,000+ Real Women Heading Thousands of women who had been suffer…" at bounding box center [300, 133] width 95 height 292
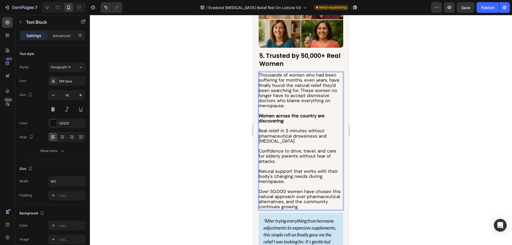
click at [288, 124] on p "Women across the country are discovering:" at bounding box center [301, 118] width 84 height 10
drag, startPoint x: 288, startPoint y: 125, endPoint x: 285, endPoint y: 125, distance: 2.7
click at [285, 124] on p "Women across the country are discovering:" at bounding box center [301, 118] width 84 height 10
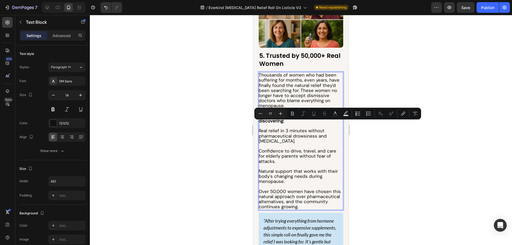
click at [297, 127] on p "Rich Text Editor. Editing area: main" at bounding box center [301, 126] width 84 height 5
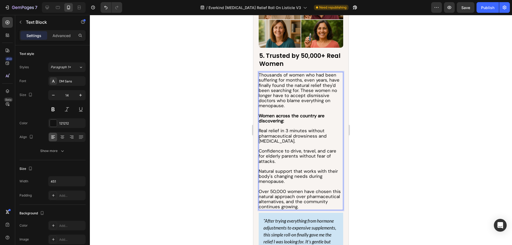
click at [276, 134] on span "Real relief in 3 minutes without pharmaceutical drowsiness and [MEDICAL_DATA]." at bounding box center [293, 136] width 68 height 16
click at [286, 124] on p "Women across the country are discovering:" at bounding box center [301, 118] width 84 height 10
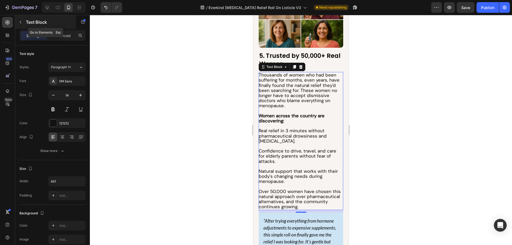
click at [25, 21] on div "Text Block" at bounding box center [45, 22] width 61 height 14
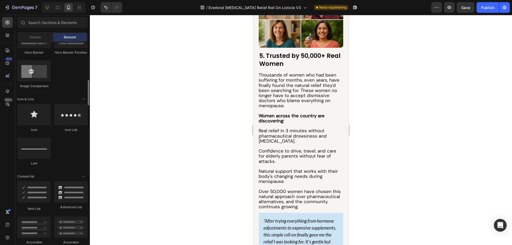
scroll to position [347, 0]
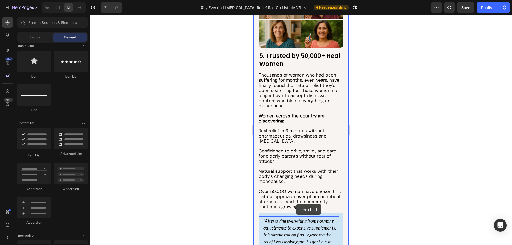
drag, startPoint x: 296, startPoint y: 154, endPoint x: 296, endPoint y: 204, distance: 50.7
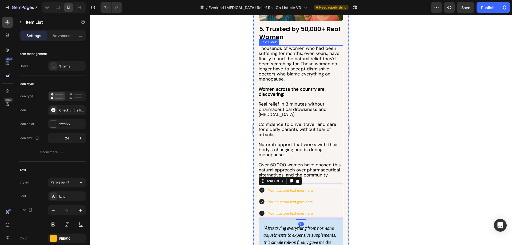
scroll to position [1388, 0]
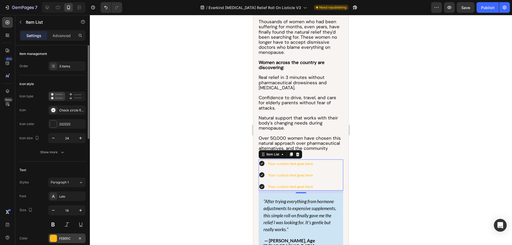
click at [73, 239] on div "FEB91C" at bounding box center [66, 238] width 15 height 5
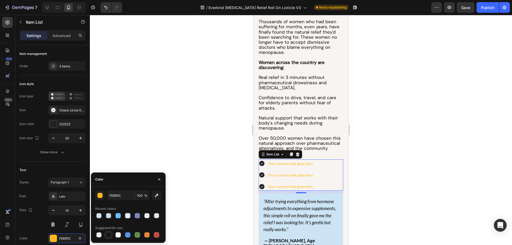
click at [109, 236] on div at bounding box center [108, 234] width 5 height 5
type input "151515"
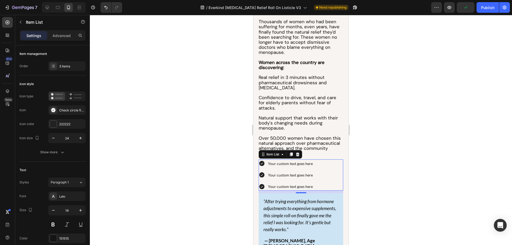
click at [294, 168] on div "Your custom text goes here" at bounding box center [290, 164] width 46 height 8
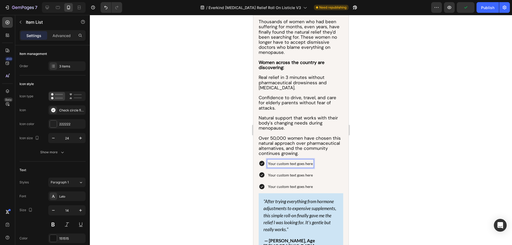
click at [294, 167] on p "Your custom text goes here" at bounding box center [290, 163] width 45 height 7
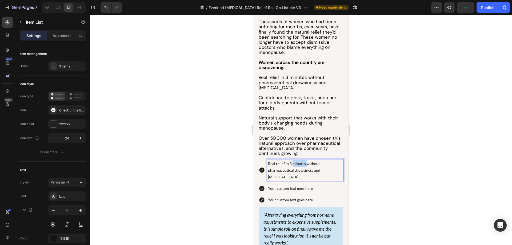
click at [294, 169] on p "Real relief in 3 minutes without pharmaceutical drowsiness and brain fog" at bounding box center [305, 170] width 74 height 20
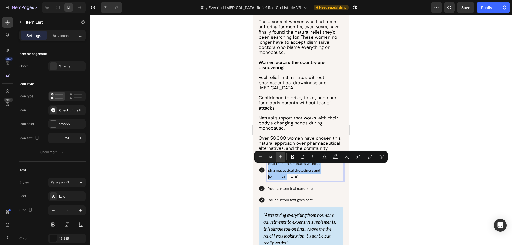
click at [284, 157] on button "Plus" at bounding box center [281, 157] width 10 height 10
type input "17"
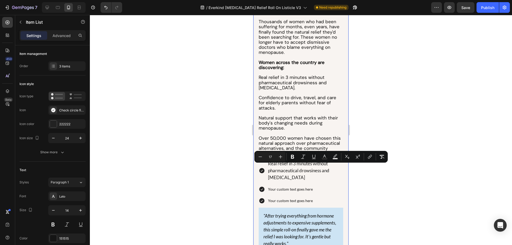
click at [221, 171] on div at bounding box center [301, 130] width 422 height 230
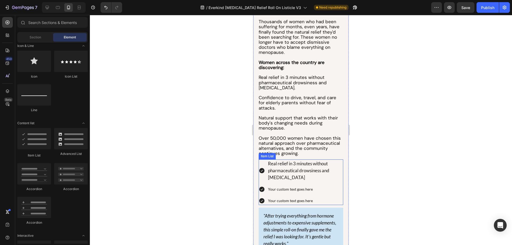
click at [296, 193] on p "Your custom text goes here" at bounding box center [305, 189] width 74 height 7
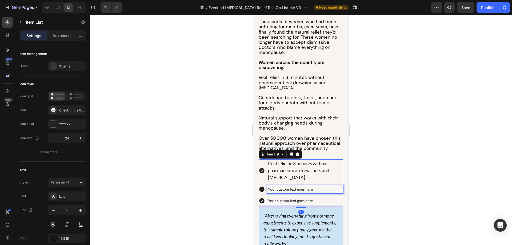
click at [296, 193] on p "Your custom text goes here" at bounding box center [305, 189] width 74 height 7
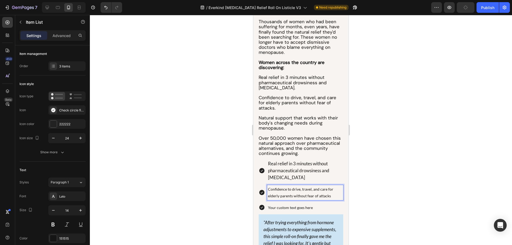
click at [296, 194] on p "Confidence to drive, travel, and care for elderly parents without fear of attac…" at bounding box center [305, 192] width 74 height 13
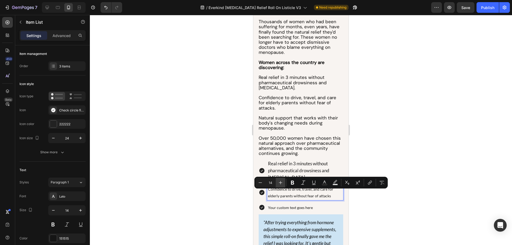
click at [283, 183] on button "Plus" at bounding box center [281, 183] width 10 height 10
drag, startPoint x: 283, startPoint y: 183, endPoint x: 24, endPoint y: 158, distance: 260.8
click at [283, 183] on button "Plus" at bounding box center [281, 183] width 10 height 10
type input "17"
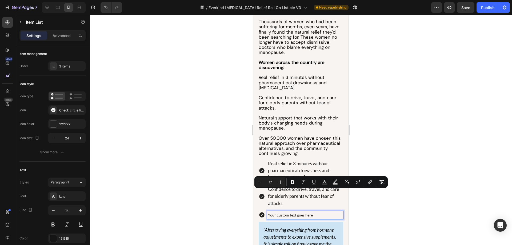
click at [288, 219] on p "Your custom text goes here" at bounding box center [305, 215] width 74 height 7
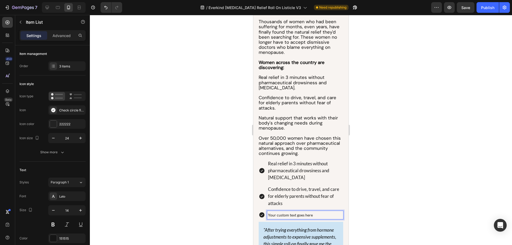
click at [287, 219] on p "Your custom text goes here" at bounding box center [305, 215] width 74 height 7
click at [287, 220] on p "Natural support that works with their body's changing needs during menopause" at bounding box center [305, 218] width 74 height 13
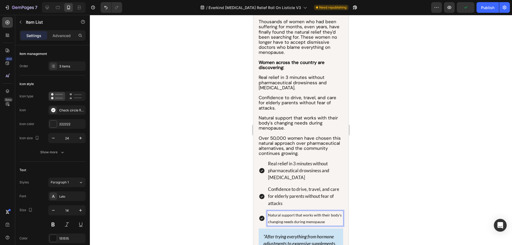
click at [287, 220] on p "Natural support that works with their body's changing needs during menopause" at bounding box center [305, 218] width 74 height 13
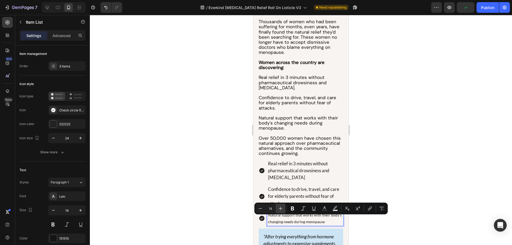
click at [285, 209] on button "Plus" at bounding box center [281, 209] width 10 height 10
click at [284, 209] on button "Plus" at bounding box center [281, 209] width 10 height 10
type input "17"
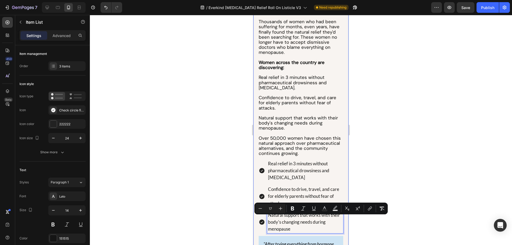
click at [213, 165] on div at bounding box center [301, 130] width 422 height 230
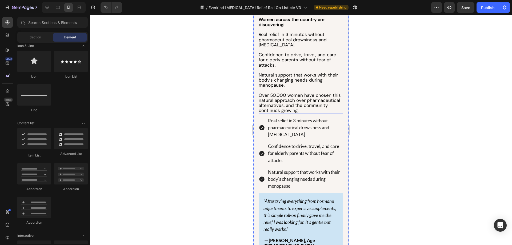
scroll to position [1441, 0]
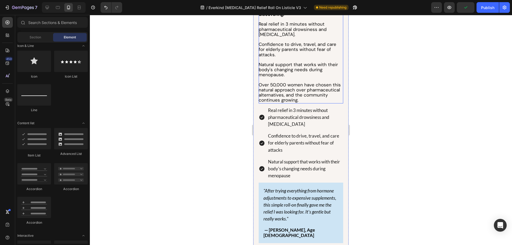
click at [293, 103] on span "Over 50,000 women have chosen this natural approach over pharmaceutical alterna…" at bounding box center [300, 92] width 82 height 21
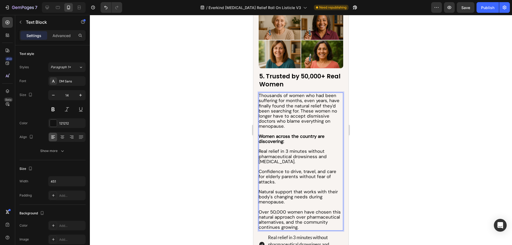
scroll to position [1363, 0]
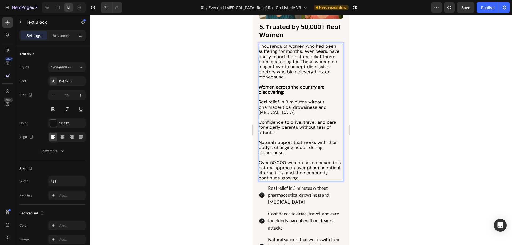
click at [284, 166] on span "Over 50,000 women have chosen this natural approach over pharmaceutical alterna…" at bounding box center [300, 170] width 82 height 21
drag, startPoint x: 288, startPoint y: 167, endPoint x: 336, endPoint y: 181, distance: 49.7
click at [336, 181] on p "Over 50,000 women have chosen this natural approach over pharmaceutical alterna…" at bounding box center [301, 170] width 84 height 21
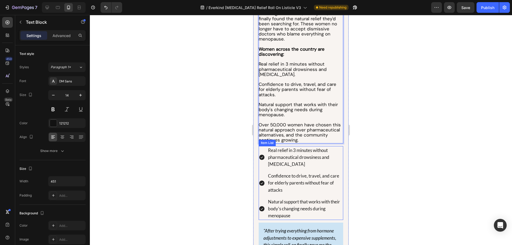
scroll to position [1416, 0]
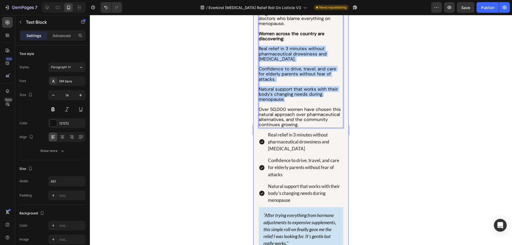
drag, startPoint x: 286, startPoint y: 103, endPoint x: 257, endPoint y: 54, distance: 56.8
click at [257, 54] on div "5. Trusted by 50,000+ Real Women Heading Thousands of women who had been suffer…" at bounding box center [300, 88] width 95 height 368
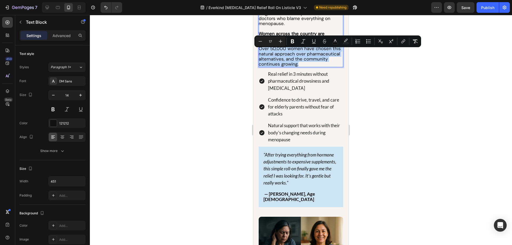
drag, startPoint x: 260, startPoint y: 53, endPoint x: 334, endPoint y: 66, distance: 75.7
drag, startPoint x: 311, startPoint y: 65, endPoint x: 322, endPoint y: 66, distance: 10.8
click at [311, 65] on span "Over 50,000 women have chosen this natural approach over pharmaceutical alterna…" at bounding box center [300, 56] width 82 height 21
click at [372, 79] on div at bounding box center [301, 130] width 422 height 230
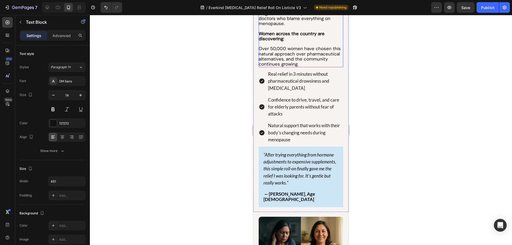
click at [326, 51] on span "Over 50,000 women have chosen this natural approach over pharmaceutical alterna…" at bounding box center [300, 56] width 82 height 21
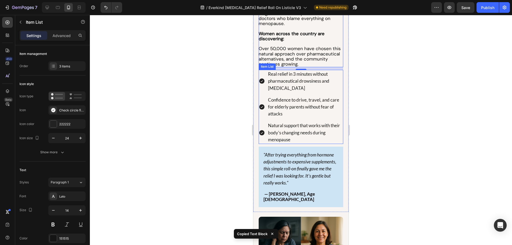
click at [304, 122] on div "Real relief in 3 minutes without pharmaceutical drowsiness and brain fog Confid…" at bounding box center [301, 107] width 85 height 74
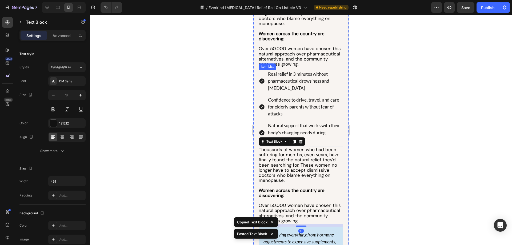
scroll to position [1390, 0]
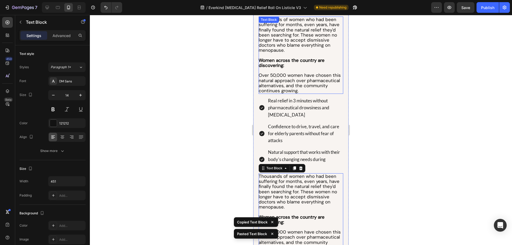
click at [314, 94] on span "Over 50,000 women have chosen this natural approach over pharmaceutical alterna…" at bounding box center [300, 82] width 82 height 21
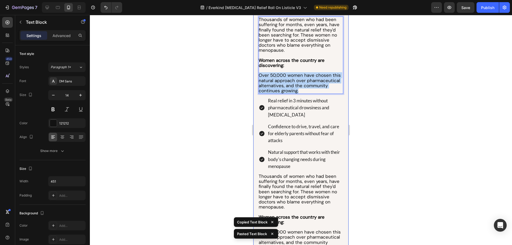
drag, startPoint x: 327, startPoint y: 94, endPoint x: 252, endPoint y: 78, distance: 77.1
click at [253, 78] on html "Mobile ( 357 px) iPhone 13 Mini iPhone 13 Pro iPhone 11 Pro Max iPhone 15 Pro M…" at bounding box center [300, 206] width 95 height 3163
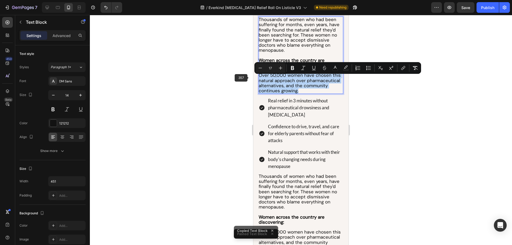
copy span "Over 50,000 women have chosen this natural approach over pharmaceutical alterna…"
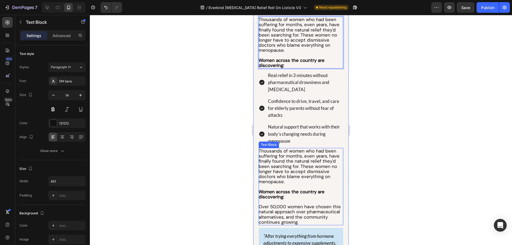
click at [287, 178] on span "Thousands of women who had been suffering for months, even years, have finally …" at bounding box center [299, 166] width 81 height 37
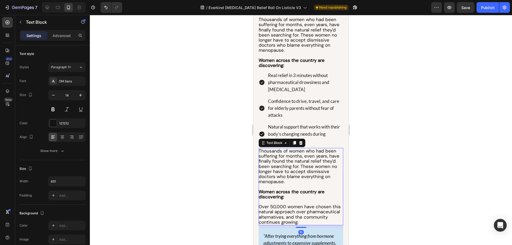
click at [287, 178] on span "Thousands of women who had been suffering for months, even years, have finally …" at bounding box center [299, 166] width 81 height 37
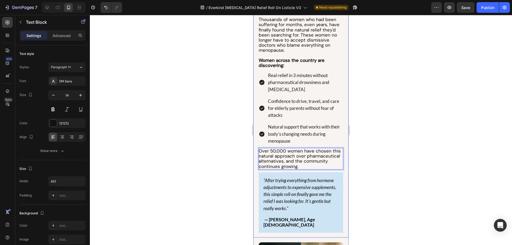
click at [214, 156] on div at bounding box center [301, 130] width 422 height 230
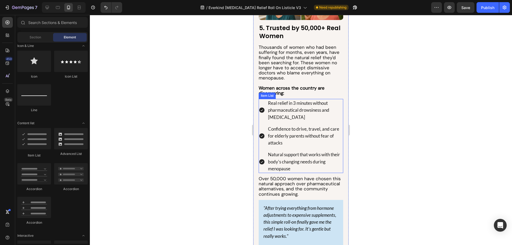
scroll to position [1363, 0]
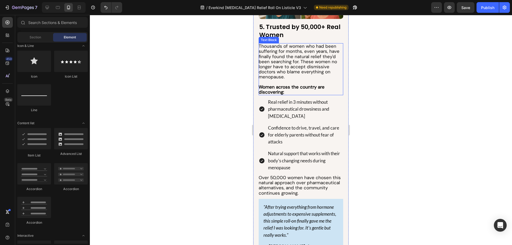
click at [292, 90] on strong "Women across the country are discovering:" at bounding box center [292, 89] width 66 height 11
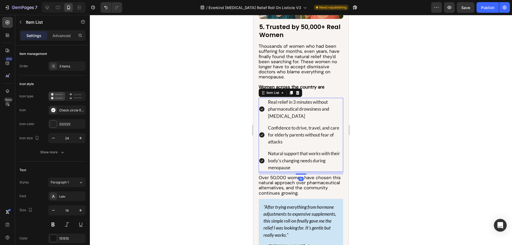
click at [304, 152] on div "Real relief in 3 minutes without pharmaceutical drowsiness and brain fog Confid…" at bounding box center [301, 135] width 85 height 74
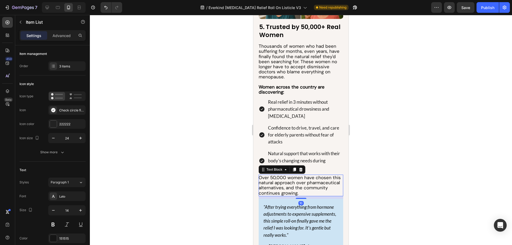
click at [279, 194] on span "Over 50,000 women have chosen this natural approach over pharmaceutical alterna…" at bounding box center [300, 185] width 82 height 21
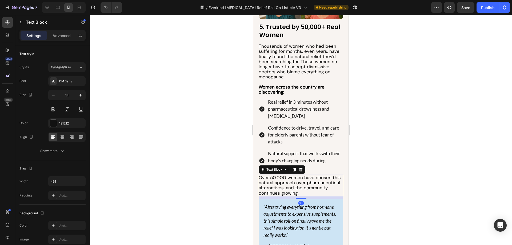
click at [211, 181] on div at bounding box center [301, 130] width 422 height 230
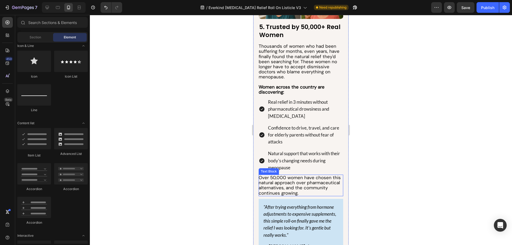
click at [302, 196] on span "Over 50,000 women have chosen this natural approach over pharmaceutical alterna…" at bounding box center [300, 185] width 82 height 21
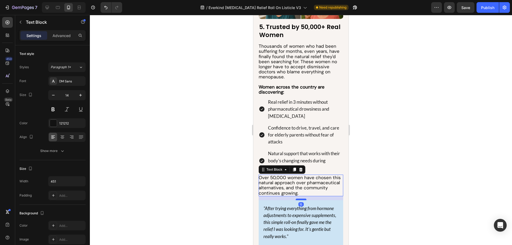
drag, startPoint x: 301, startPoint y: 203, endPoint x: 482, endPoint y: 207, distance: 180.7
click at [301, 200] on div at bounding box center [301, 200] width 11 height 2
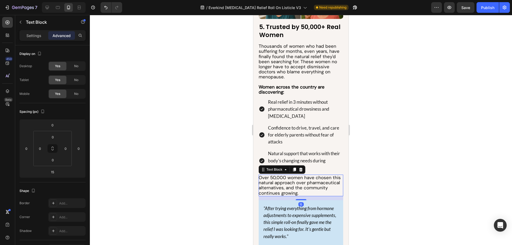
click at [228, 192] on div at bounding box center [301, 130] width 422 height 230
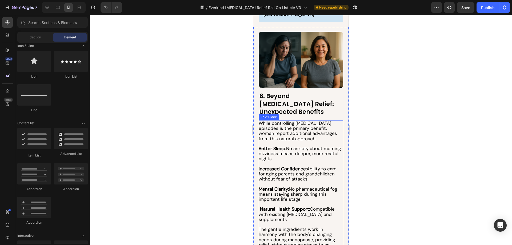
scroll to position [1603, 0]
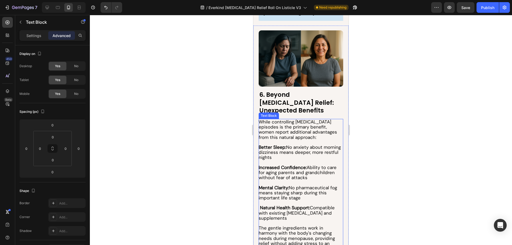
click at [320, 185] on span "Mental Clarity: No pharmaceutical fog means staying sharp during this important…" at bounding box center [298, 193] width 78 height 16
click at [263, 205] on strong "Natural Health Support:" at bounding box center [285, 208] width 50 height 6
click at [261, 205] on strong "Natural Health Support:" at bounding box center [285, 208] width 50 height 6
click at [297, 221] on p "Rich Text Editor. Editing area: main" at bounding box center [301, 223] width 84 height 5
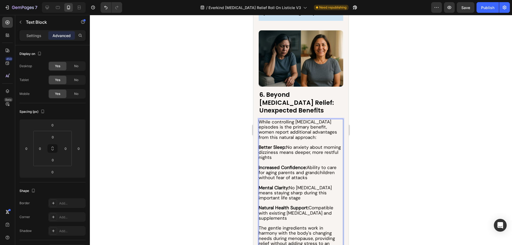
click at [183, 184] on div at bounding box center [301, 130] width 422 height 230
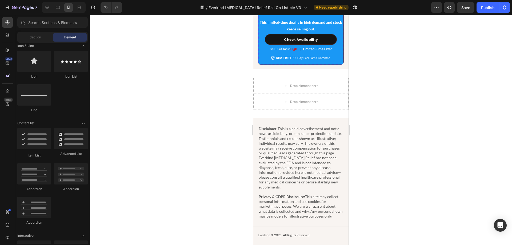
scroll to position [2590, 0]
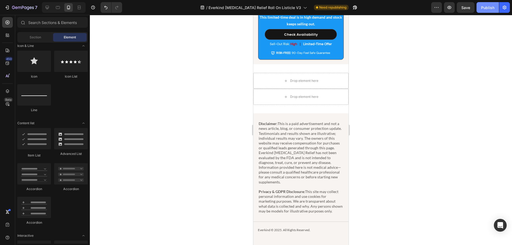
click at [486, 10] on div "Publish" at bounding box center [487, 8] width 13 height 6
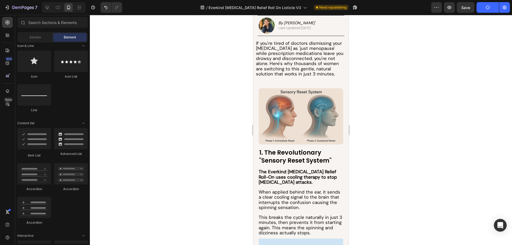
scroll to position [0, 0]
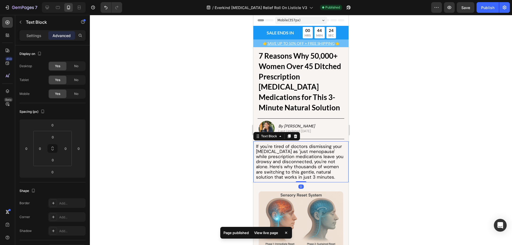
click at [303, 157] on span "If you're tired of doctors dismissing your [MEDICAL_DATA] as 'just menopause' w…" at bounding box center [300, 162] width 88 height 37
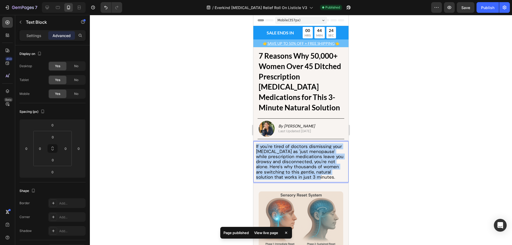
click at [303, 157] on span "If you're tired of doctors dismissing your [MEDICAL_DATA] as 'just menopause' w…" at bounding box center [300, 162] width 88 height 37
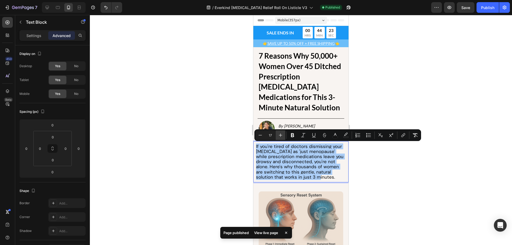
click at [278, 134] on icon "Editor contextual toolbar" at bounding box center [280, 135] width 5 height 5
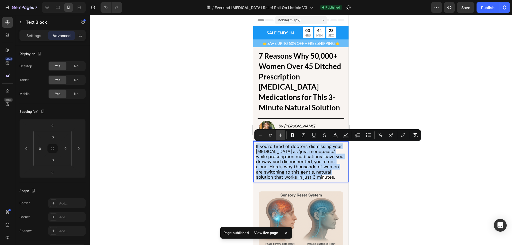
type input "18"
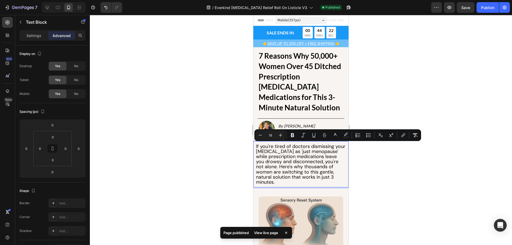
click at [212, 136] on div at bounding box center [301, 130] width 422 height 230
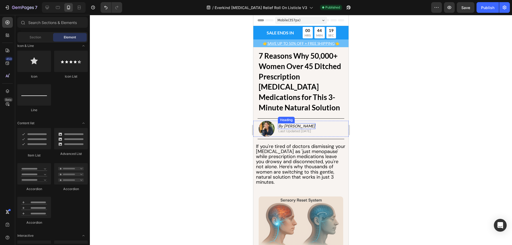
click at [308, 125] on icon "By [PERSON_NAME]" at bounding box center [297, 126] width 37 height 5
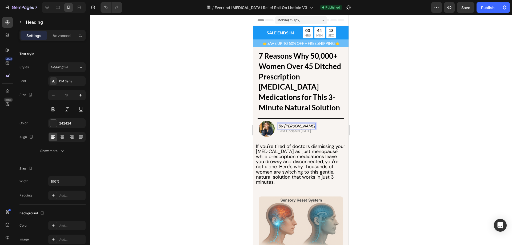
click at [308, 125] on icon "By [PERSON_NAME]" at bounding box center [297, 126] width 37 height 5
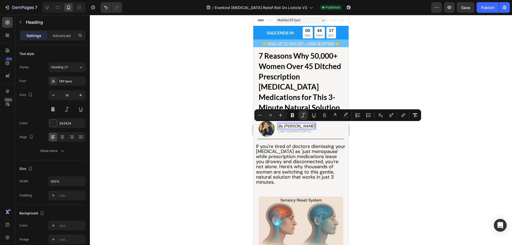
click at [196, 131] on div at bounding box center [301, 130] width 422 height 230
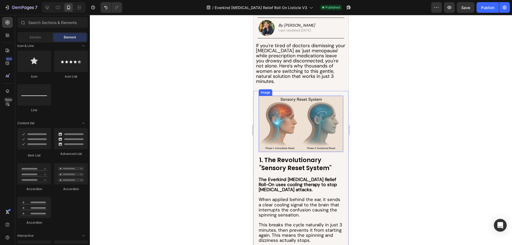
scroll to position [107, 0]
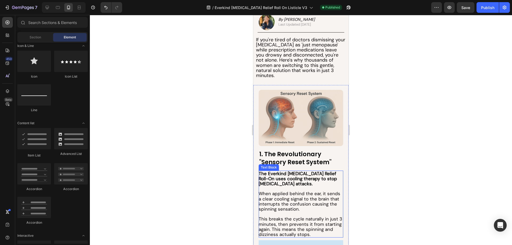
click at [302, 201] on span "When applied behind the ear, it sends a clear cooling signal to the brain that …" at bounding box center [300, 201] width 82 height 21
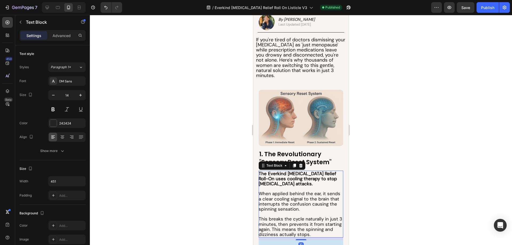
click at [302, 201] on span "When applied behind the ear, it sends a clear cooling signal to the brain that …" at bounding box center [300, 201] width 82 height 21
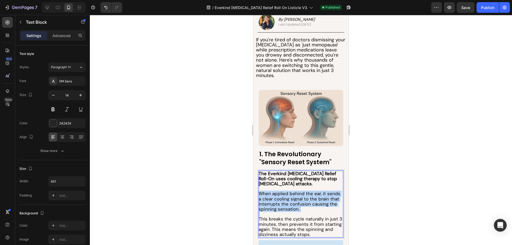
click at [302, 201] on span "When applied behind the ear, it sends a clear cooling signal to the brain that …" at bounding box center [300, 201] width 82 height 21
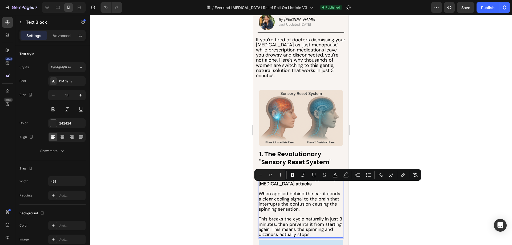
click at [305, 218] on span "This breaks the cycle naturally in just 3 minutes, then prevents it from starti…" at bounding box center [301, 226] width 84 height 21
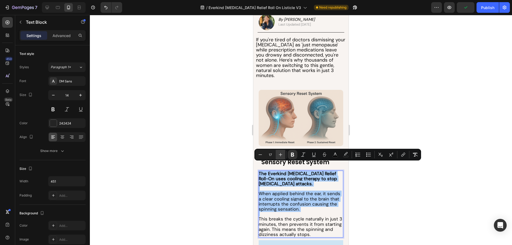
click at [278, 156] on icon "Editor contextual toolbar" at bounding box center [280, 154] width 5 height 5
type input "18"
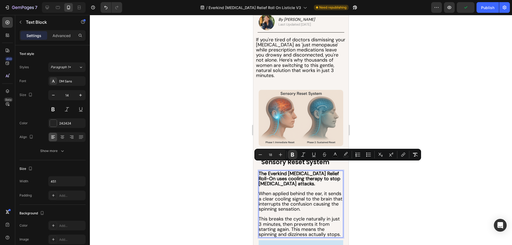
click at [194, 161] on div at bounding box center [301, 130] width 422 height 230
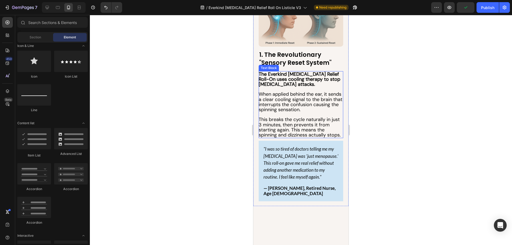
scroll to position [213, 0]
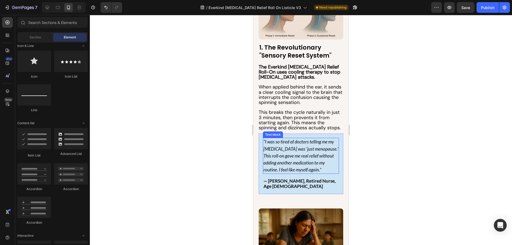
click at [290, 151] on icon ""I was so tired of doctors telling me my [MEDICAL_DATA] was 'just menopause.' T…" at bounding box center [301, 156] width 75 height 34
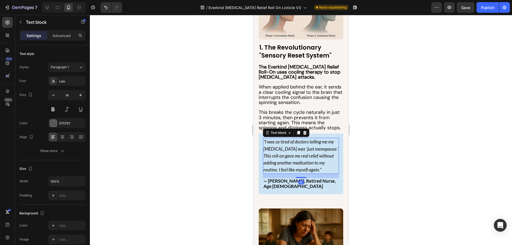
click at [290, 151] on icon ""I was so tired of doctors telling me my [MEDICAL_DATA] was 'just menopause.' T…" at bounding box center [301, 156] width 75 height 34
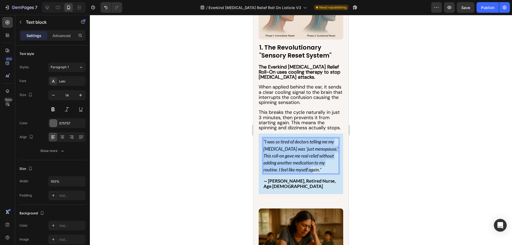
click at [290, 151] on icon ""I was so tired of doctors telling me my [MEDICAL_DATA] was 'just menopause.' T…" at bounding box center [301, 156] width 75 height 34
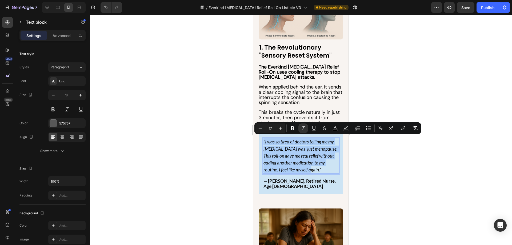
click at [218, 151] on div at bounding box center [301, 130] width 422 height 230
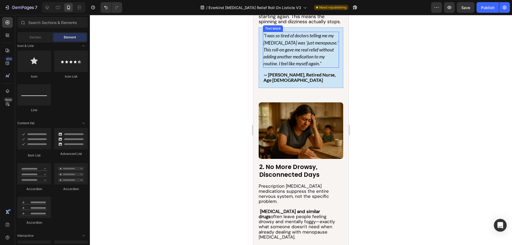
scroll to position [347, 0]
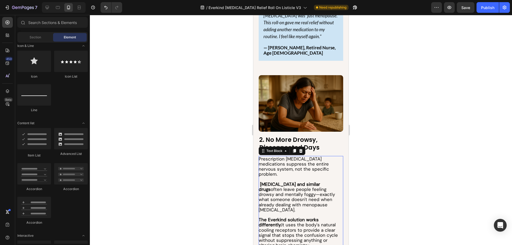
click at [295, 181] on span "Meclizine and similar drugs often leave people feeling drowsy and mentally fogg…" at bounding box center [297, 196] width 76 height 31
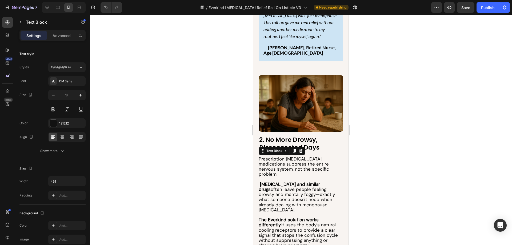
click at [295, 181] on span "Meclizine and similar drugs often leave people feeling drowsy and mentally fogg…" at bounding box center [297, 196] width 76 height 31
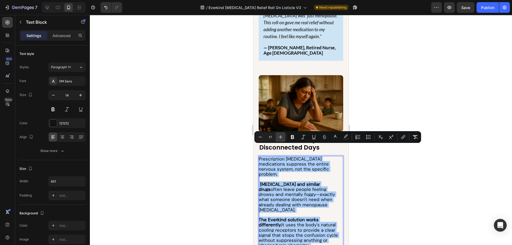
drag, startPoint x: 280, startPoint y: 135, endPoint x: 0, endPoint y: 121, distance: 280.5
click at [280, 135] on icon "Editor contextual toolbar" at bounding box center [280, 136] width 5 height 5
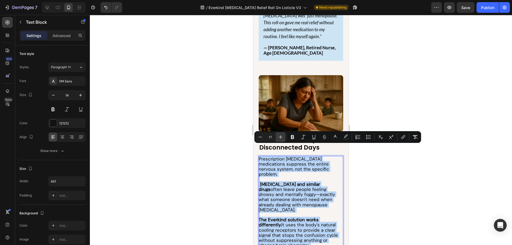
type input "18"
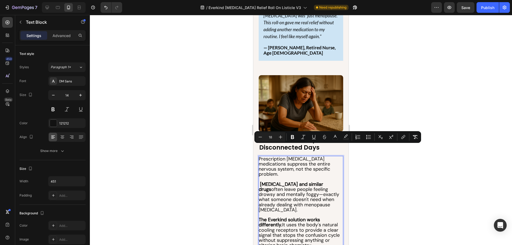
click at [214, 134] on div at bounding box center [301, 130] width 422 height 230
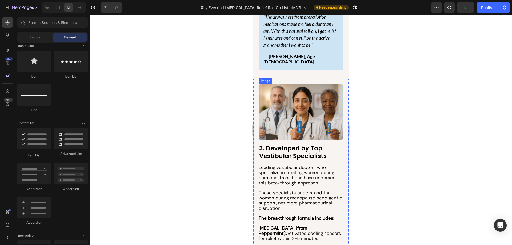
scroll to position [614, 0]
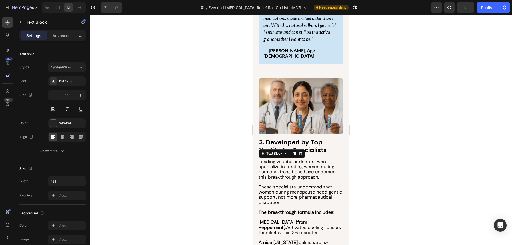
click at [295, 191] on span "These specialists understand that women during menopause need gentle support, n…" at bounding box center [301, 194] width 84 height 21
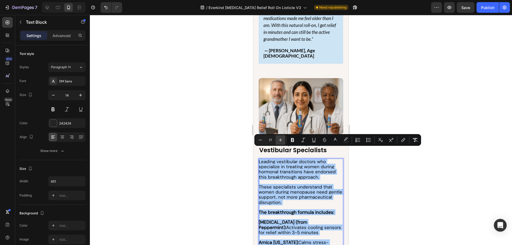
click at [280, 136] on button "Plus" at bounding box center [281, 140] width 10 height 10
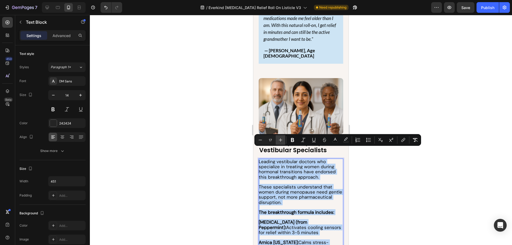
type input "18"
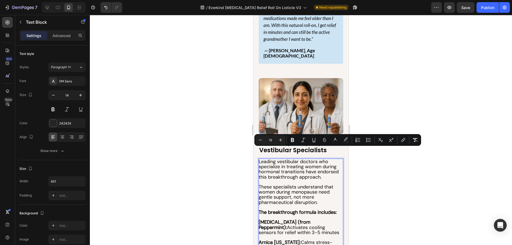
click at [224, 139] on div at bounding box center [301, 130] width 422 height 230
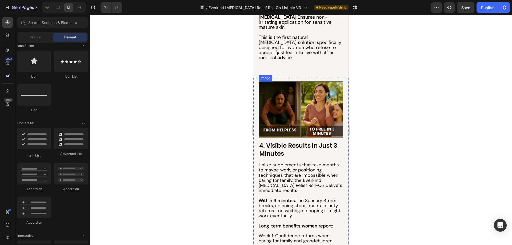
scroll to position [854, 0]
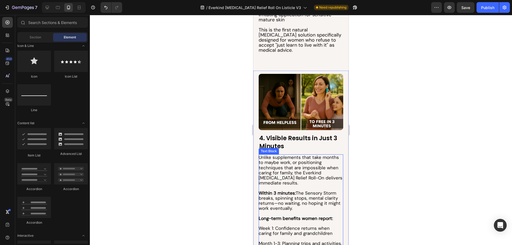
click at [301, 180] on span "Unlike supplements that take months to maybe work, or positioning techniques th…" at bounding box center [301, 169] width 84 height 31
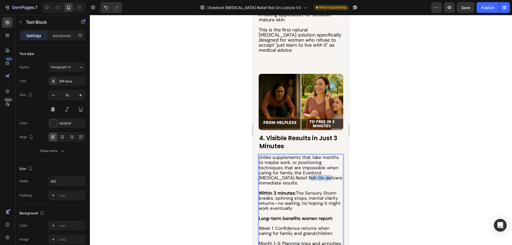
click at [301, 180] on span "Unlike supplements that take months to maybe work, or positioning techniques th…" at bounding box center [301, 169] width 84 height 31
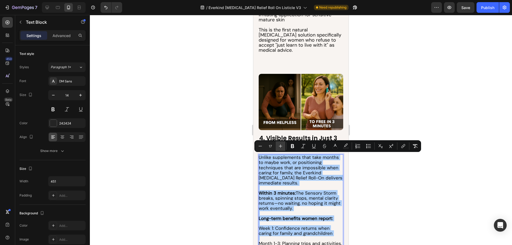
click at [280, 146] on icon "Editor contextual toolbar" at bounding box center [280, 146] width 5 height 5
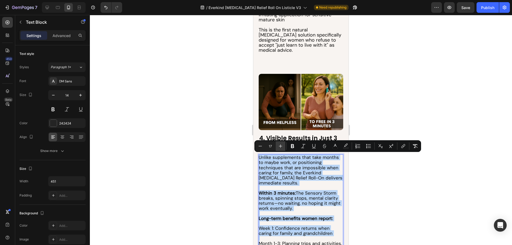
type input "18"
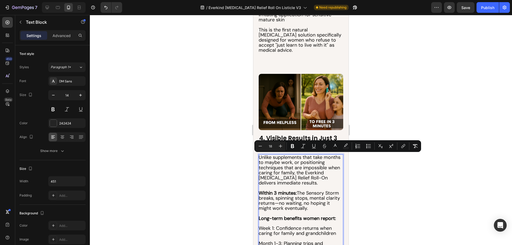
click at [218, 118] on div at bounding box center [301, 130] width 422 height 230
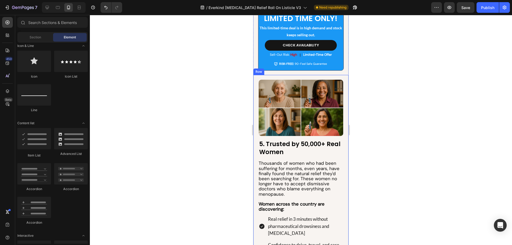
scroll to position [1281, 0]
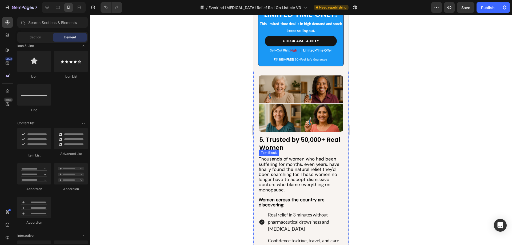
click at [286, 184] on span "Thousands of women who had been suffering for months, even years, have finally …" at bounding box center [299, 174] width 81 height 37
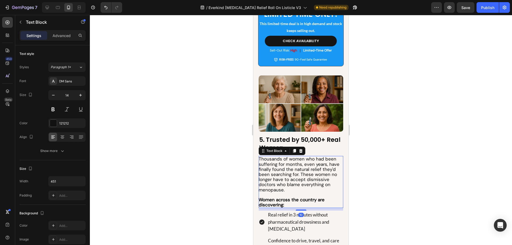
click at [286, 183] on span "Thousands of women who had been suffering for months, even years, have finally …" at bounding box center [299, 174] width 81 height 37
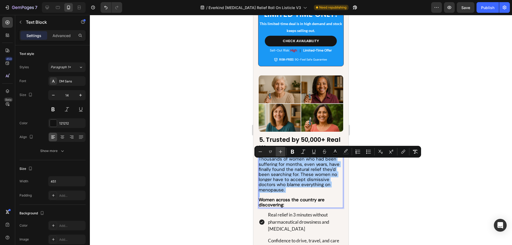
click at [284, 151] on button "Plus" at bounding box center [281, 152] width 10 height 10
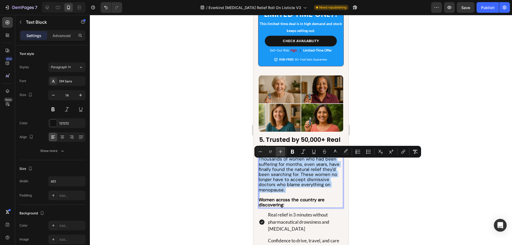
type input "18"
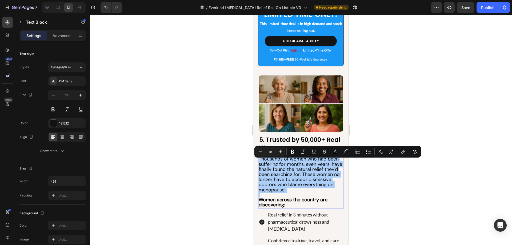
click at [236, 190] on div at bounding box center [301, 130] width 422 height 230
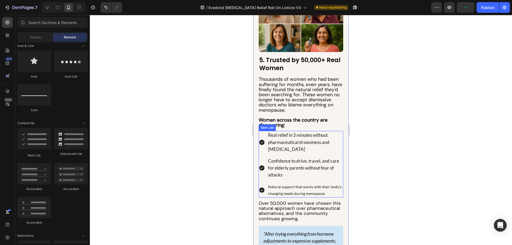
scroll to position [1361, 0]
click at [292, 145] on span "Real relief in 3 minutes without pharmaceutical drowsiness and brain fog" at bounding box center [298, 141] width 61 height 19
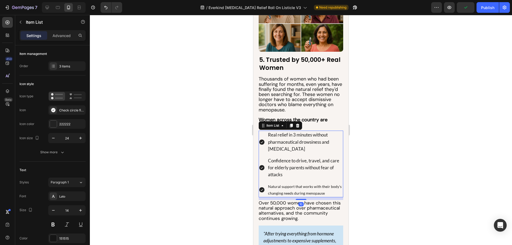
click at [292, 145] on span "Real relief in 3 minutes without pharmaceutical drowsiness and brain fog" at bounding box center [298, 141] width 61 height 19
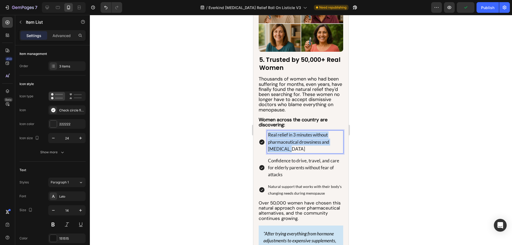
click at [292, 145] on span "Real relief in 3 minutes without pharmaceutical drowsiness and brain fog" at bounding box center [298, 141] width 61 height 19
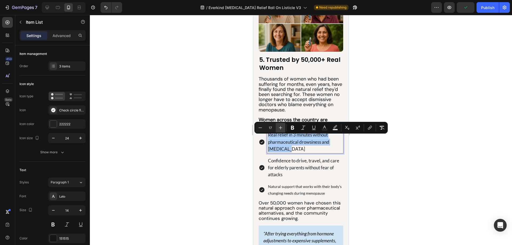
click at [281, 132] on button "Plus" at bounding box center [281, 128] width 10 height 10
type input "18"
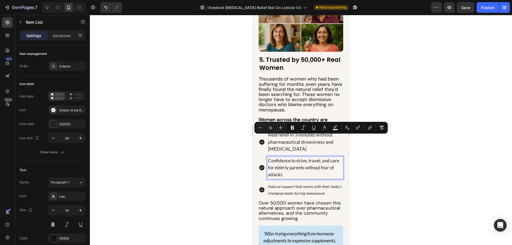
click at [283, 170] on span "Confidence to drive, travel, and care for elderly parents without fear of attac…" at bounding box center [303, 167] width 71 height 19
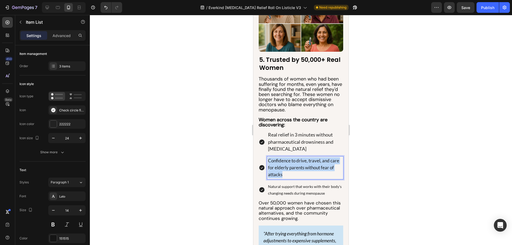
click at [283, 170] on span "Confidence to drive, travel, and care for elderly parents without fear of attac…" at bounding box center [303, 167] width 71 height 19
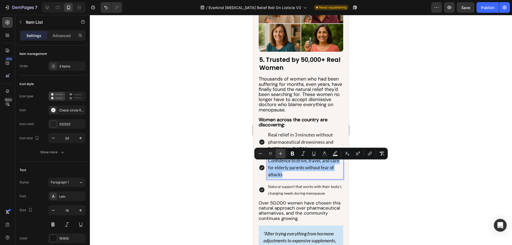
click at [282, 151] on button "Plus" at bounding box center [281, 154] width 10 height 10
type input "18"
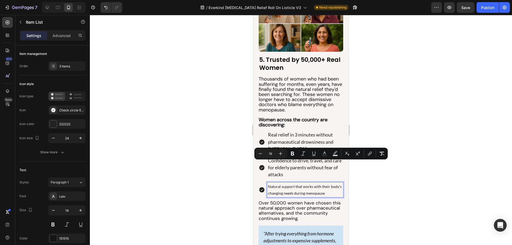
click at [290, 197] on div "Natural support that works with their body's changing needs during menopause" at bounding box center [305, 190] width 76 height 15
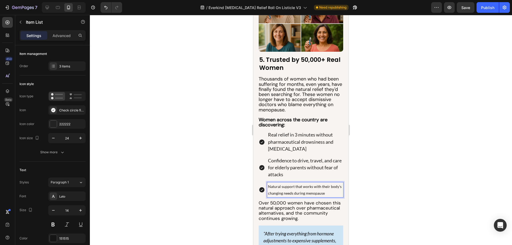
click at [289, 196] on p "Natural support that works with their body's changing needs during menopause" at bounding box center [305, 189] width 74 height 13
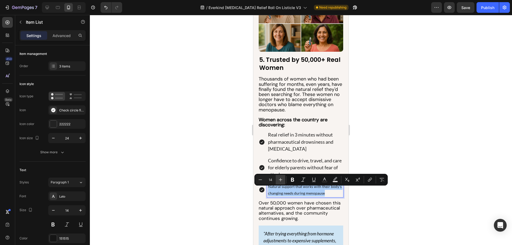
click at [280, 178] on icon "Editor contextual toolbar" at bounding box center [280, 179] width 5 height 5
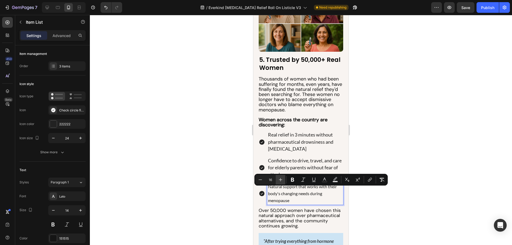
click at [280, 178] on icon "Editor contextual toolbar" at bounding box center [280, 179] width 5 height 5
type input "18"
click at [209, 164] on div at bounding box center [301, 130] width 422 height 230
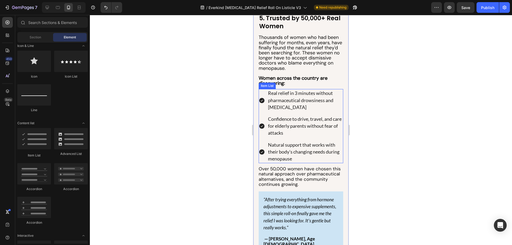
scroll to position [1414, 0]
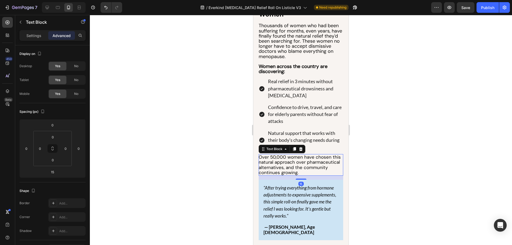
click at [287, 173] on span "Over 50,000 women have chosen this natural approach over pharmaceutical alterna…" at bounding box center [300, 164] width 82 height 21
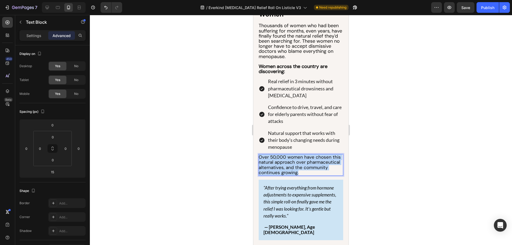
click at [287, 173] on span "Over 50,000 women have chosen this natural approach over pharmaceutical alterna…" at bounding box center [300, 164] width 82 height 21
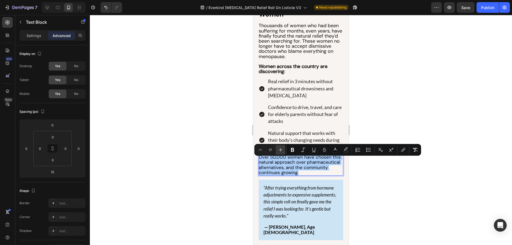
click at [280, 149] on icon "Editor contextual toolbar" at bounding box center [280, 149] width 5 height 5
type input "18"
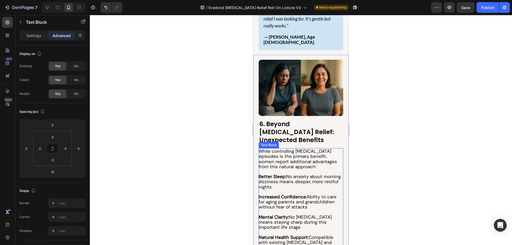
scroll to position [1681, 0]
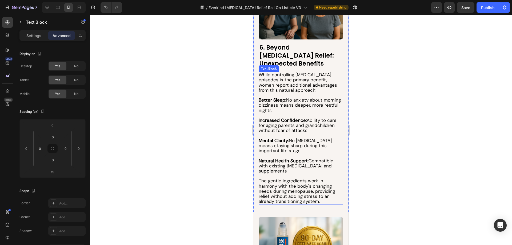
click at [277, 138] on span "Mental Clarity: No brain fog means staying sharp during this important life sta…" at bounding box center [295, 146] width 73 height 16
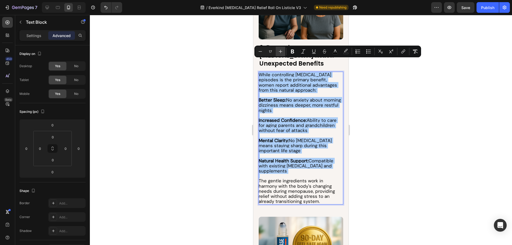
click at [282, 54] on button "Plus" at bounding box center [281, 52] width 10 height 10
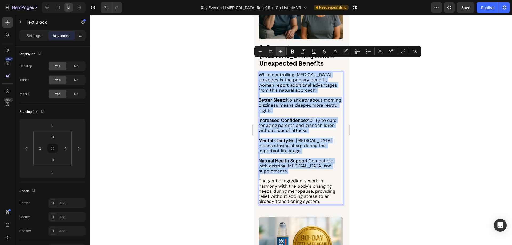
type input "18"
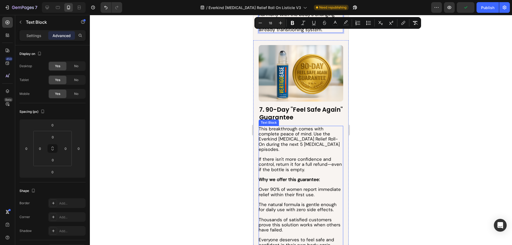
scroll to position [1868, 0]
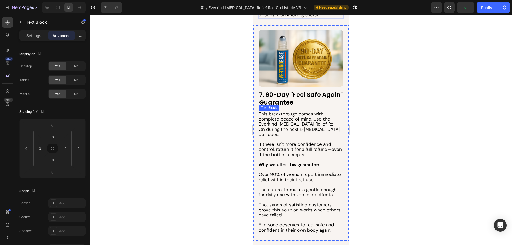
click at [288, 141] on span "If there isn't more confidence and control, return it for a full refund—even if…" at bounding box center [300, 149] width 83 height 16
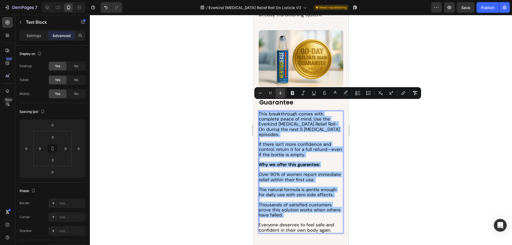
click at [284, 95] on button "Plus" at bounding box center [281, 93] width 10 height 10
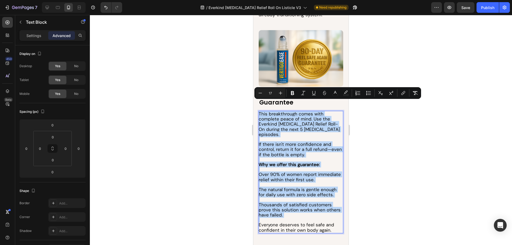
type input "18"
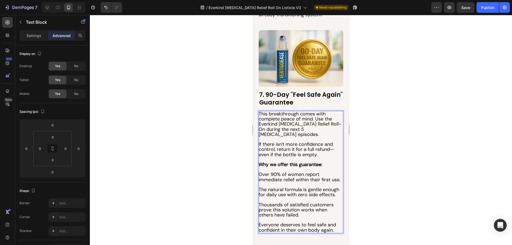
click at [212, 102] on div at bounding box center [301, 130] width 422 height 230
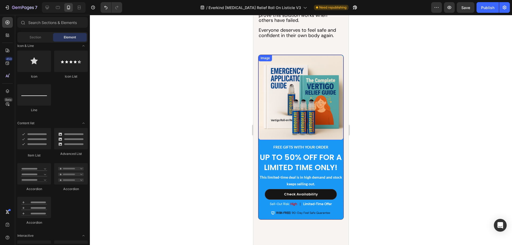
scroll to position [2108, 0]
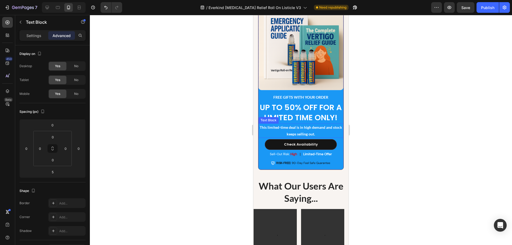
click at [295, 135] on strong "This limited-time deal is in high demand and stock keeps selling out." at bounding box center [301, 130] width 82 height 11
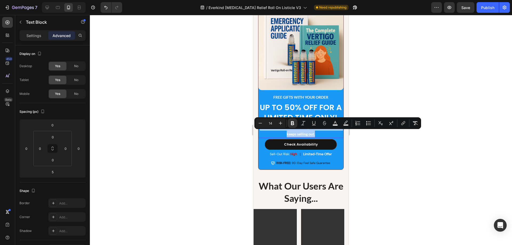
click at [215, 130] on div at bounding box center [301, 130] width 422 height 230
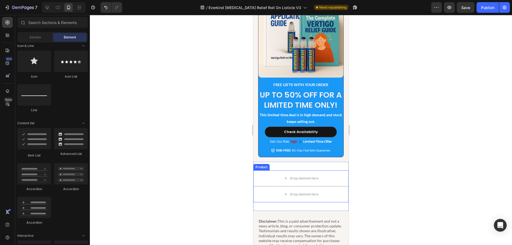
scroll to position [2535, 0]
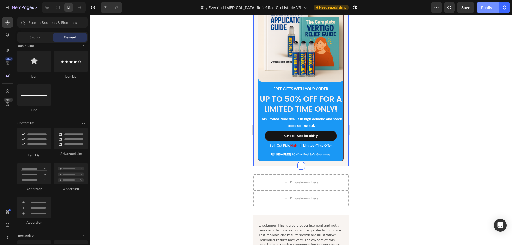
click at [484, 10] on div "Publish" at bounding box center [487, 8] width 13 height 6
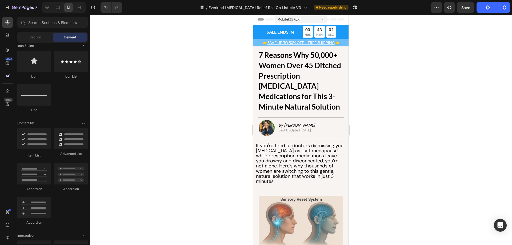
scroll to position [0, 0]
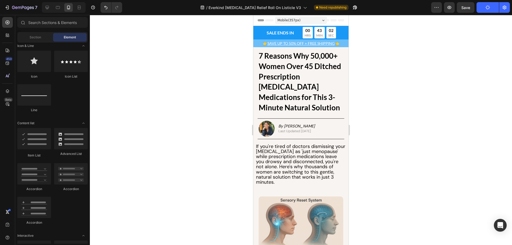
drag, startPoint x: 347, startPoint y: 195, endPoint x: 597, endPoint y: 25, distance: 301.8
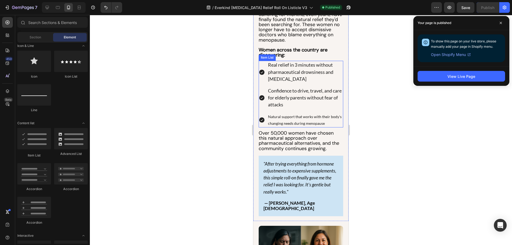
scroll to position [1494, 0]
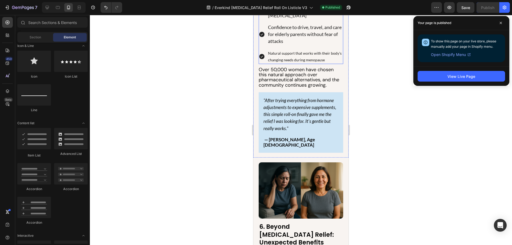
click at [290, 63] on p "Natural support that works with their body's changing needs during menopause" at bounding box center [305, 56] width 74 height 13
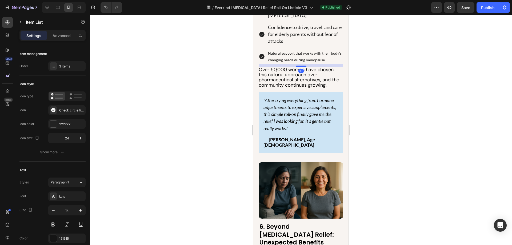
click at [290, 63] on p "Natural support that works with their body's changing needs during menopause" at bounding box center [305, 56] width 74 height 13
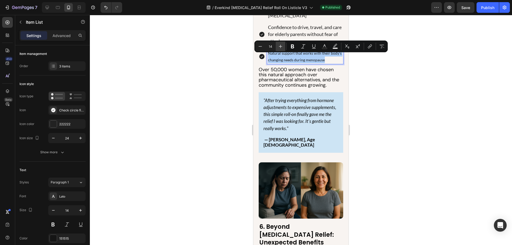
click at [278, 47] on icon "Editor contextual toolbar" at bounding box center [280, 46] width 5 height 5
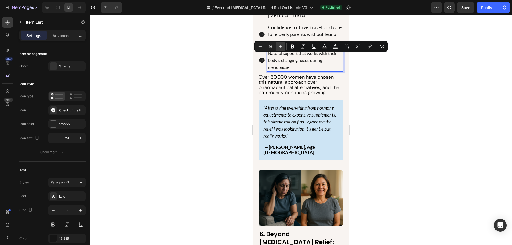
click at [278, 47] on icon "Editor contextual toolbar" at bounding box center [280, 46] width 5 height 5
type input "18"
click at [401, 99] on div at bounding box center [301, 130] width 422 height 230
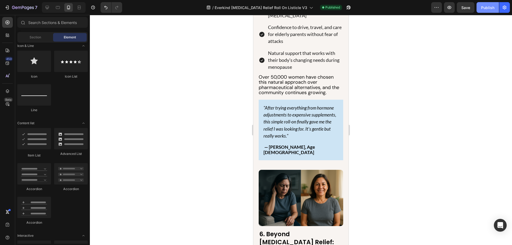
click at [488, 6] on div "Publish" at bounding box center [487, 8] width 13 height 6
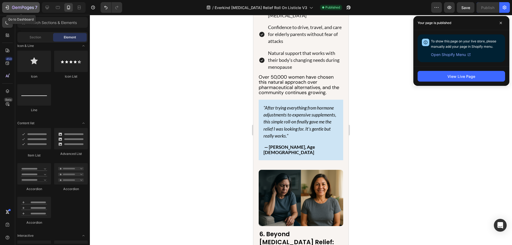
click at [28, 9] on icon "button" at bounding box center [23, 8] width 22 height 5
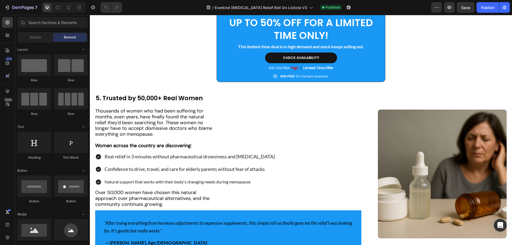
scroll to position [1067, 0]
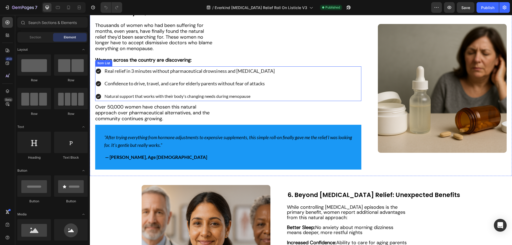
click at [163, 95] on p "Natural support that works with their body's changing needs during menopause" at bounding box center [190, 97] width 170 height 8
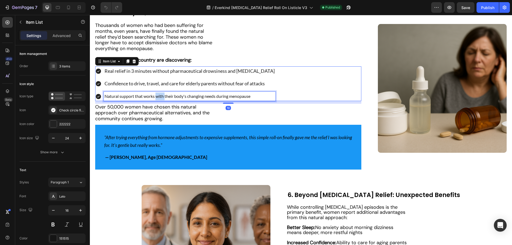
click at [163, 95] on p "Natural support that works with their body's changing needs during menopause" at bounding box center [190, 97] width 170 height 8
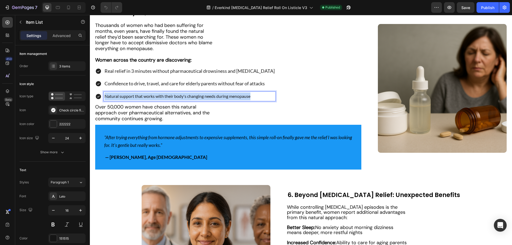
click at [163, 95] on p "Natural support that works with their body's changing needs during menopause" at bounding box center [190, 97] width 170 height 8
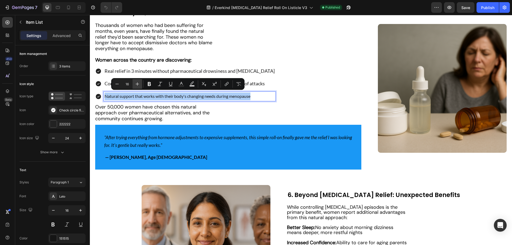
click at [141, 84] on button "Plus" at bounding box center [138, 84] width 10 height 10
type input "18"
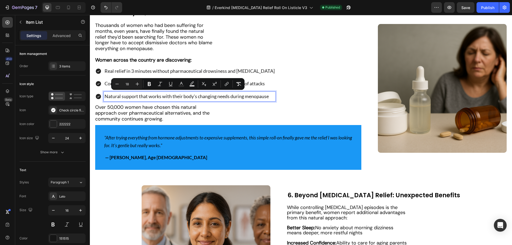
click at [298, 96] on div "Real relief in 3 minutes without pharmaceutical drowsiness and brain fog Confid…" at bounding box center [228, 83] width 266 height 35
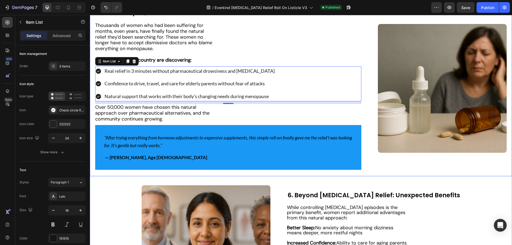
click at [299, 122] on div "5. Trusted by 50,000+ Real Women Heading Thousands of women who had been suffer…" at bounding box center [228, 88] width 266 height 163
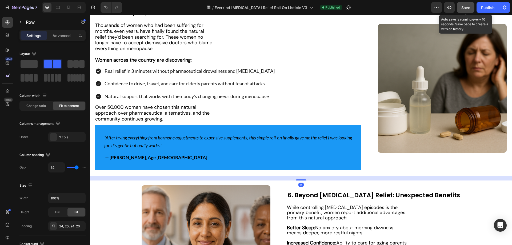
click at [472, 7] on button "Save" at bounding box center [466, 7] width 18 height 11
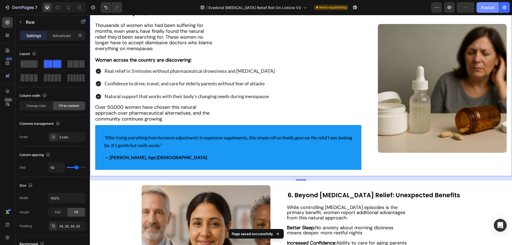
click at [484, 7] on div "Publish" at bounding box center [487, 8] width 13 height 6
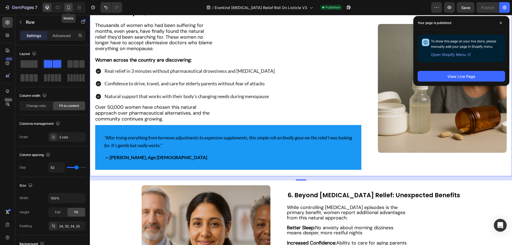
click at [67, 9] on icon at bounding box center [68, 7] width 5 height 5
type input "0"
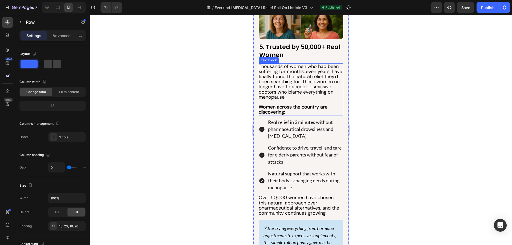
scroll to position [1005, 0]
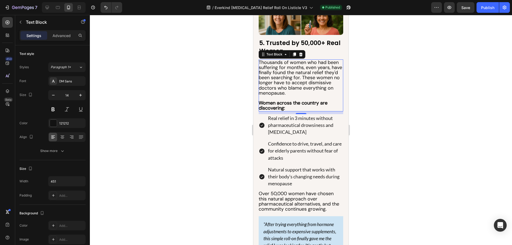
click at [290, 111] on p "Women across the country are discovering:" at bounding box center [301, 106] width 84 height 10
click at [265, 188] on div "Natural support that works with their body's changing needs during menopause" at bounding box center [301, 177] width 85 height 23
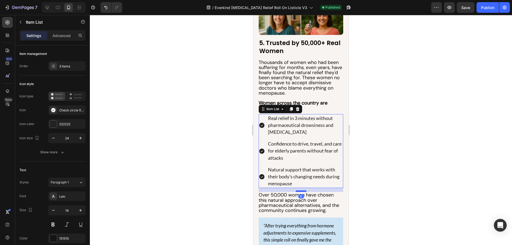
drag, startPoint x: 298, startPoint y: 194, endPoint x: 489, endPoint y: 199, distance: 191.7
click at [298, 192] on div at bounding box center [301, 192] width 11 height 2
type input "100%"
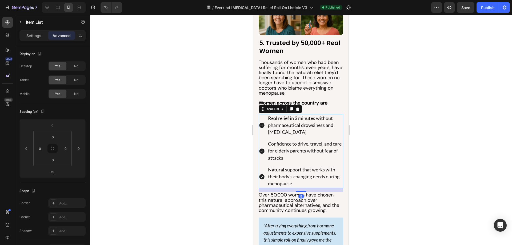
click at [236, 184] on div at bounding box center [301, 130] width 422 height 230
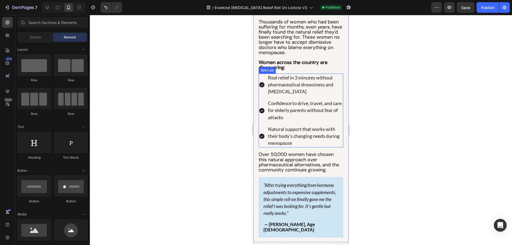
scroll to position [1058, 0]
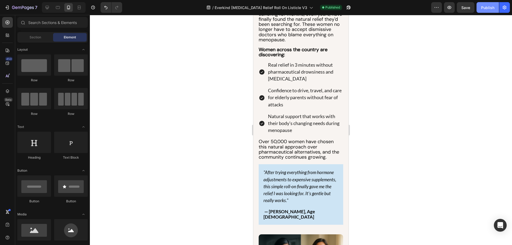
click at [491, 10] on div "Publish" at bounding box center [487, 8] width 13 height 6
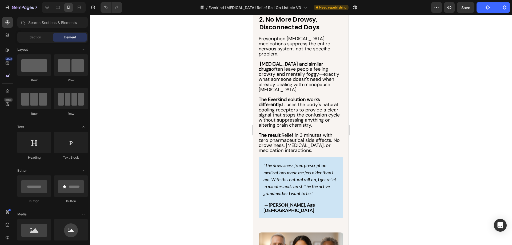
scroll to position [0, 0]
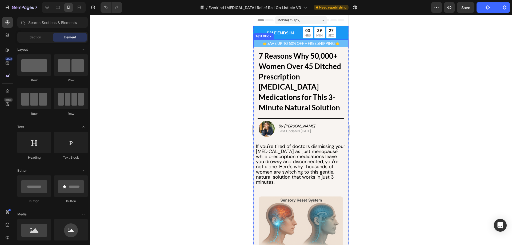
click at [295, 45] on u "SAVE UP TO 50% OFF + FREE SHIPPING" at bounding box center [301, 43] width 67 height 5
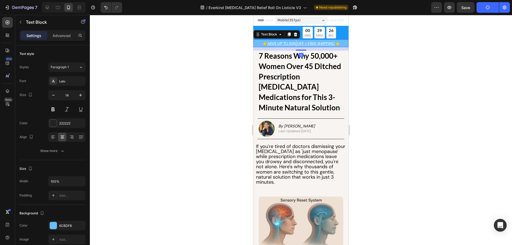
click at [295, 45] on u "SAVE UP TO 50% OFF + FREE SHIPPING" at bounding box center [301, 43] width 67 height 5
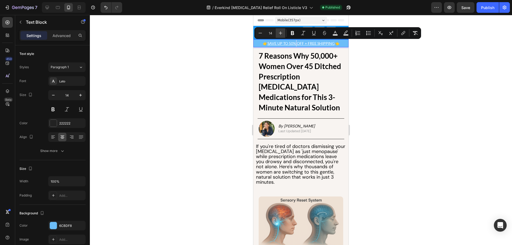
click at [280, 37] on button "Plus" at bounding box center [281, 33] width 10 height 10
type input "15"
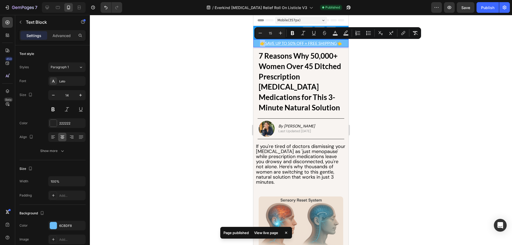
click at [240, 48] on div at bounding box center [301, 130] width 422 height 230
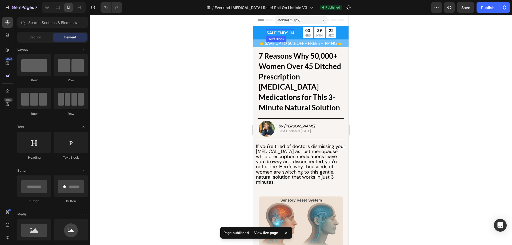
click at [273, 35] on p "SALE ENDS IN" at bounding box center [280, 33] width 27 height 6
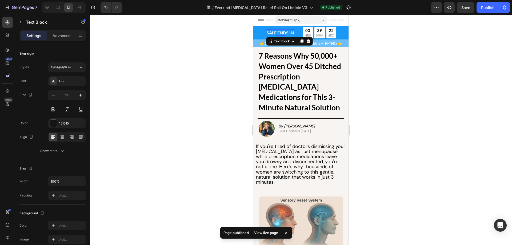
click at [275, 35] on div at bounding box center [280, 35] width 11 height 1
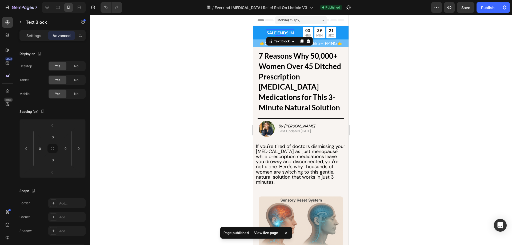
click at [275, 35] on div at bounding box center [280, 35] width 11 height 1
click at [274, 34] on span "SALE ENDS IN" at bounding box center [280, 32] width 27 height 5
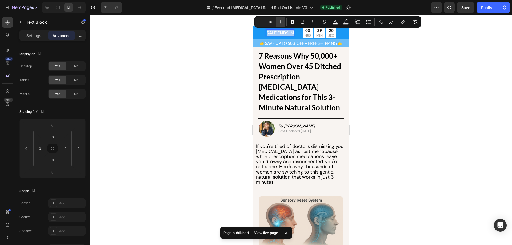
click at [280, 25] on button "Plus" at bounding box center [281, 22] width 10 height 10
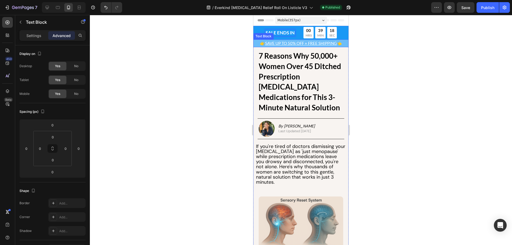
click at [283, 44] on u "SAVE UP TO 50% OFF + FREE SHIPPING" at bounding box center [301, 43] width 72 height 5
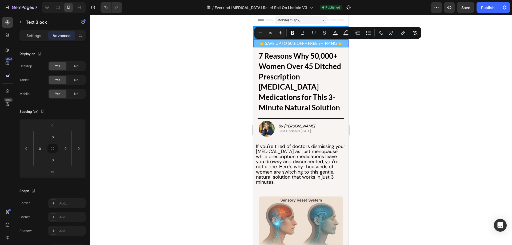
click at [283, 44] on u "SAVE UP TO 50% OFF + FREE SHIPPING" at bounding box center [301, 43] width 72 height 5
click at [242, 43] on div at bounding box center [301, 130] width 422 height 230
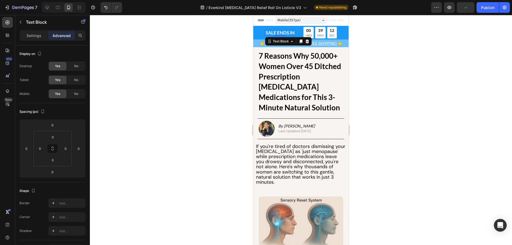
click at [283, 34] on span "SALE ENDS IN" at bounding box center [280, 33] width 29 height 6
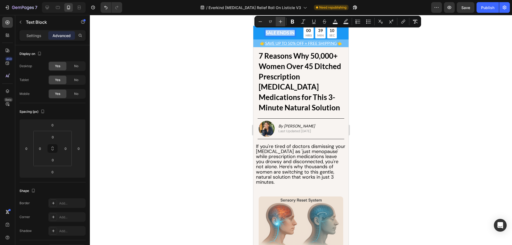
click at [280, 24] on icon "Editor contextual toolbar" at bounding box center [280, 21] width 5 height 5
type input "18"
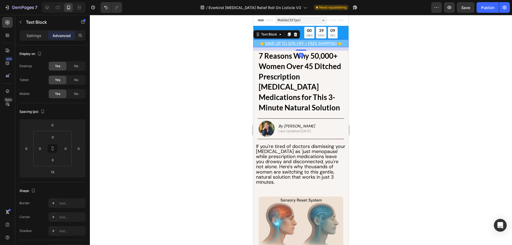
click at [276, 43] on u "SAVE UP TO 50% OFF + FREE SHIPPING" at bounding box center [301, 43] width 72 height 5
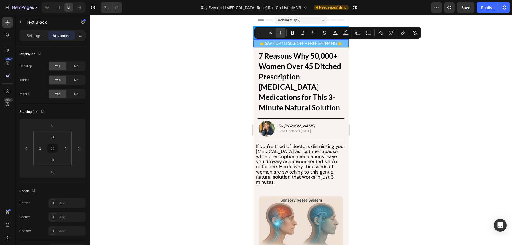
click at [278, 34] on button "Plus" at bounding box center [281, 33] width 10 height 10
click at [261, 33] on icon "Editor contextual toolbar" at bounding box center [260, 32] width 5 height 5
type input "15"
click at [240, 52] on div at bounding box center [301, 130] width 422 height 230
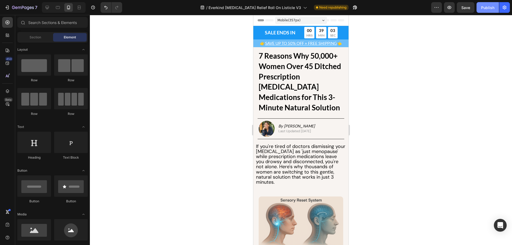
click at [497, 10] on button "Publish" at bounding box center [488, 7] width 22 height 11
click at [27, 7] on icon "button" at bounding box center [23, 8] width 22 height 5
